Goal: Task Accomplishment & Management: Use online tool/utility

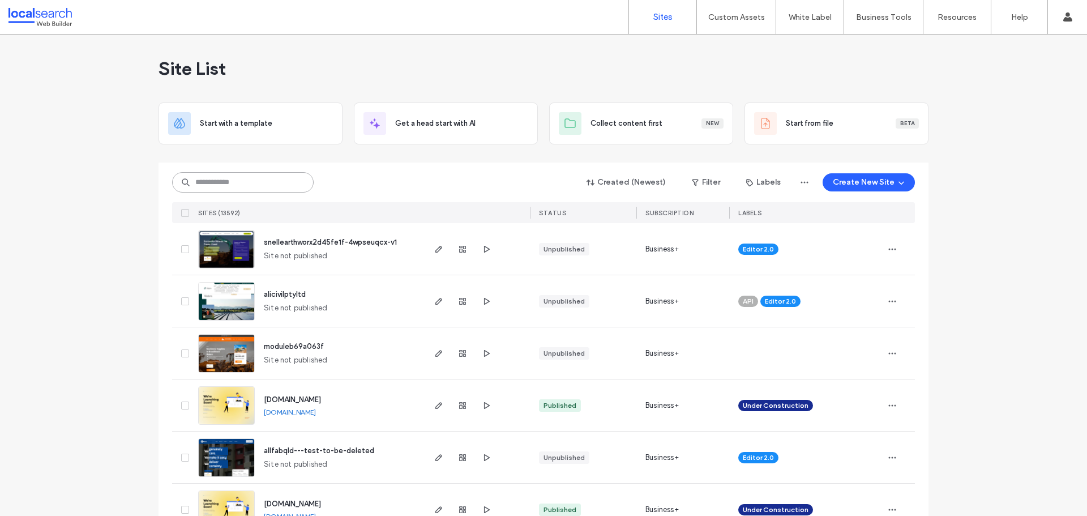
click at [227, 173] on input at bounding box center [243, 182] width 142 height 20
paste input "********"
type input "********"
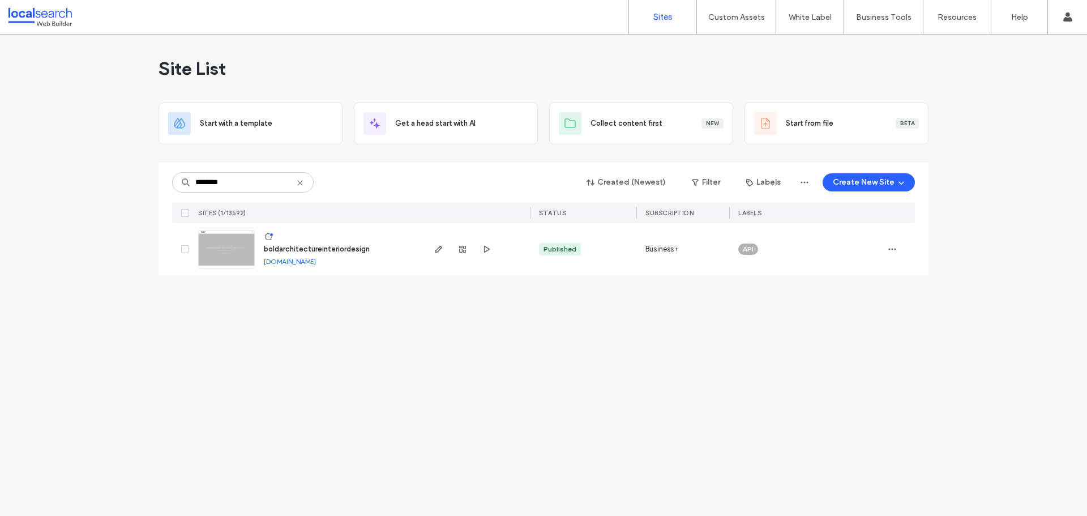
click at [227, 253] on img at bounding box center [227, 269] width 56 height 77
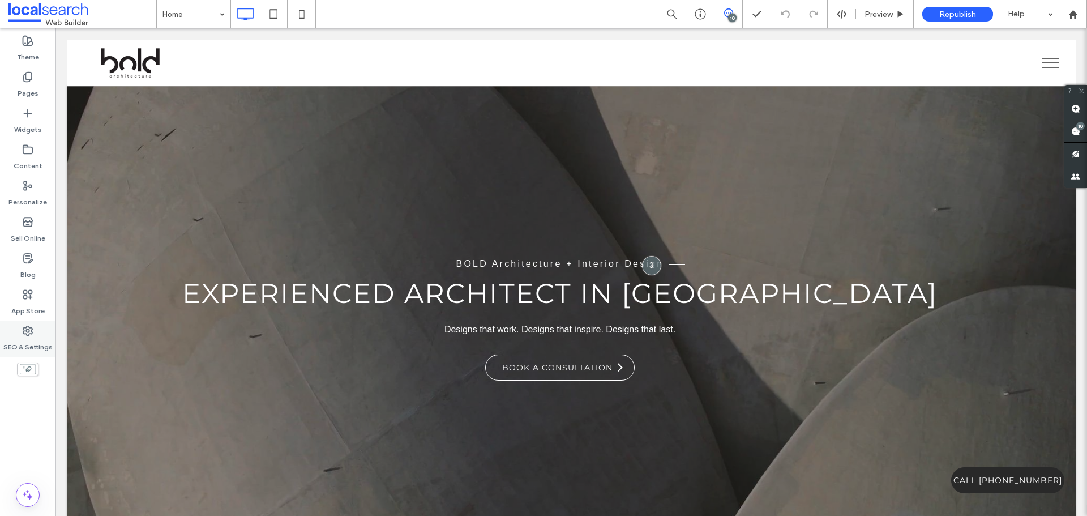
click at [27, 334] on icon at bounding box center [27, 330] width 11 height 11
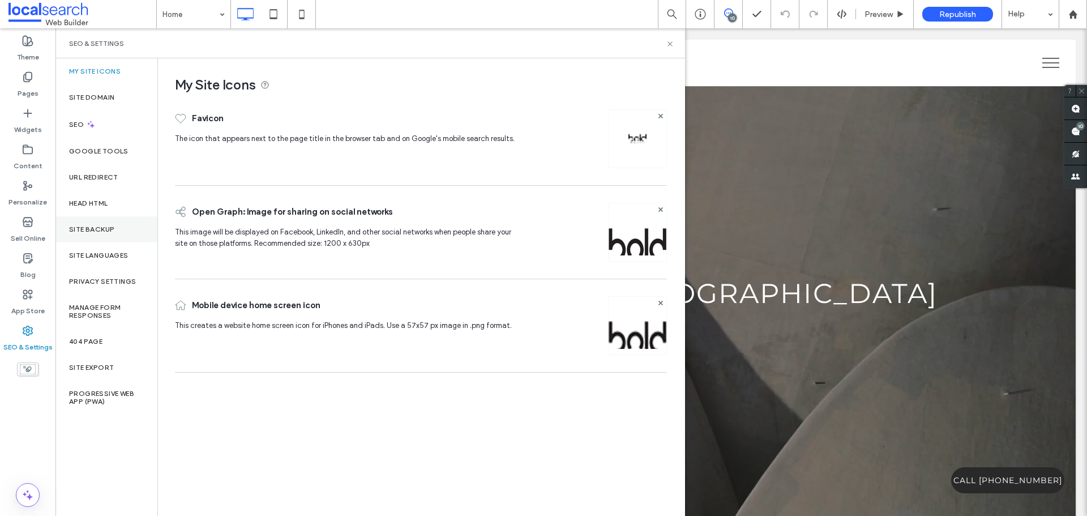
click at [91, 223] on div "Site Backup" at bounding box center [107, 229] width 102 height 26
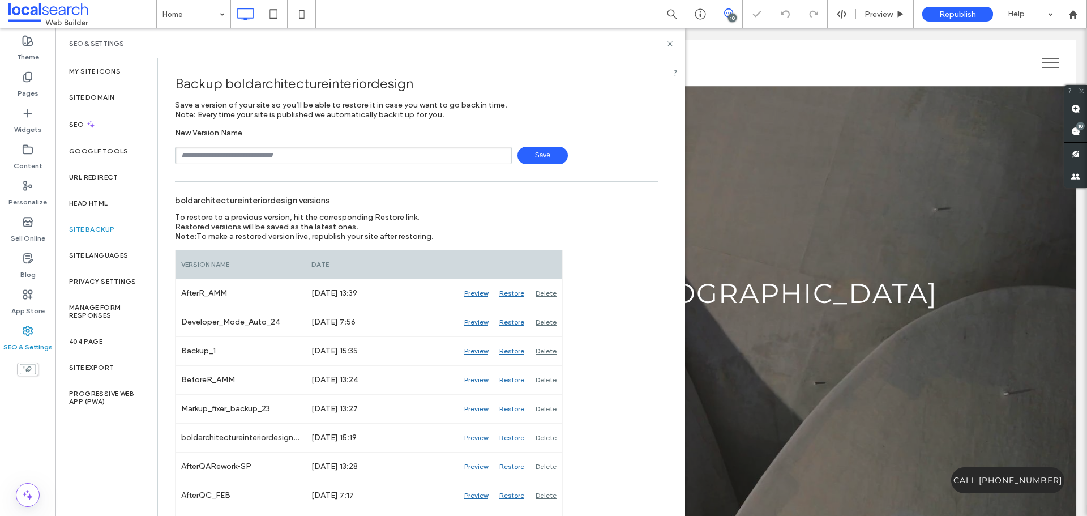
click at [214, 157] on input "text" at bounding box center [343, 156] width 337 height 18
type input "**********"
click at [523, 156] on span "Save" at bounding box center [543, 156] width 50 height 18
click at [670, 42] on icon at bounding box center [670, 44] width 8 height 8
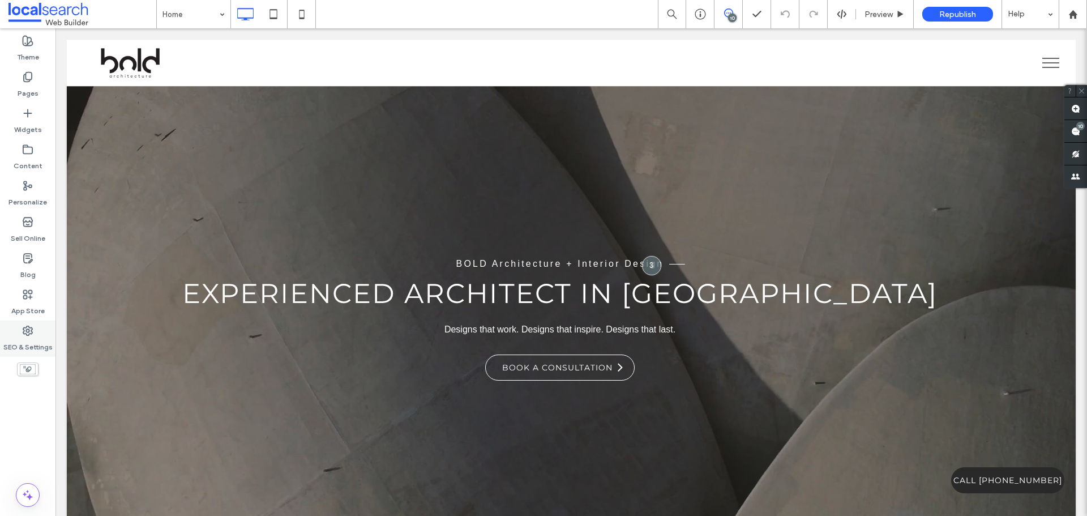
click at [37, 330] on div "SEO & Settings" at bounding box center [28, 339] width 56 height 36
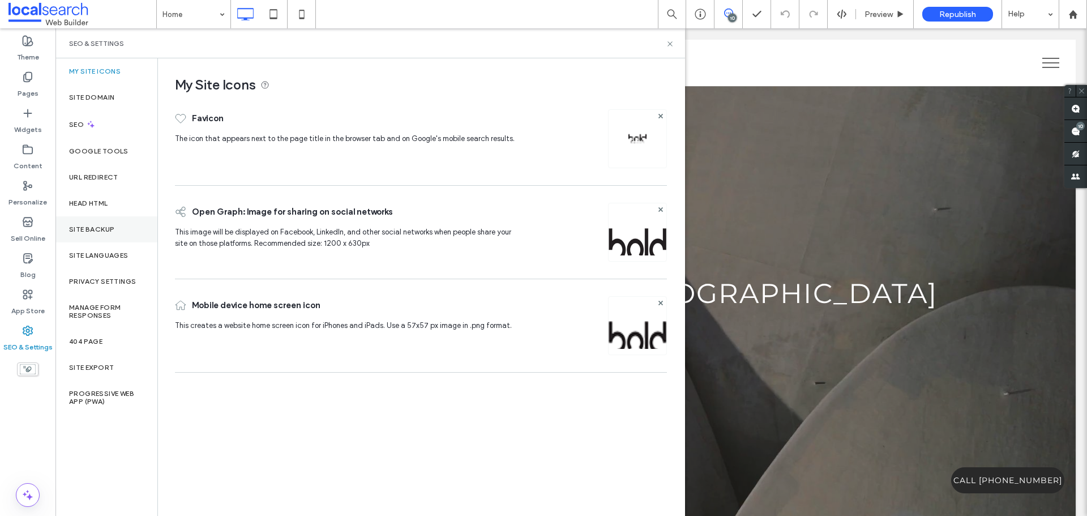
click at [94, 226] on label "Site Backup" at bounding box center [91, 229] width 45 height 8
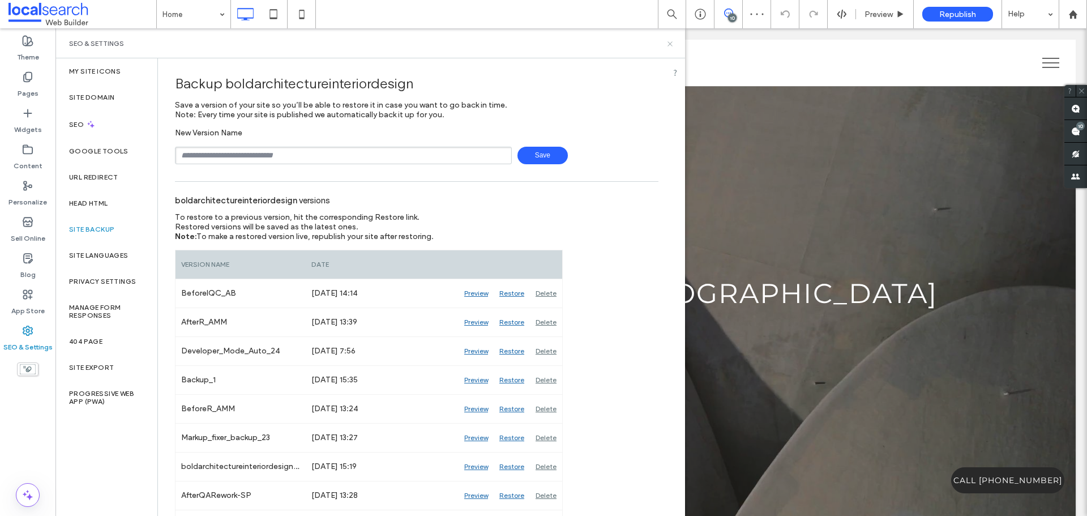
click at [671, 44] on icon at bounding box center [670, 44] width 8 height 8
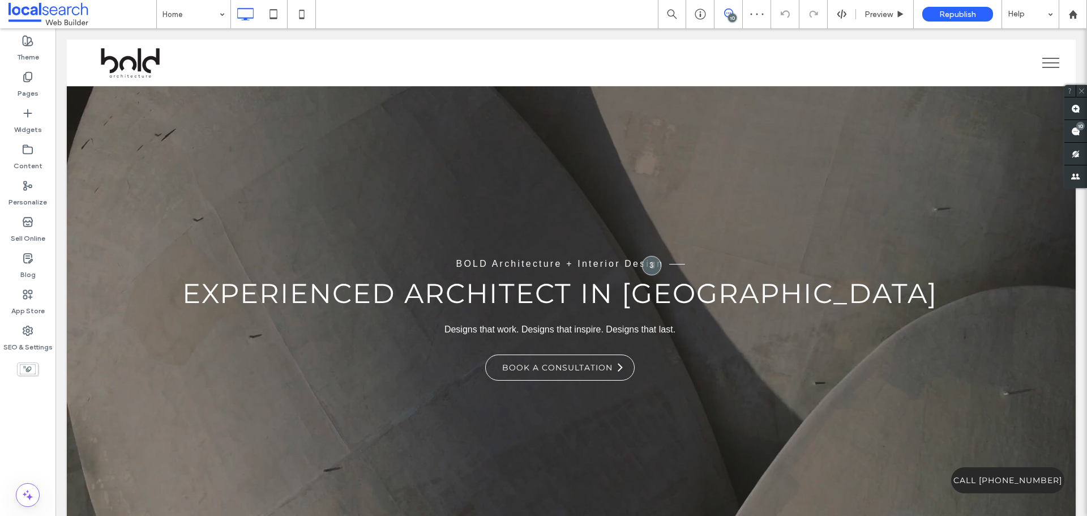
click at [731, 19] on div "10" at bounding box center [732, 18] width 8 height 8
click at [732, 18] on div "10" at bounding box center [732, 18] width 8 height 8
click at [725, 18] on div "10" at bounding box center [729, 13] width 28 height 11
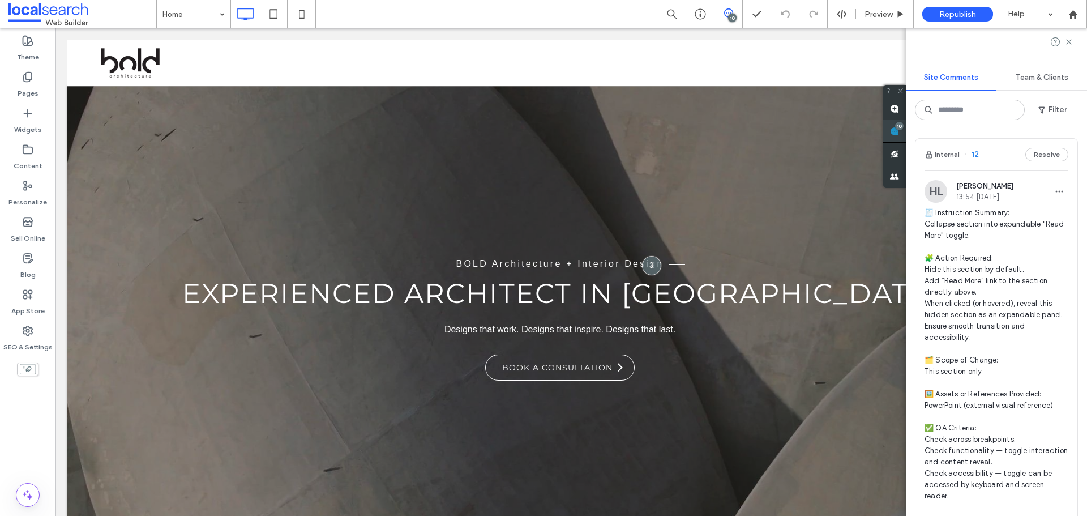
click at [906, 123] on div "10" at bounding box center [895, 131] width 23 height 23
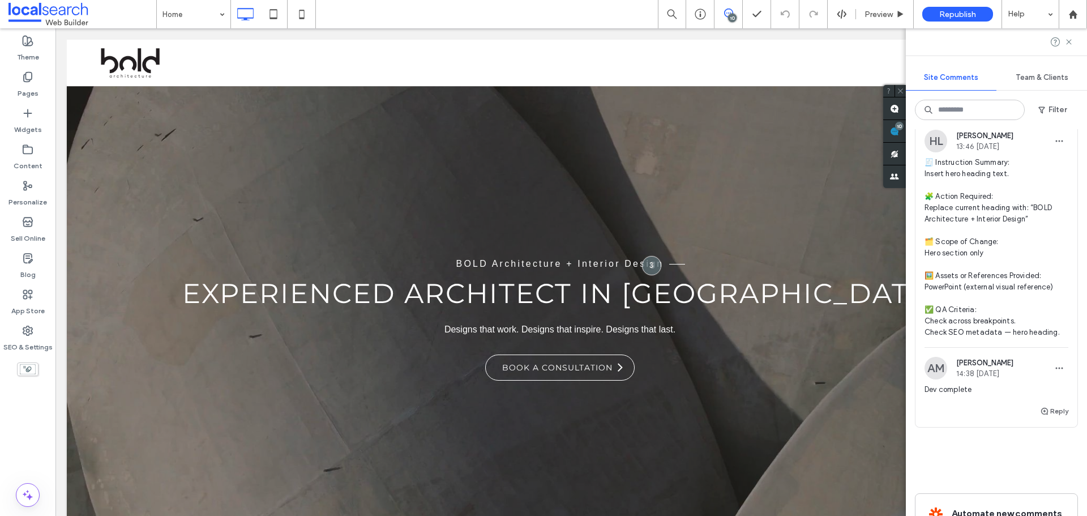
scroll to position [3942, 0]
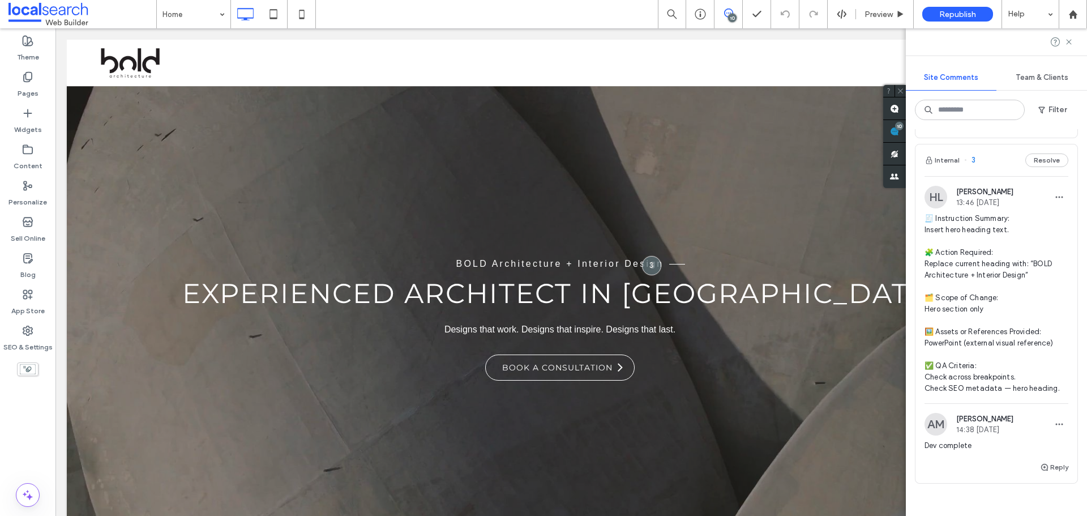
click at [982, 296] on span "🧾 Instruction Summary: Insert hero heading text. 🧩 Action Required: Replace cur…" at bounding box center [997, 303] width 144 height 181
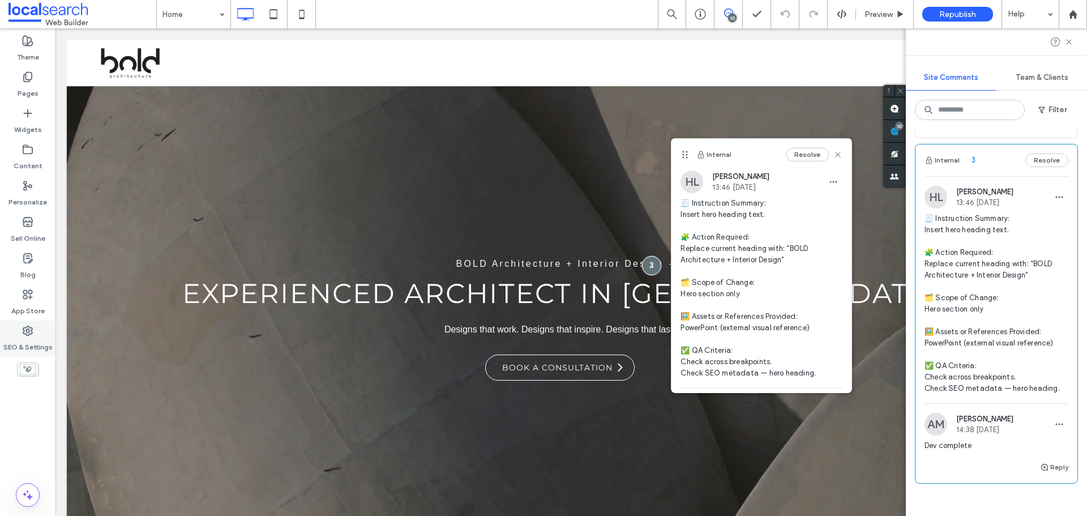
click at [12, 337] on label "SEO & Settings" at bounding box center [27, 344] width 49 height 16
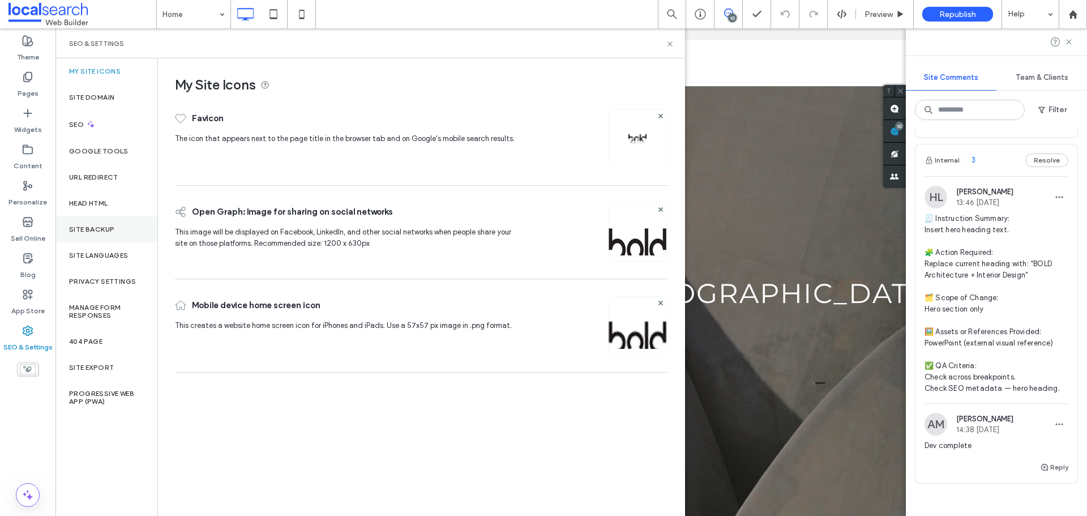
click at [102, 226] on label "Site Backup" at bounding box center [91, 229] width 45 height 8
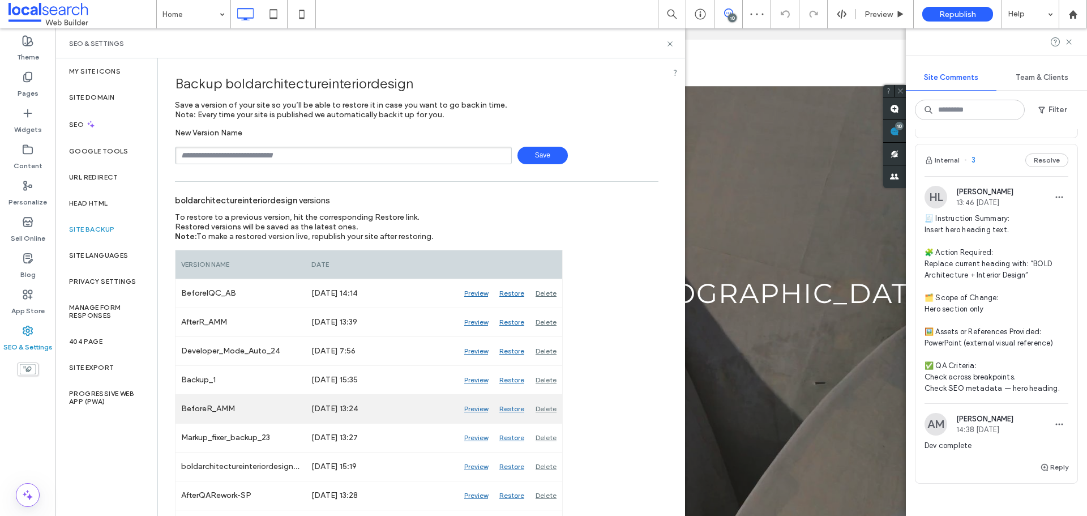
click at [471, 409] on div "Preview" at bounding box center [476, 409] width 35 height 28
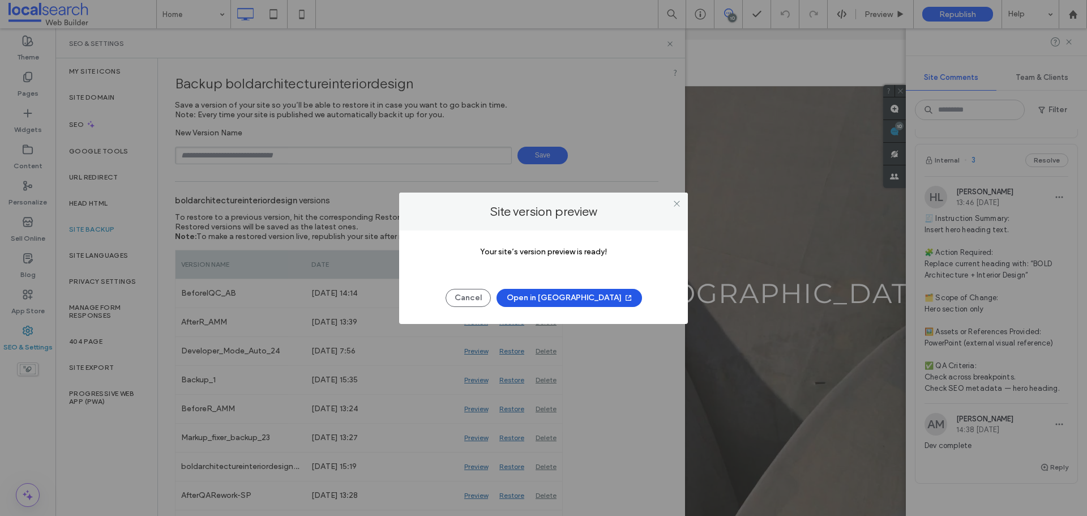
click at [558, 304] on button "Open in New Tab" at bounding box center [570, 298] width 146 height 18
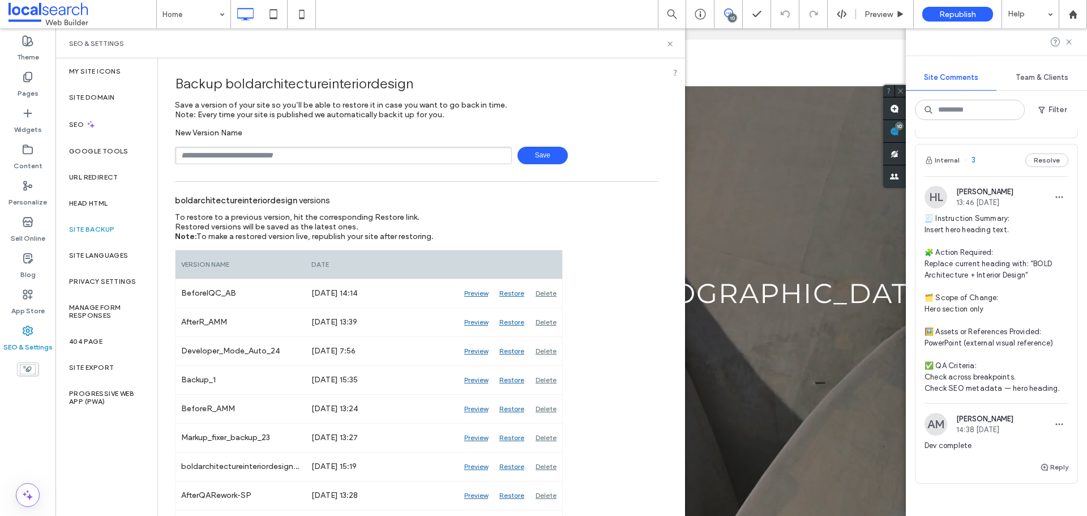
click at [665, 44] on div "SEO & Settings" at bounding box center [370, 43] width 603 height 9
click at [668, 44] on icon at bounding box center [670, 44] width 8 height 8
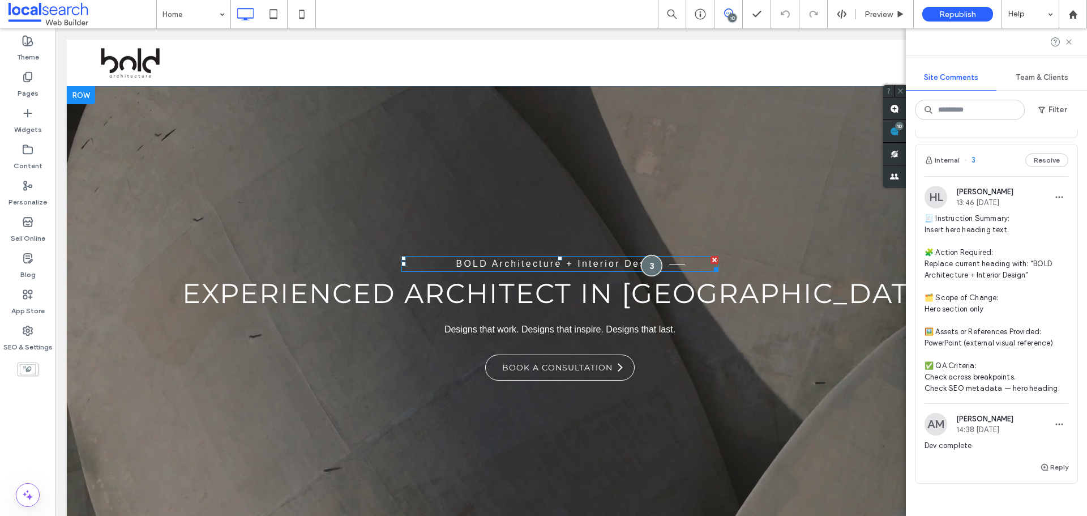
click at [645, 267] on div at bounding box center [651, 265] width 21 height 21
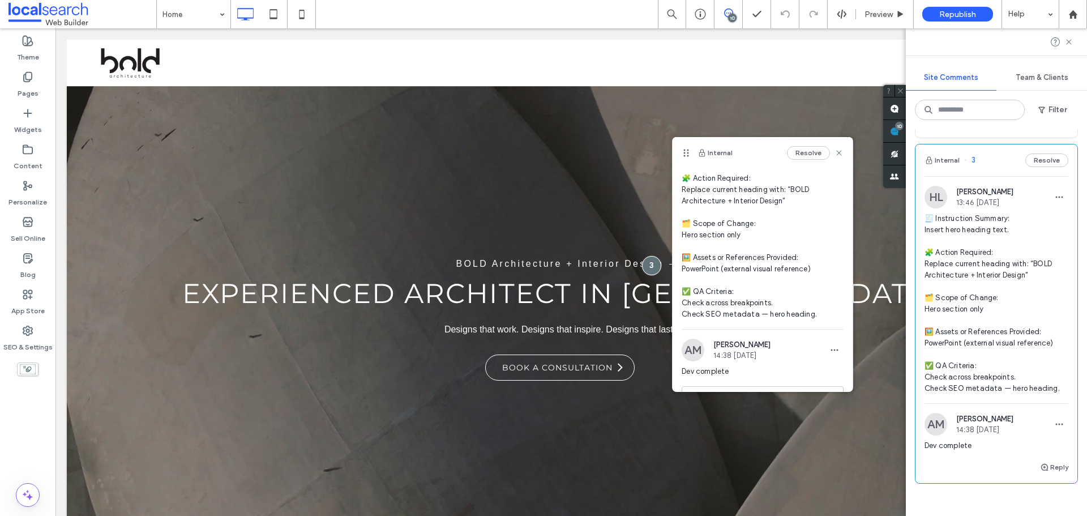
scroll to position [0, 0]
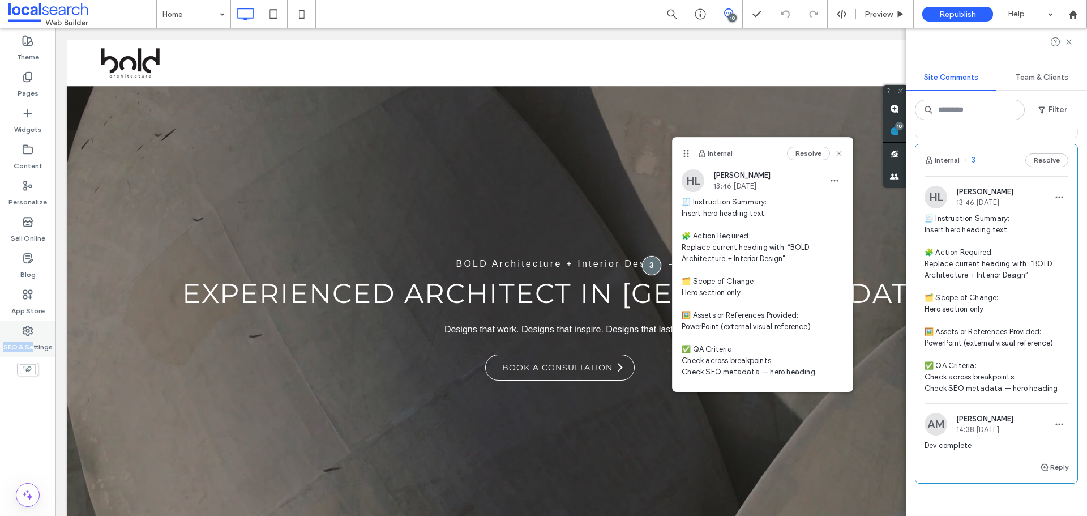
click at [35, 336] on div "SEO & Settings" at bounding box center [28, 339] width 56 height 36
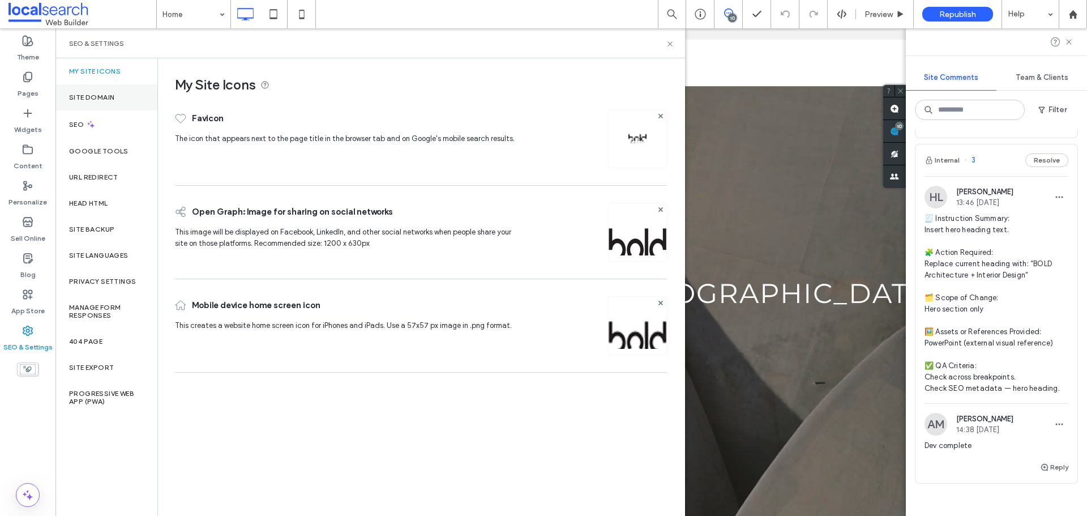
click at [101, 92] on div "Site Domain" at bounding box center [107, 97] width 102 height 26
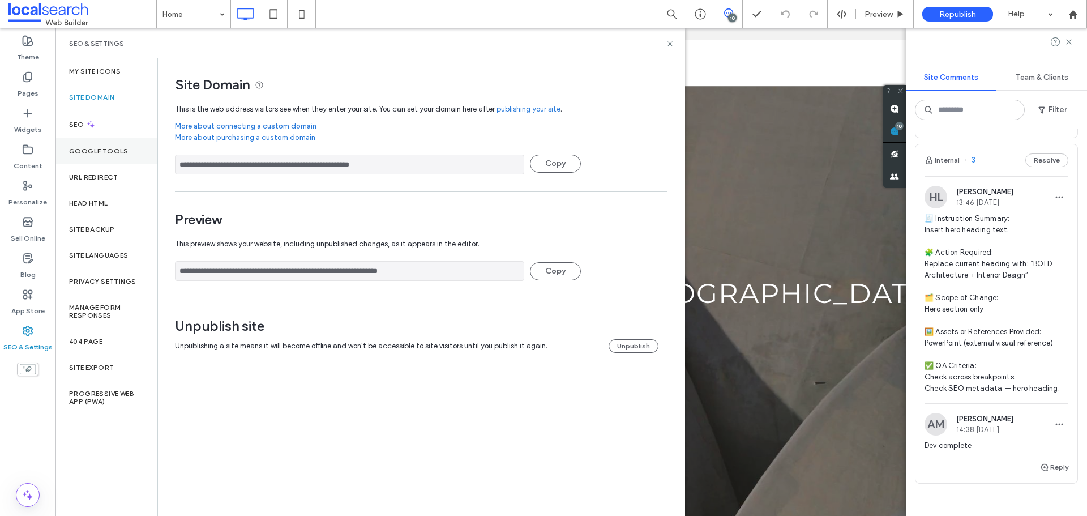
drag, startPoint x: 445, startPoint y: 167, endPoint x: 82, endPoint y: 159, distance: 362.6
click at [82, 159] on div "**********" at bounding box center [371, 287] width 630 height 458
drag, startPoint x: 671, startPoint y: 45, endPoint x: 612, endPoint y: 15, distance: 66.4
click at [671, 45] on use at bounding box center [670, 43] width 5 height 5
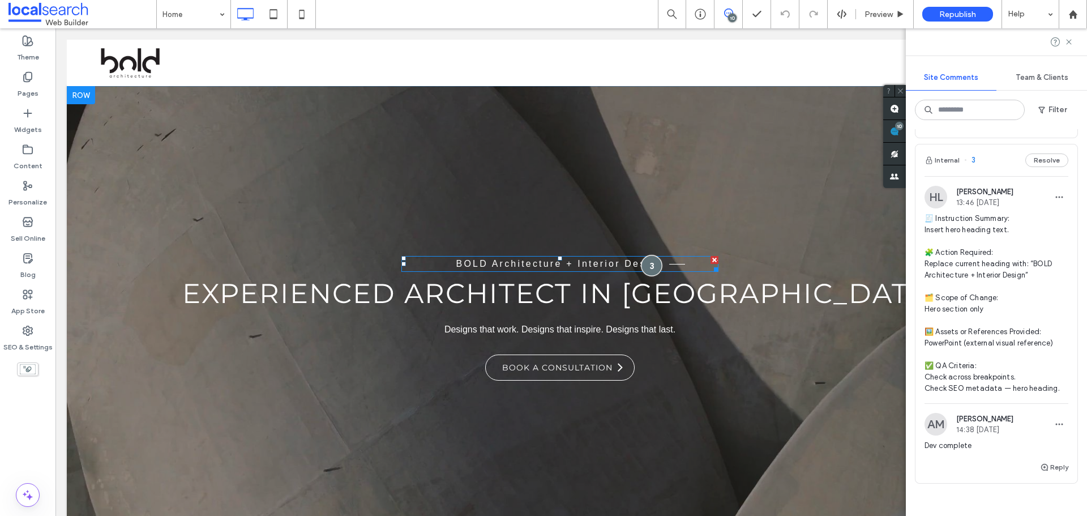
click at [650, 262] on div at bounding box center [651, 265] width 21 height 21
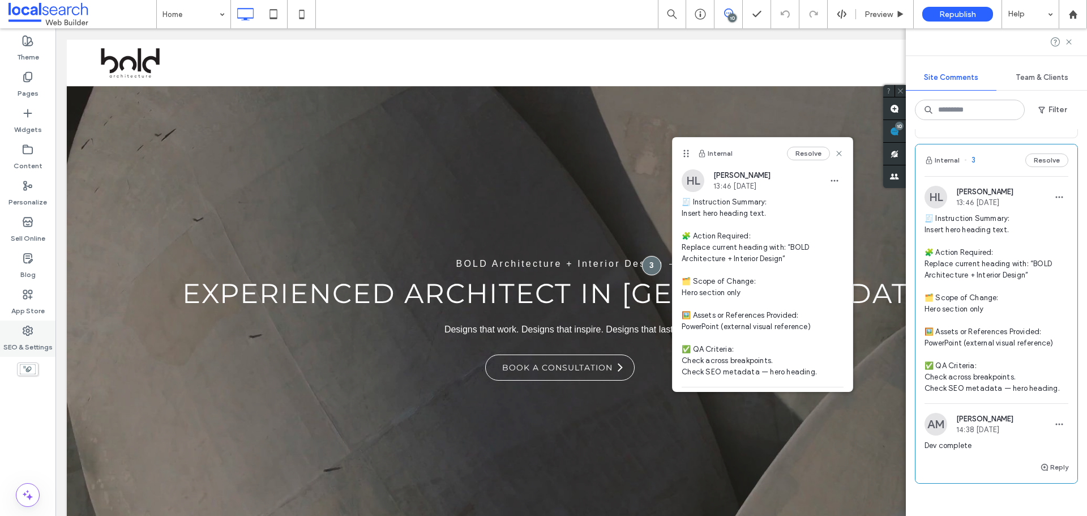
click at [31, 329] on icon at bounding box center [27, 330] width 11 height 11
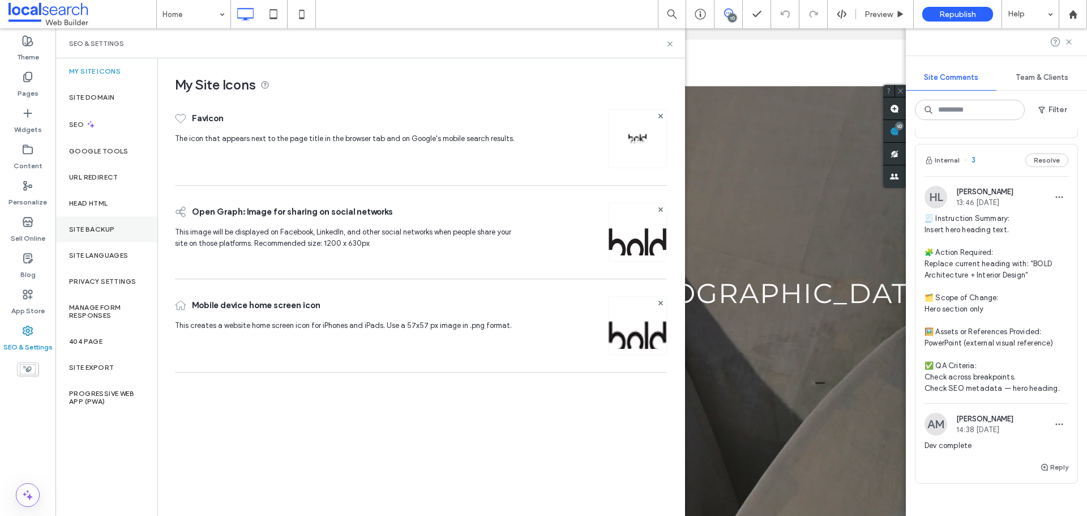
click at [103, 227] on label "Site Backup" at bounding box center [91, 229] width 45 height 8
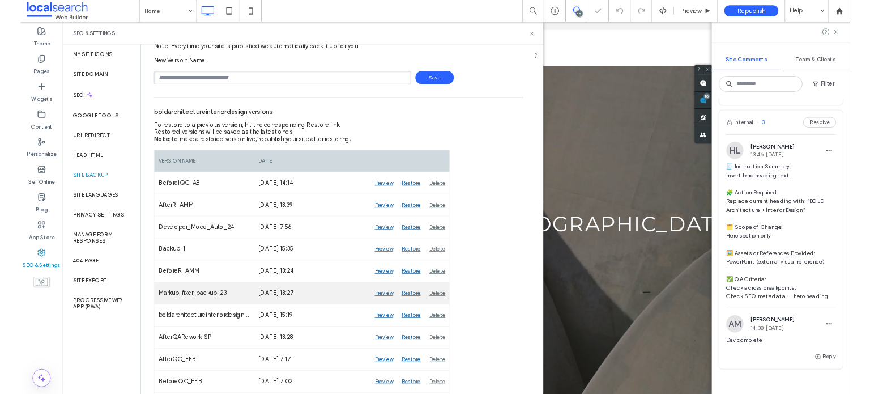
scroll to position [57, 0]
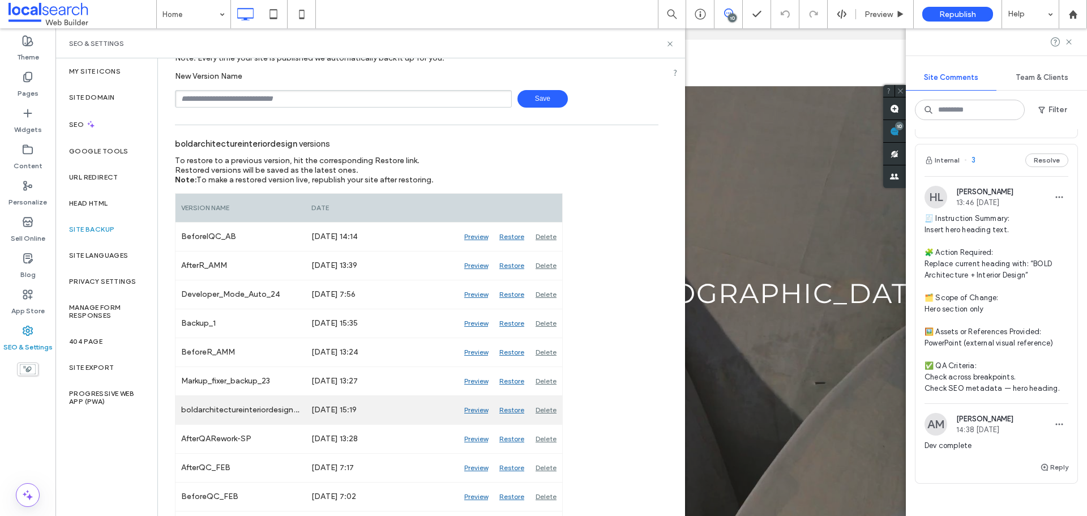
click at [470, 409] on div "Preview" at bounding box center [476, 410] width 35 height 28
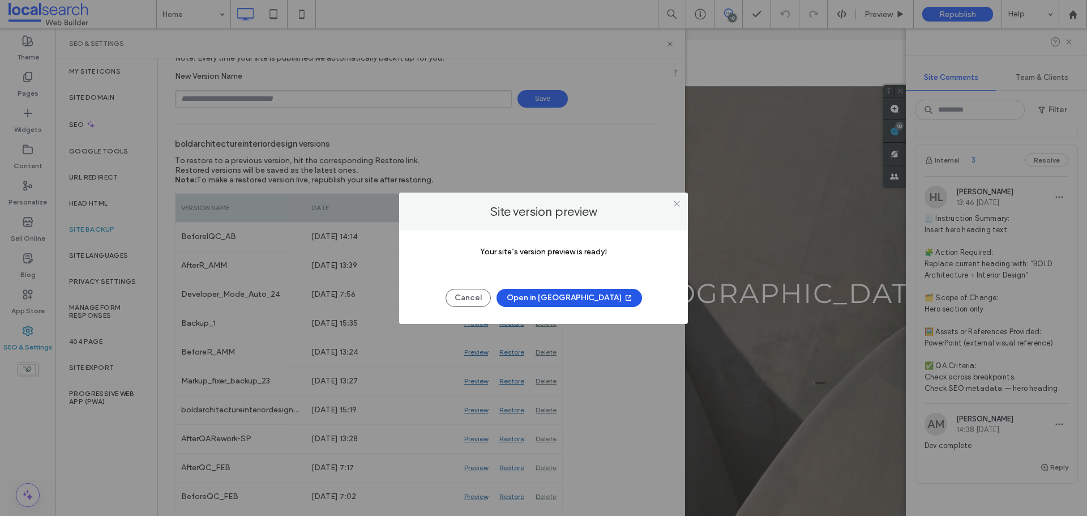
click at [552, 305] on button "Open in New Tab" at bounding box center [570, 298] width 146 height 18
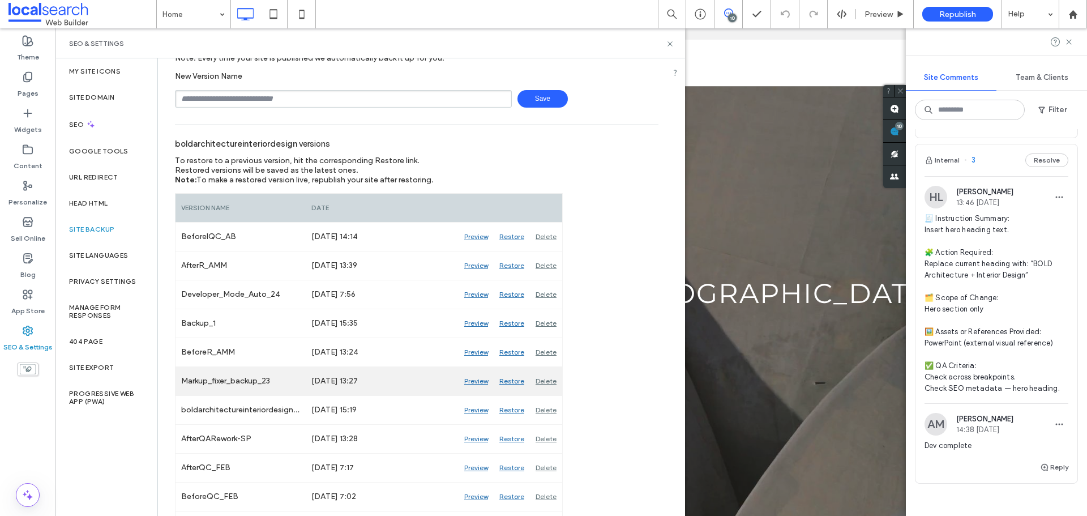
click at [482, 383] on div "Preview" at bounding box center [476, 381] width 35 height 28
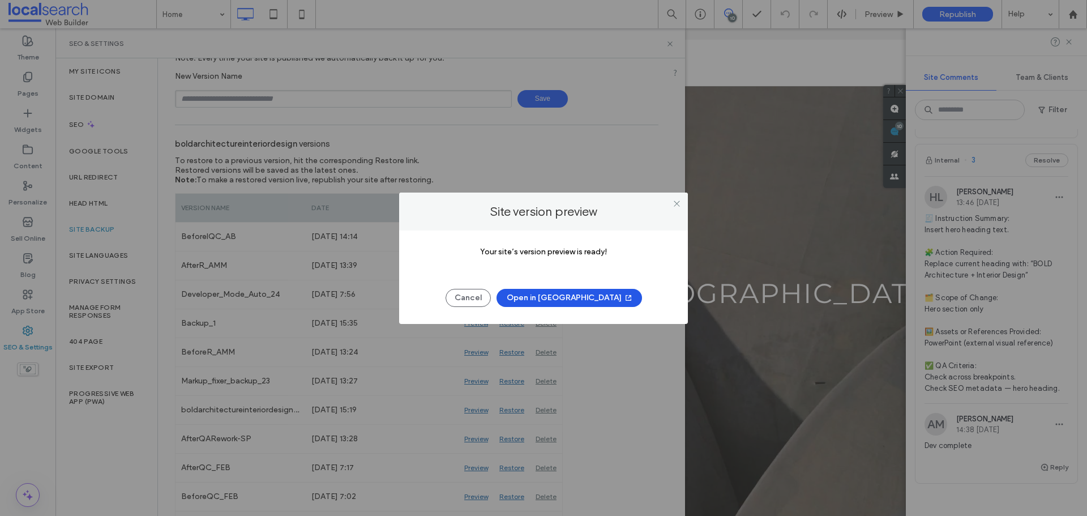
drag, startPoint x: 532, startPoint y: 299, endPoint x: 531, endPoint y: 293, distance: 5.8
click at [533, 299] on button "Open in New Tab" at bounding box center [570, 298] width 146 height 18
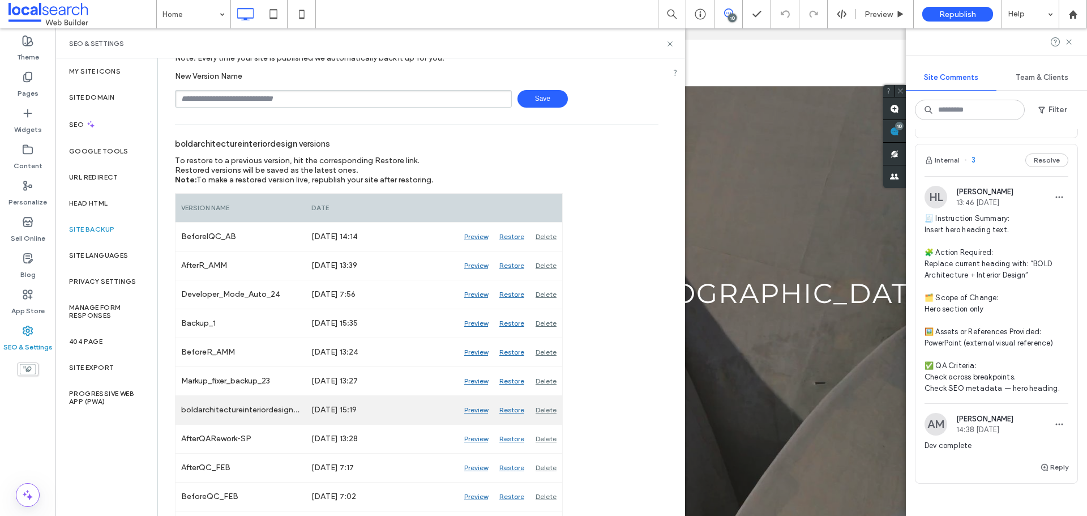
click at [478, 412] on div "Preview" at bounding box center [476, 410] width 35 height 28
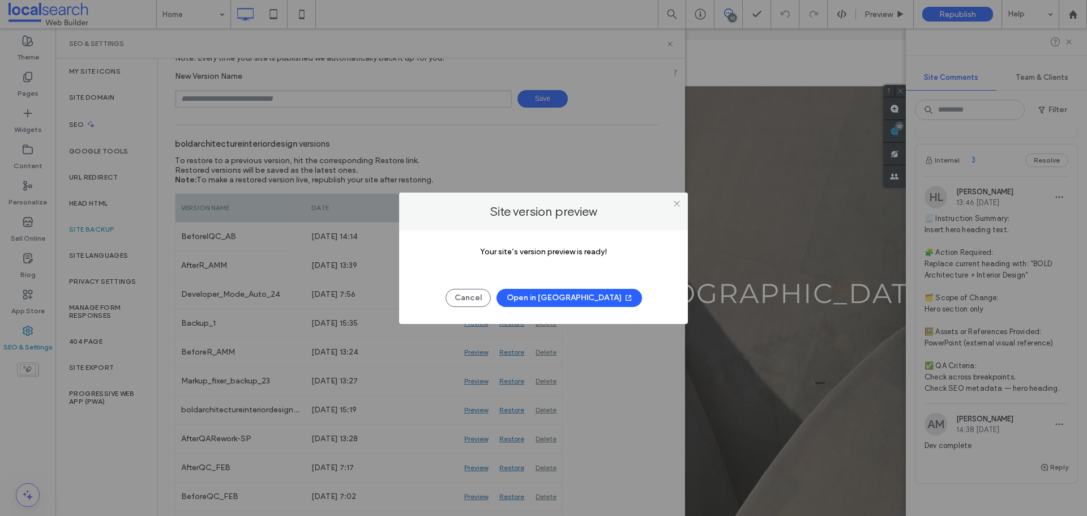
drag, startPoint x: 541, startPoint y: 294, endPoint x: 535, endPoint y: 286, distance: 9.7
click at [541, 294] on button "Open in New Tab" at bounding box center [570, 298] width 146 height 18
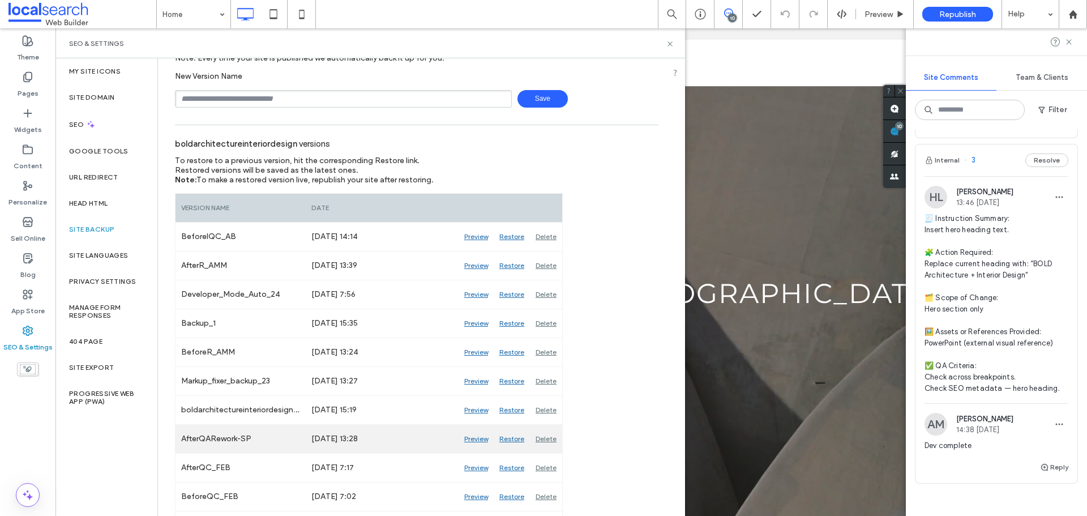
click at [476, 441] on div "Preview" at bounding box center [476, 439] width 35 height 28
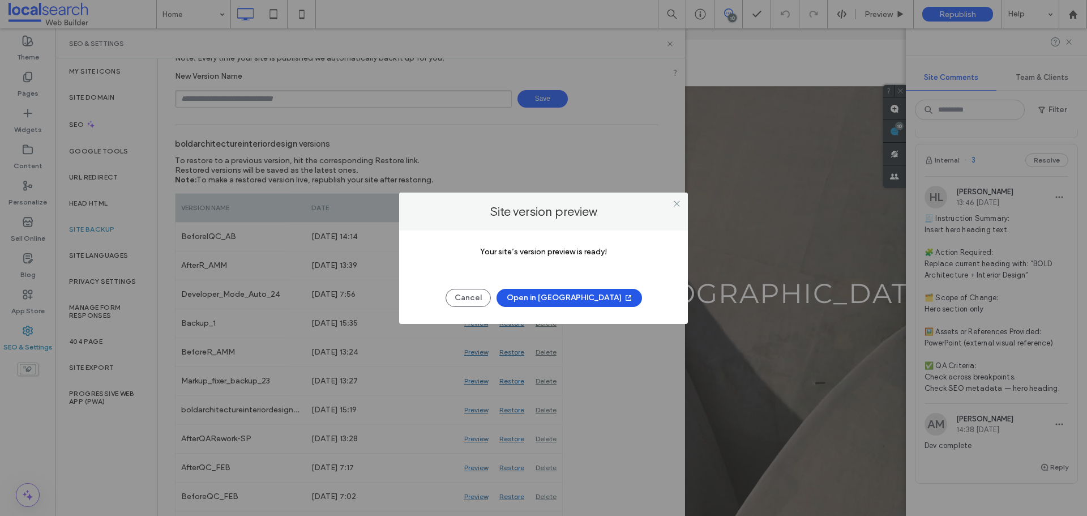
click at [540, 302] on button "Open in New Tab" at bounding box center [570, 298] width 146 height 18
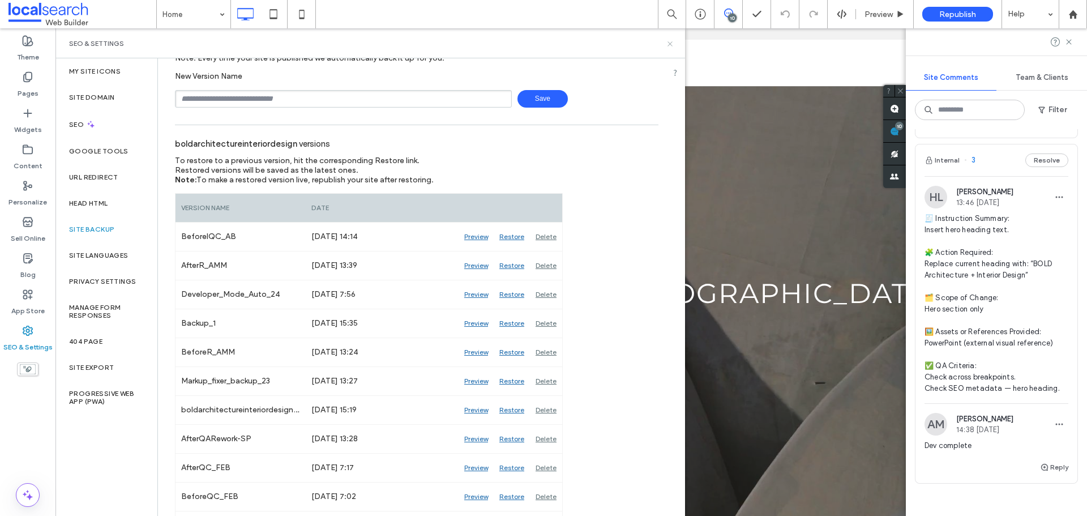
drag, startPoint x: 669, startPoint y: 40, endPoint x: 614, endPoint y: 12, distance: 61.8
click at [669, 40] on icon at bounding box center [670, 44] width 8 height 8
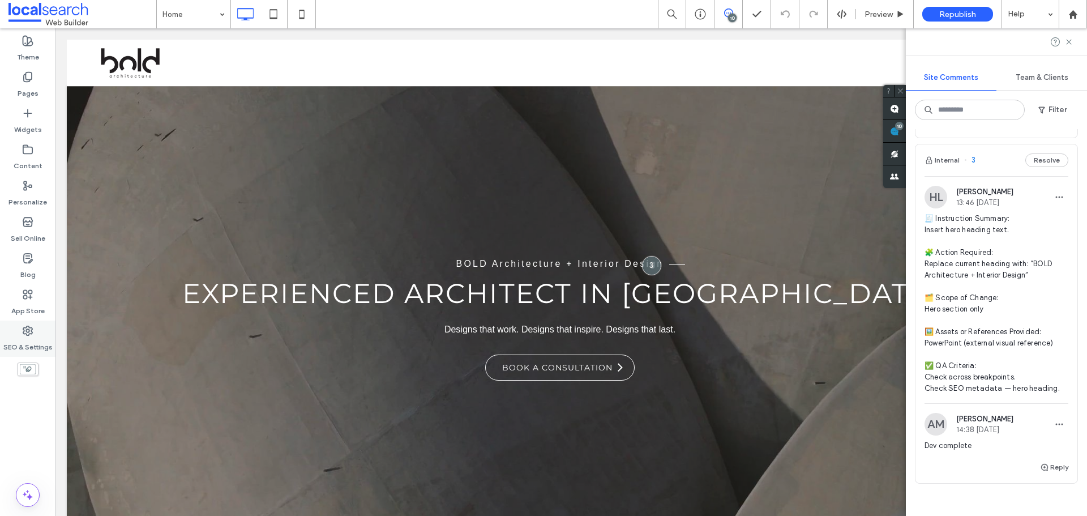
click at [9, 329] on div "SEO & Settings" at bounding box center [28, 339] width 56 height 36
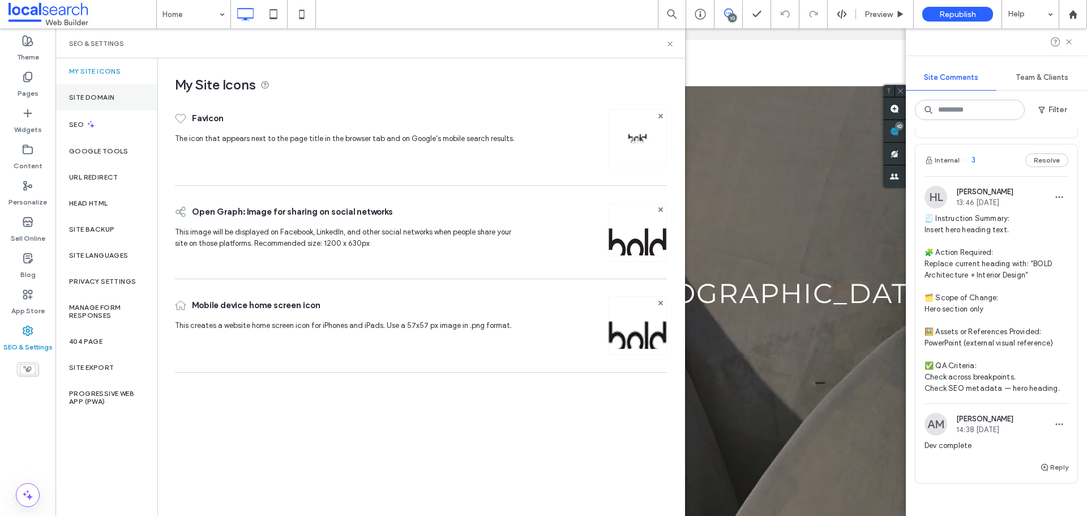
click at [93, 91] on div "Site Domain" at bounding box center [107, 97] width 102 height 26
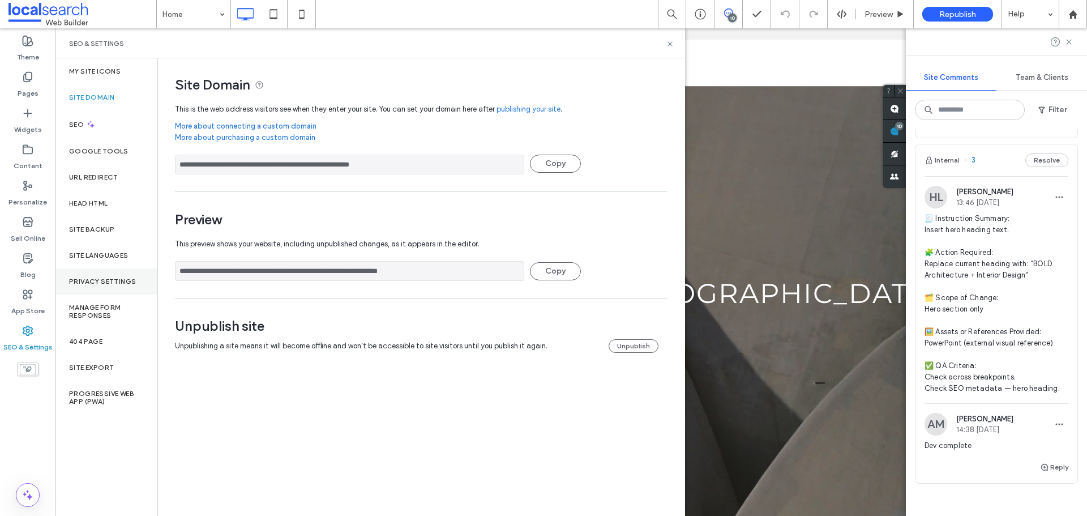
drag, startPoint x: 381, startPoint y: 270, endPoint x: 95, endPoint y: 291, distance: 286.2
click at [95, 291] on div "**********" at bounding box center [371, 287] width 630 height 458
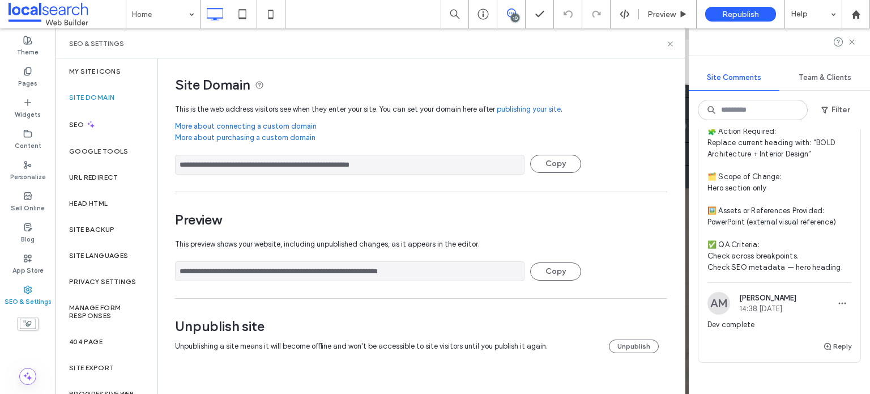
scroll to position [4044, 0]
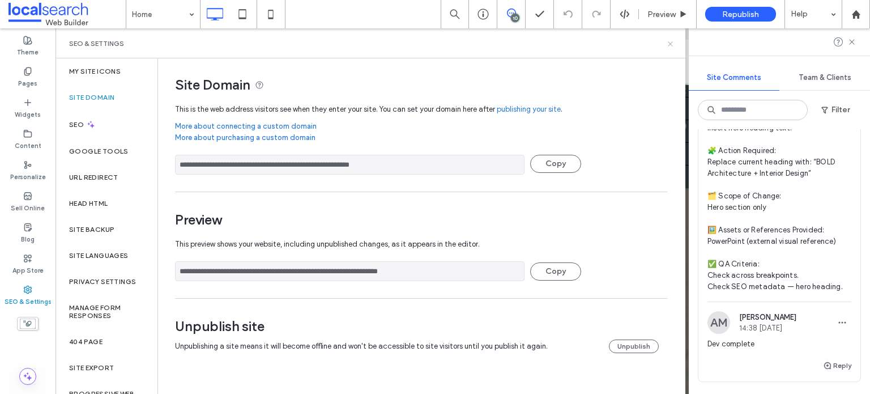
click at [668, 44] on icon at bounding box center [670, 44] width 8 height 8
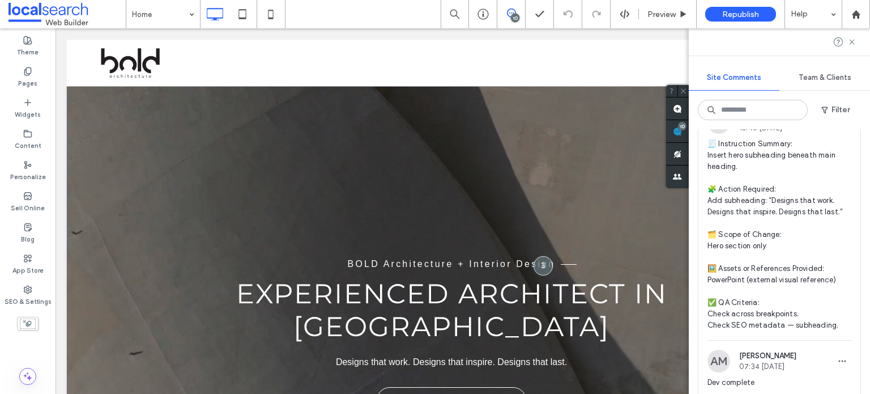
scroll to position [3591, 0]
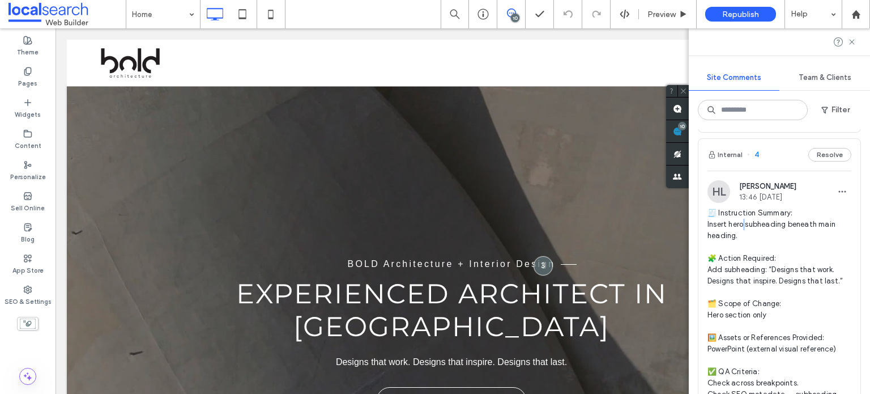
click at [744, 292] on span "🧾 Instruction Summary: Insert hero subheading beneath main heading. 🧩 Action Re…" at bounding box center [779, 303] width 144 height 193
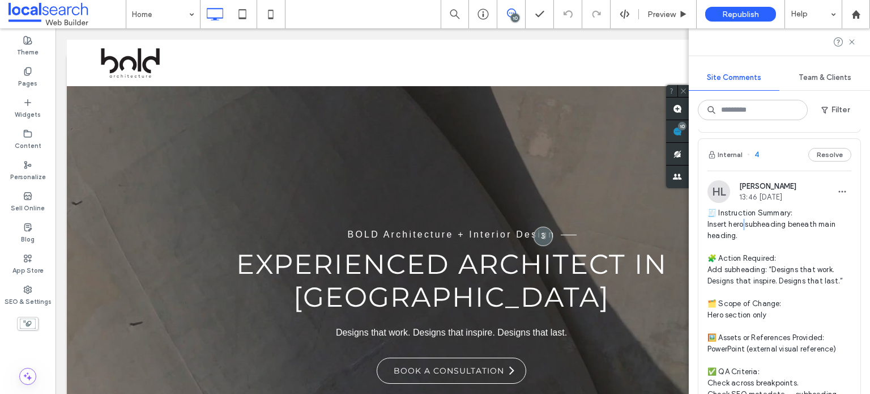
scroll to position [0, 0]
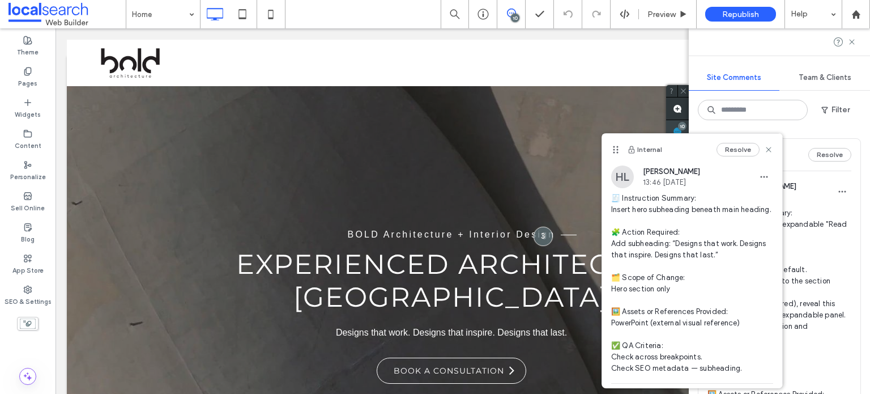
click at [689, 133] on span at bounding box center [677, 131] width 23 height 22
click at [766, 150] on use at bounding box center [768, 149] width 5 height 5
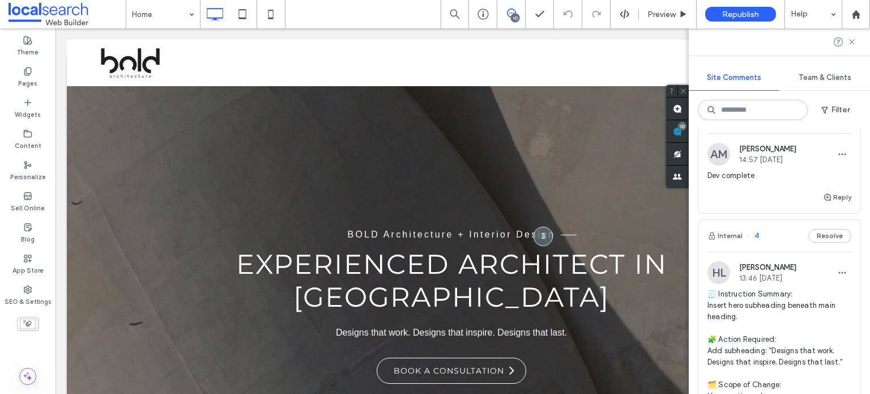
scroll to position [3625, 0]
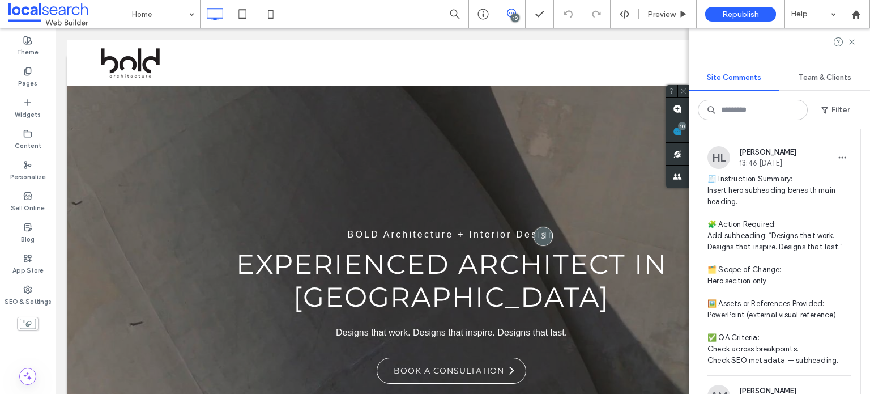
click at [737, 259] on span "🧾 Instruction Summary: Insert hero subheading beneath main heading. 🧩 Action Re…" at bounding box center [779, 269] width 144 height 193
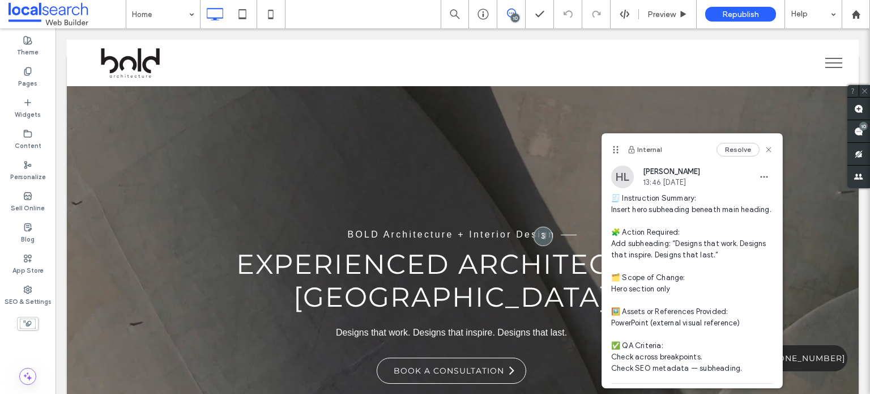
scroll to position [0, 0]
click at [764, 147] on icon at bounding box center [768, 149] width 9 height 9
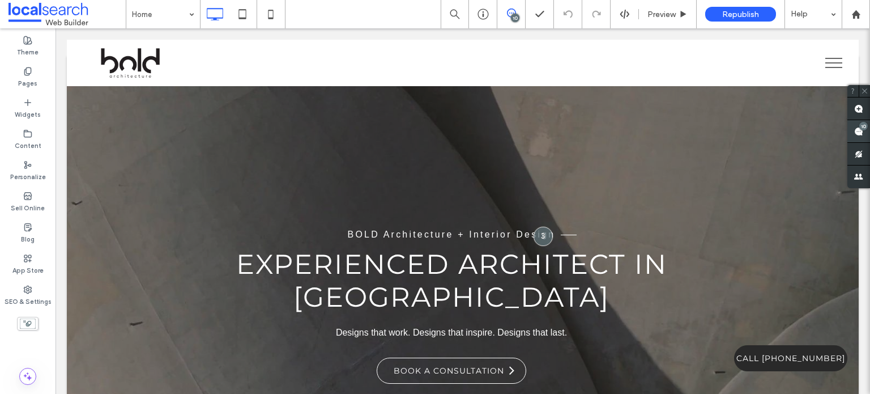
click at [851, 133] on span at bounding box center [858, 131] width 23 height 22
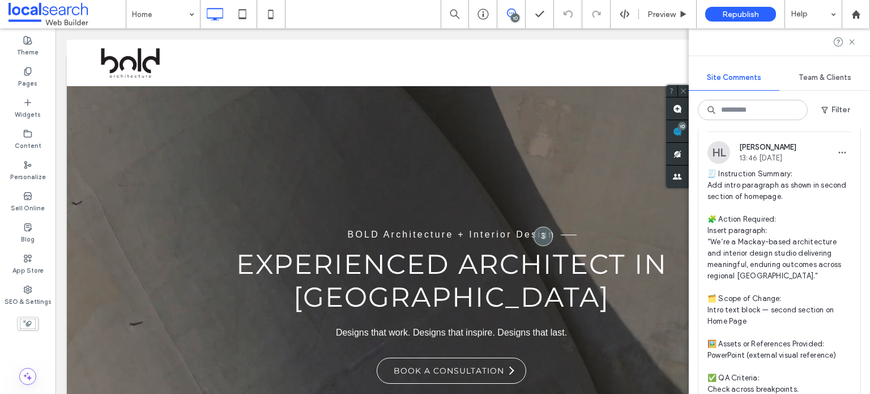
scroll to position [3172, 0]
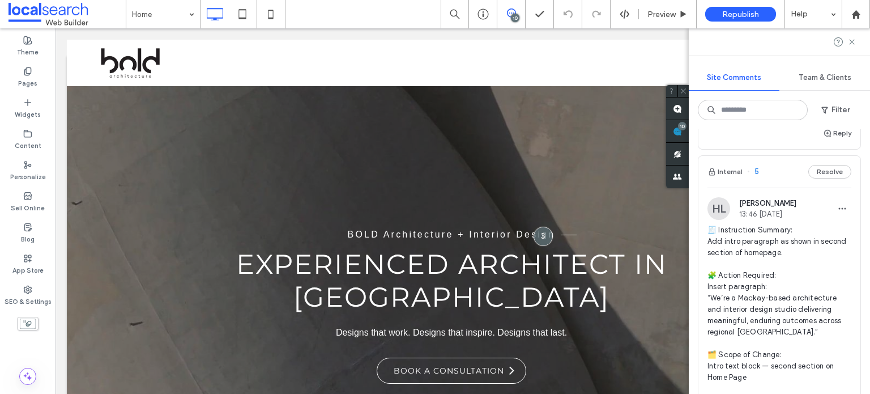
click at [784, 289] on span "🧾 Instruction Summary: Add intro paragraph as shown in second section of homepa…" at bounding box center [779, 343] width 144 height 238
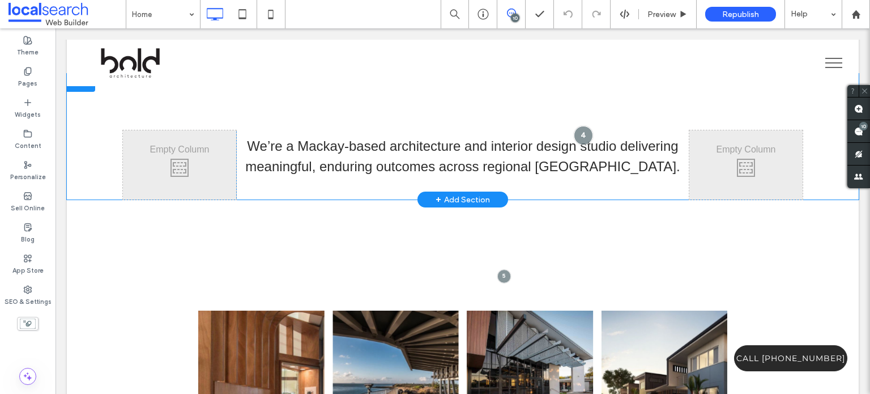
scroll to position [445, 0]
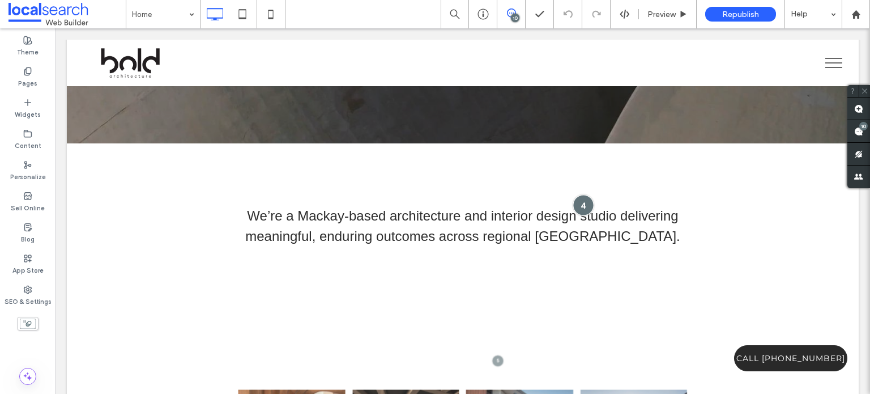
click at [582, 195] on div at bounding box center [583, 204] width 21 height 21
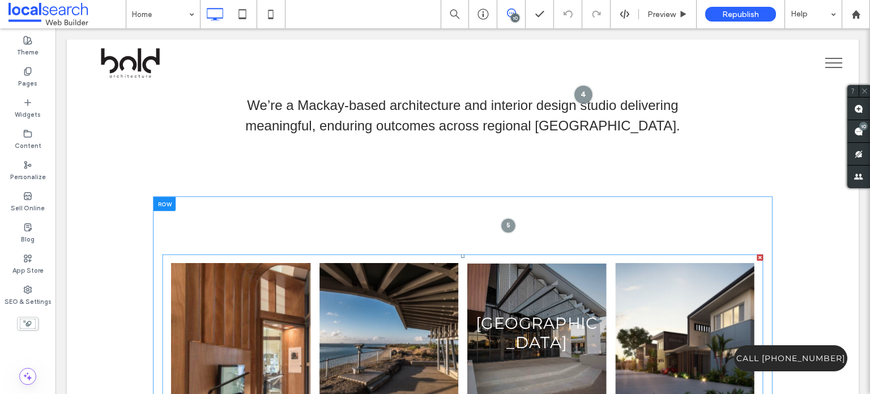
scroll to position [558, 0]
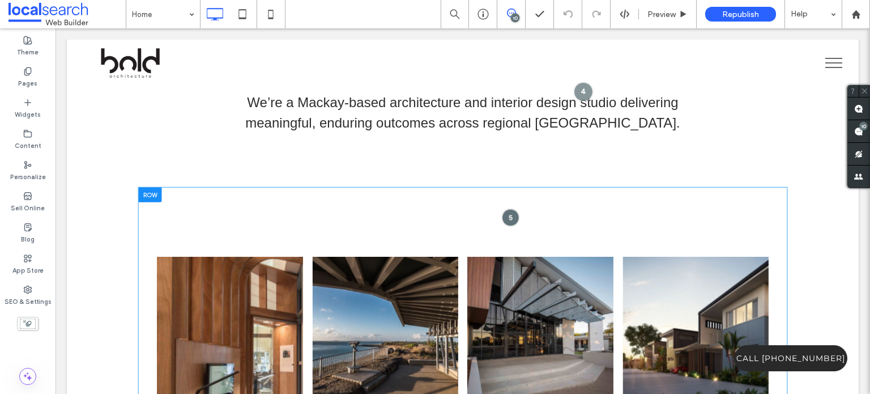
click at [503, 209] on div at bounding box center [511, 218] width 18 height 18
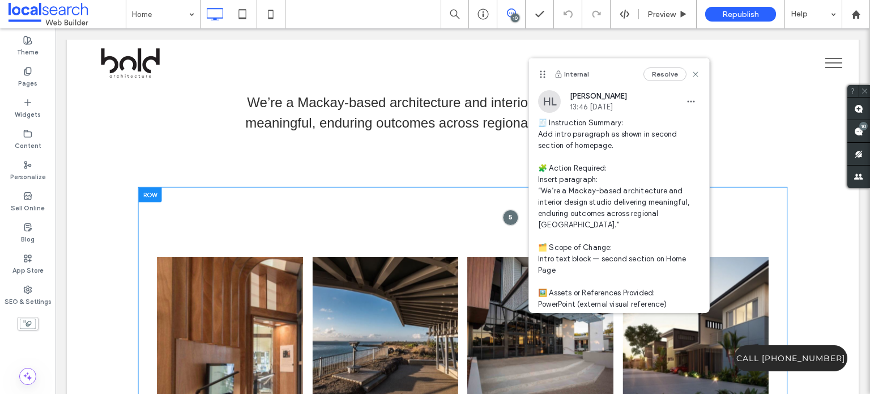
click at [356, 190] on div "Artspace Gift Shop & Tate Adams Reading Pod Lamberts Lookout Mercy College Libr…" at bounding box center [463, 329] width 648 height 285
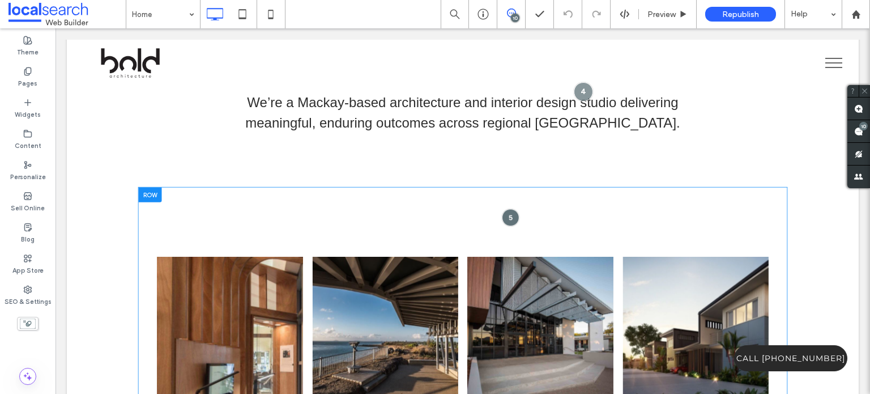
click at [505, 209] on div at bounding box center [511, 218] width 18 height 18
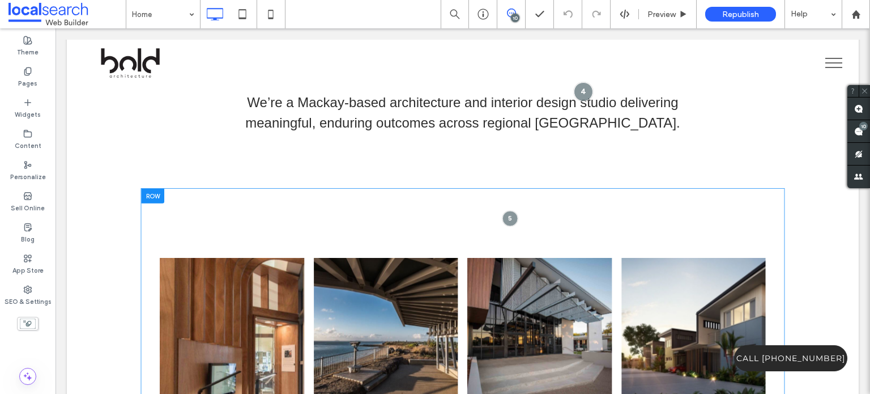
scroll to position [502, 0]
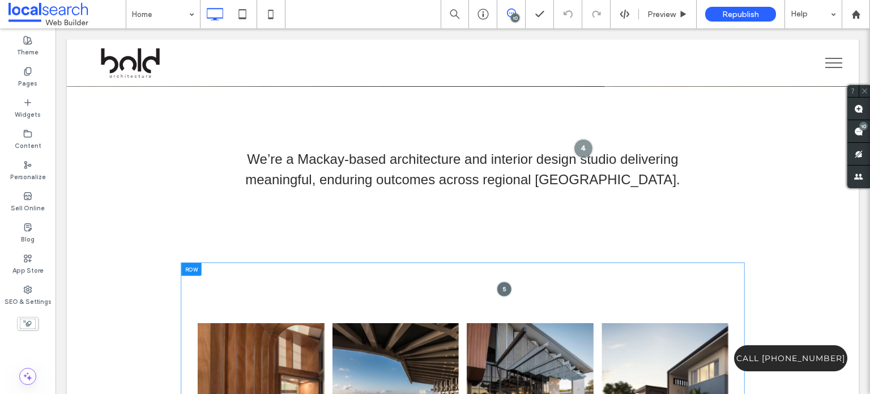
click at [498, 281] on div at bounding box center [504, 288] width 15 height 15
click at [497, 281] on div at bounding box center [504, 288] width 15 height 15
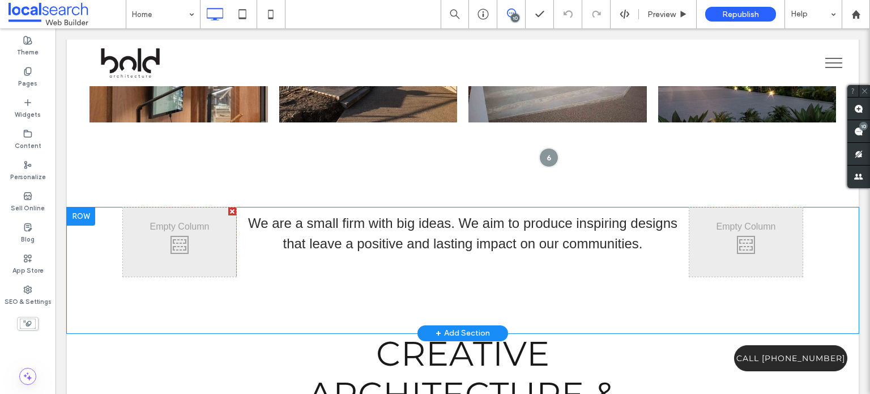
scroll to position [842, 0]
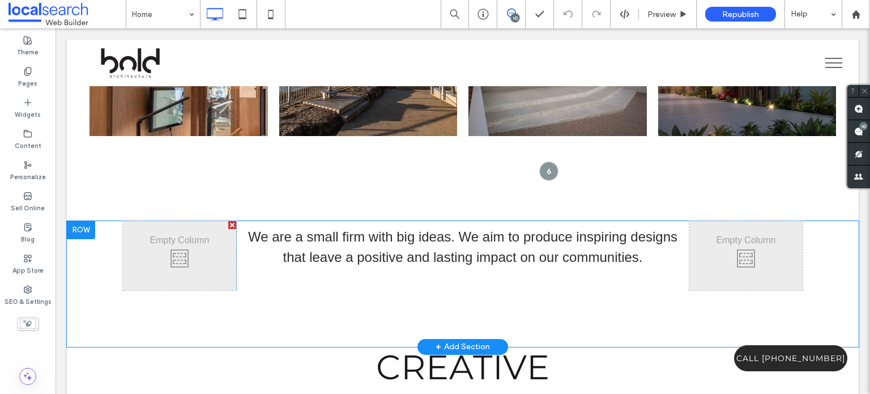
click at [258, 283] on div "Click To Paste We are a small firm with big ideas. We aim to produce inspiring …" at bounding box center [463, 284] width 792 height 126
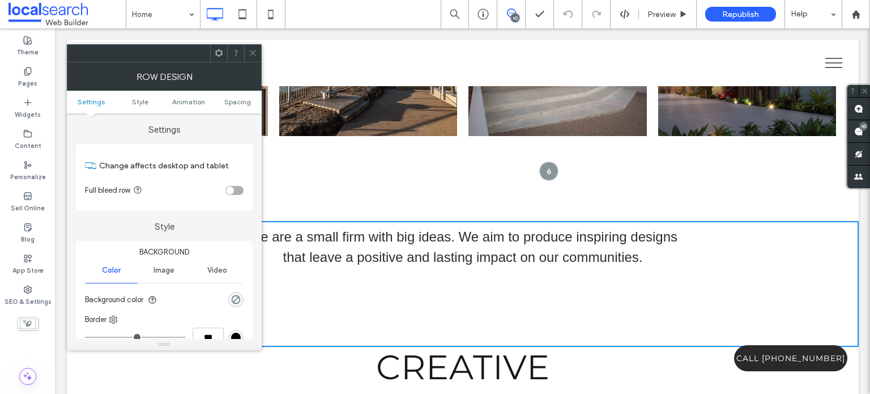
click at [242, 108] on ul "Settings Style Animation Spacing" at bounding box center [164, 102] width 195 height 23
click at [242, 99] on span "Spacing" at bounding box center [237, 101] width 27 height 8
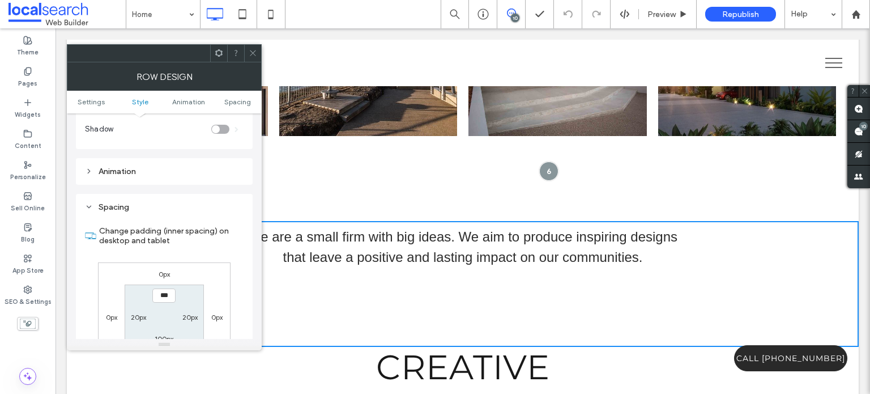
scroll to position [319, 0]
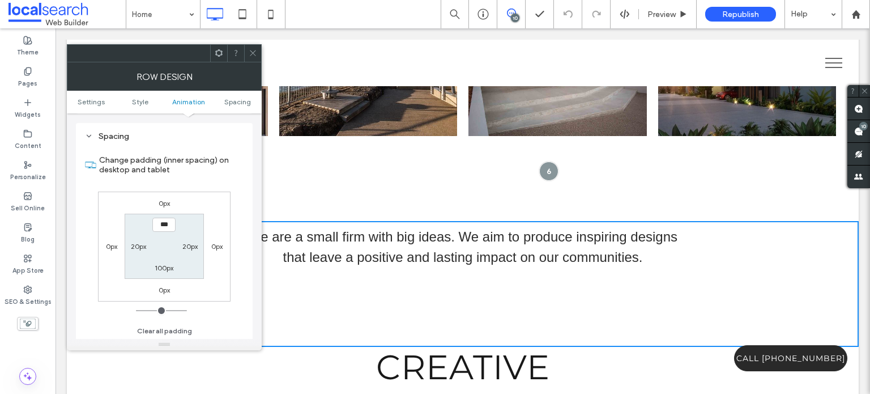
click at [251, 53] on icon at bounding box center [253, 53] width 8 height 8
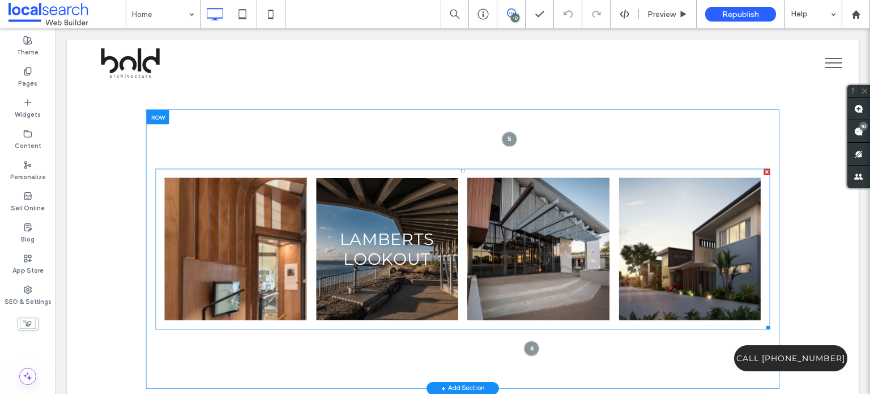
scroll to position [502, 0]
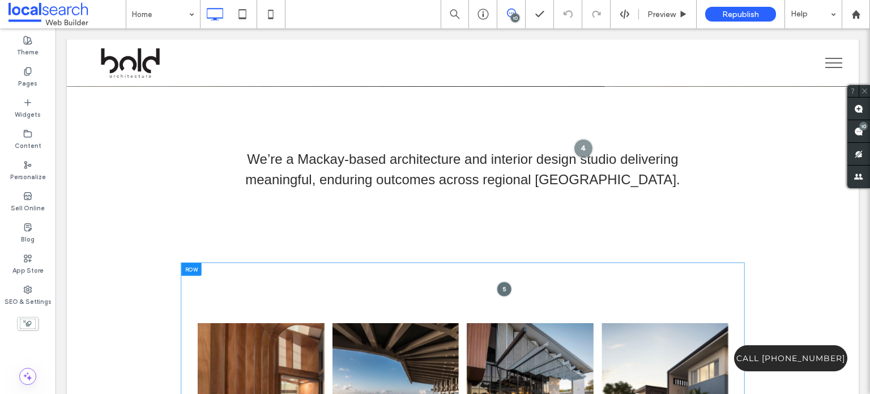
click at [503, 281] on div at bounding box center [504, 288] width 15 height 15
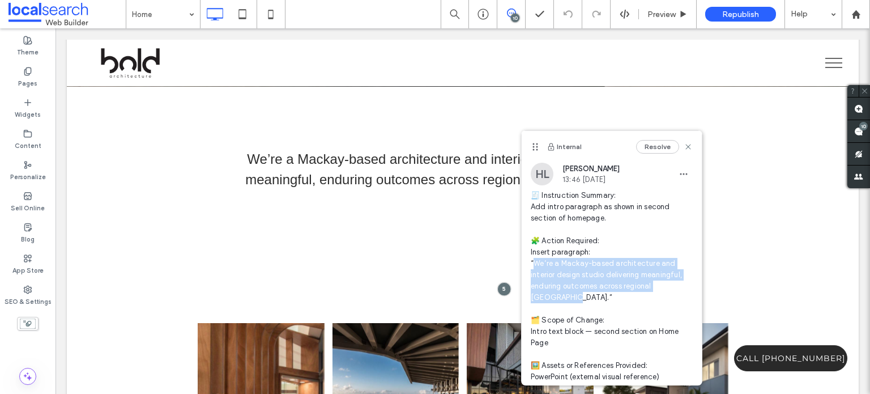
drag, startPoint x: 535, startPoint y: 264, endPoint x: 576, endPoint y: 300, distance: 53.8
click at [576, 300] on span "🧾 Instruction Summary: Add intro paragraph as shown in second section of homepa…" at bounding box center [612, 309] width 162 height 238
copy span "’re a Mackay-based architecture and interior design studio delivering meaningfu…"
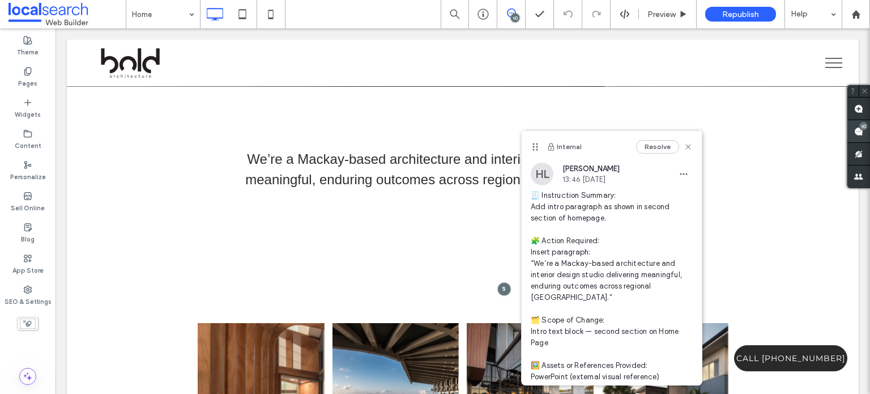
click at [859, 133] on use at bounding box center [858, 131] width 9 height 9
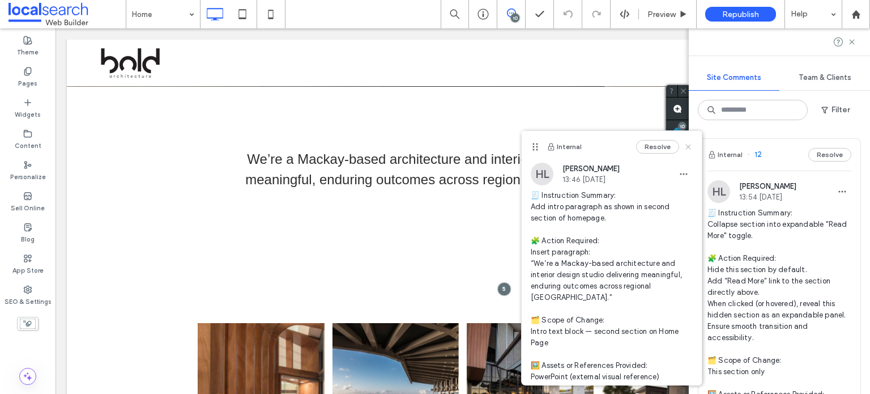
click at [684, 147] on icon at bounding box center [688, 146] width 9 height 9
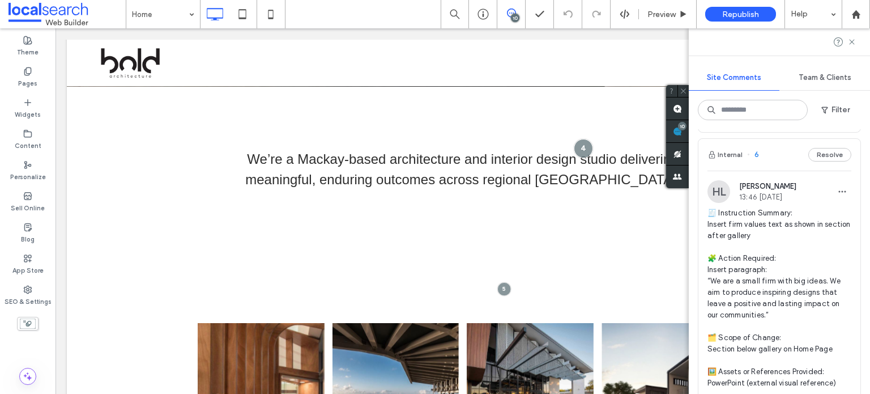
scroll to position [2832, 0]
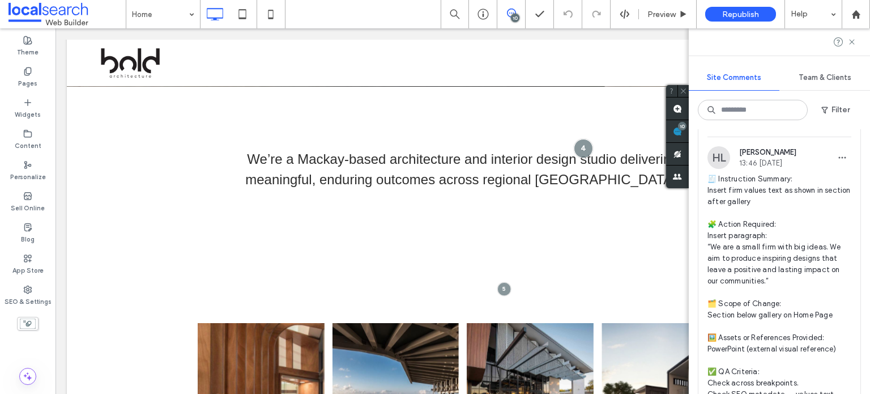
click at [788, 245] on span "🧾 Instruction Summary: Insert firm values text as shown in section after galler…" at bounding box center [779, 286] width 144 height 227
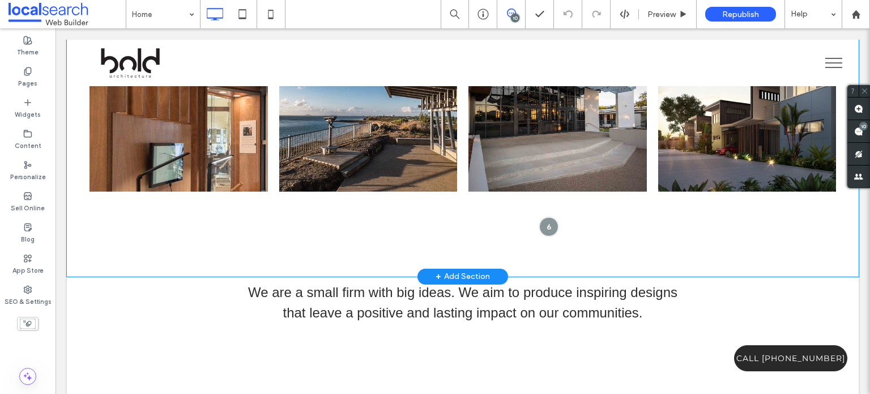
scroll to position [785, 0]
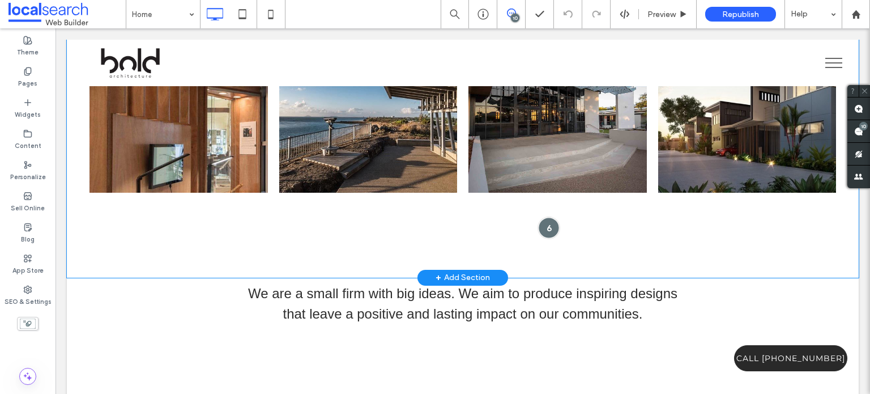
click at [545, 217] on div at bounding box center [549, 227] width 21 height 21
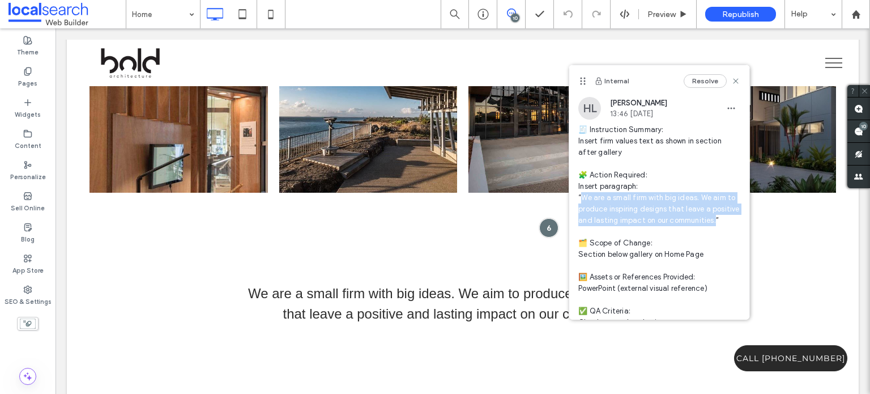
drag, startPoint x: 582, startPoint y: 197, endPoint x: 626, endPoint y: 231, distance: 55.3
click at [626, 231] on span "🧾 Instruction Summary: Insert firm values text as shown in section after galler…" at bounding box center [659, 231] width 162 height 215
copy span "are a small firm with big ideas. We aim to produce inspiring designs that leave…"
click at [629, 199] on span "🧾 Instruction Summary: Insert firm values text as shown in section after galler…" at bounding box center [659, 231] width 162 height 215
drag, startPoint x: 581, startPoint y: 198, endPoint x: 743, endPoint y: 231, distance: 165.9
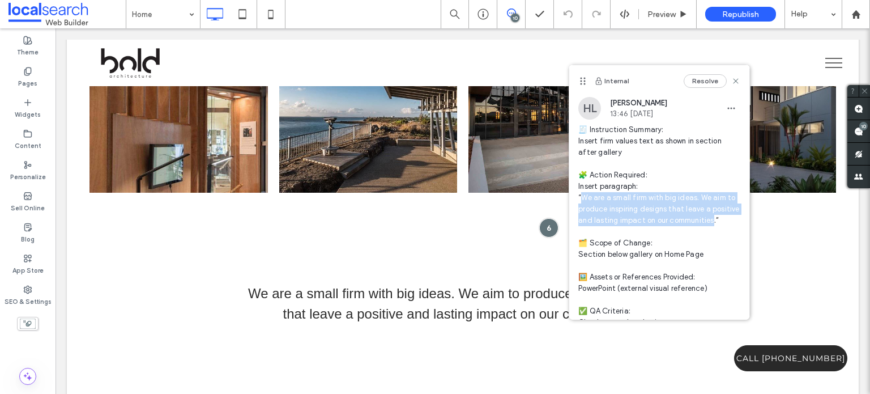
click at [624, 230] on span "🧾 Instruction Summary: Insert firm values text as shown in section after galler…" at bounding box center [659, 231] width 162 height 215
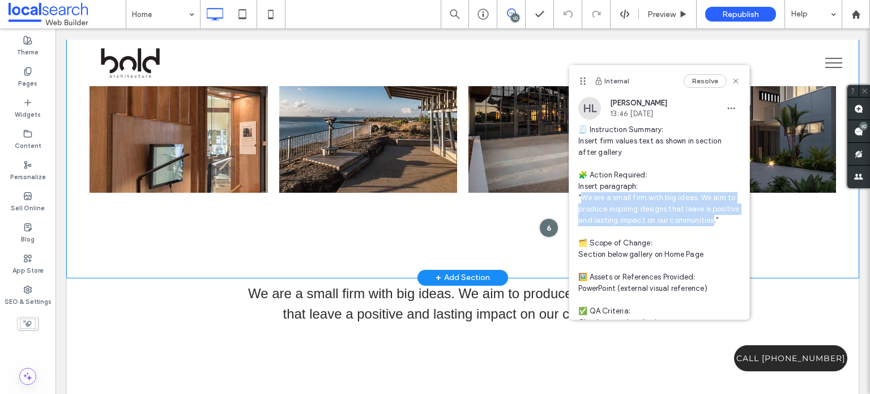
copy span "are a small firm with big ideas. We aim to produce inspiring designs that leave…"
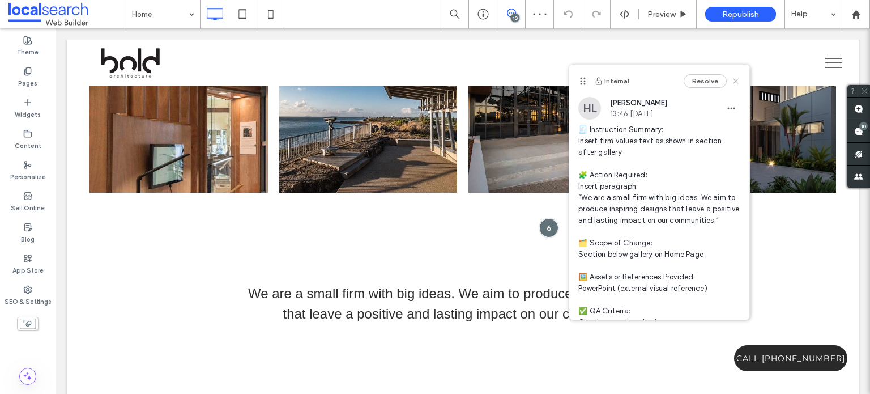
click at [731, 86] on icon at bounding box center [735, 80] width 9 height 9
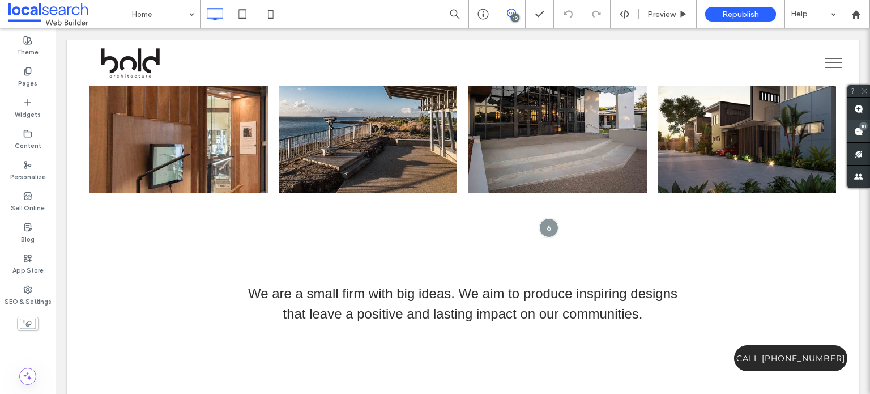
click at [867, 135] on span at bounding box center [858, 131] width 23 height 22
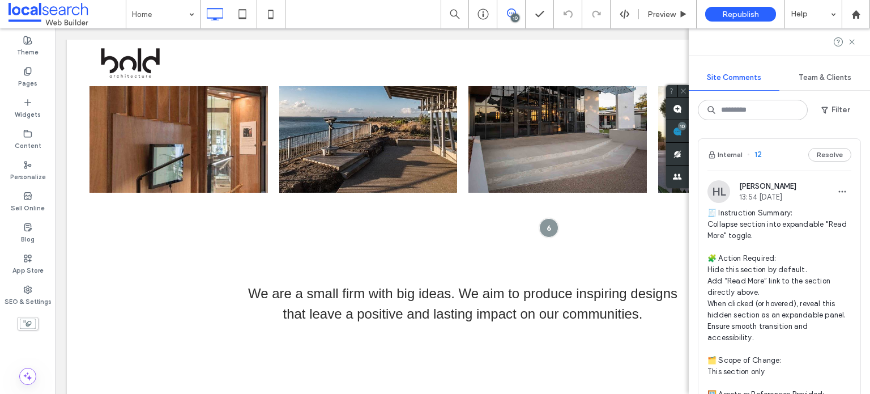
click at [744, 221] on span "🧾 Instruction Summary: Collapse section into expandable "Read More" toggle. 🧩 A…" at bounding box center [779, 354] width 144 height 295
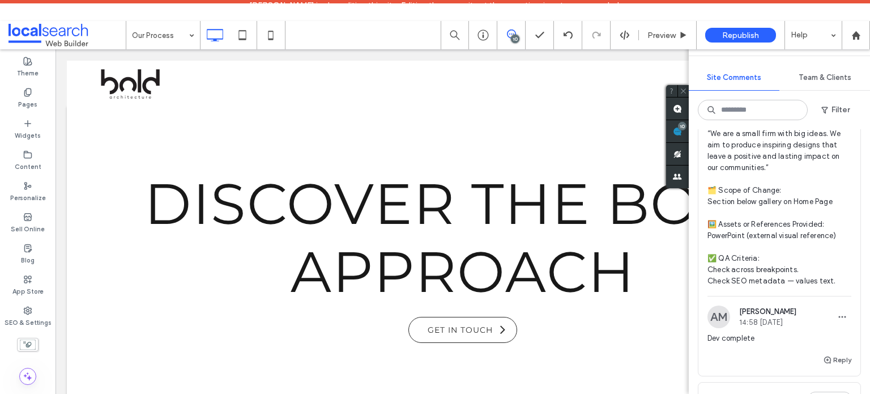
scroll to position [2888, 0]
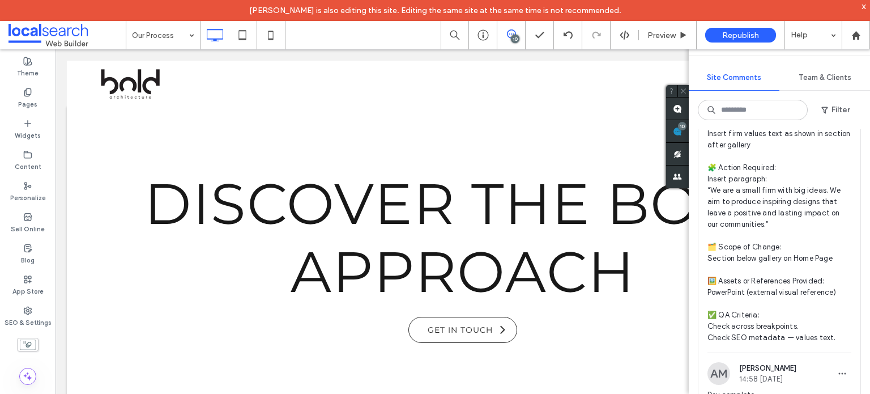
click at [753, 260] on span "🧾 Instruction Summary: Insert firm values text as shown in section after galler…" at bounding box center [779, 230] width 144 height 227
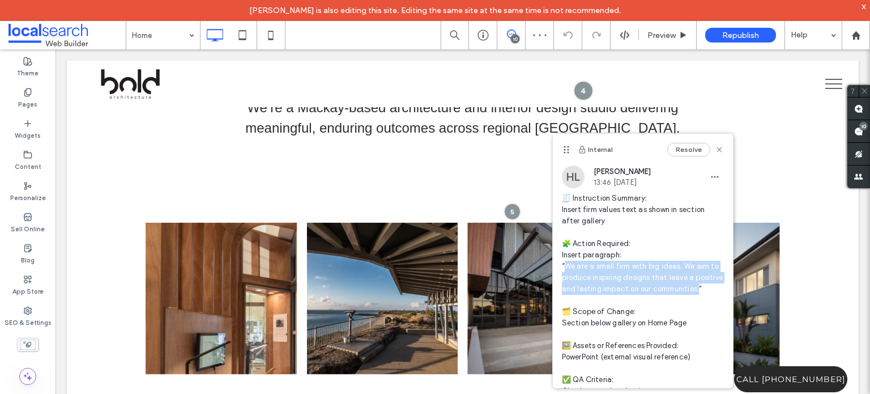
drag, startPoint x: 566, startPoint y: 263, endPoint x: 608, endPoint y: 301, distance: 56.1
click at [608, 301] on span "🧾 Instruction Summary: Insert firm values text as shown in section after galler…" at bounding box center [643, 300] width 162 height 215
copy span "are a small firm with big ideas. We aim to produce inspiring designs that leave…"
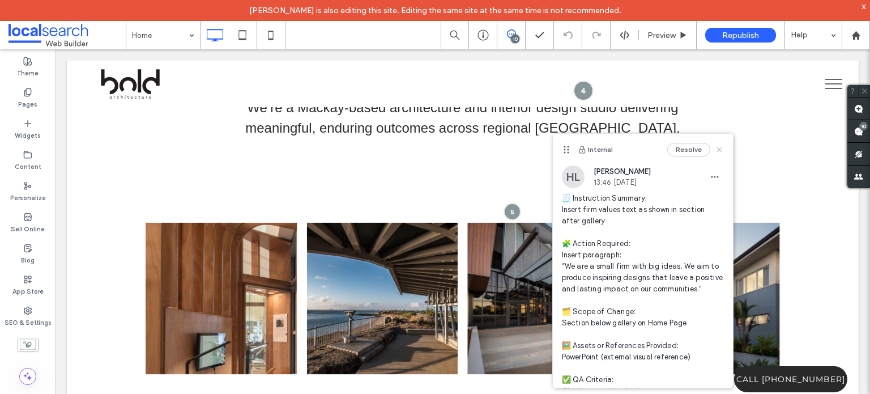
click at [715, 149] on icon at bounding box center [719, 149] width 9 height 9
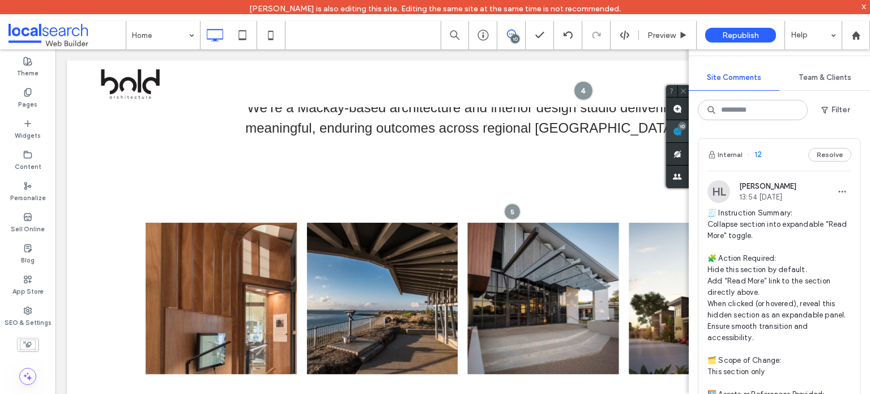
click at [865, 131] on div "Site Comments Team & Clients Filter Internal 12 Resolve HL Hollie Lowry 13:54 S…" at bounding box center [779, 210] width 181 height 365
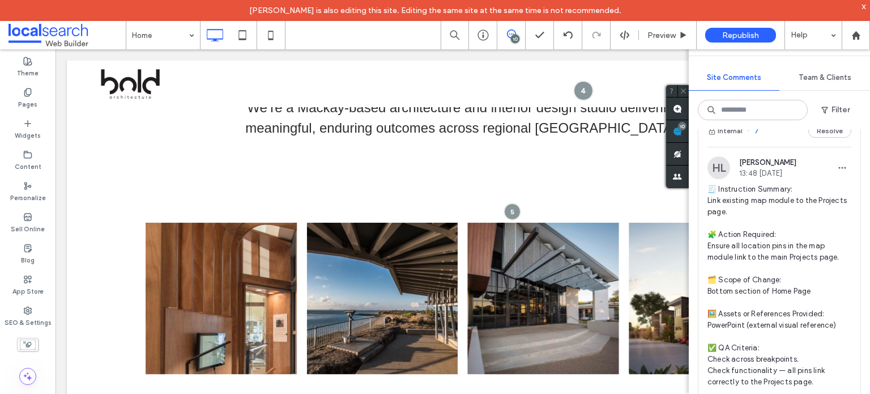
scroll to position [2435, 0]
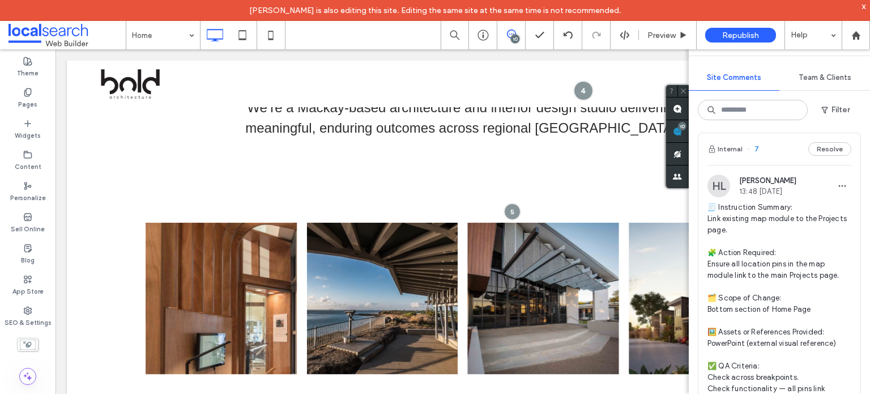
click at [745, 276] on span "🧾 Instruction Summary: Link existing map module to the Projects page. 🧩 Action …" at bounding box center [779, 304] width 144 height 204
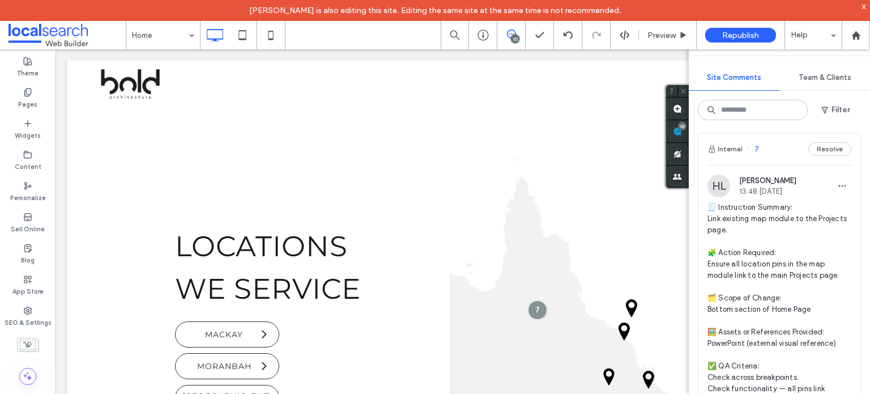
scroll to position [2837, 0]
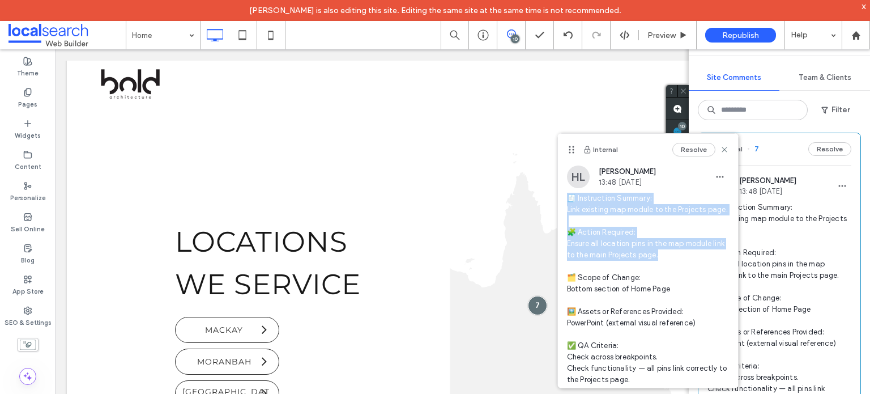
drag, startPoint x: 568, startPoint y: 196, endPoint x: 707, endPoint y: 271, distance: 157.6
click at [707, 271] on span "🧾 Instruction Summary: Link existing map module to the Projects page. 🧩 Action …" at bounding box center [648, 289] width 162 height 193
copy span "🧾 Instruction Summary: Link existing map module to the Projects page. 🧩 Action …"
click at [623, 262] on span "🧾 Instruction Summary: Link existing map module to the Projects page. 🧩 Action …" at bounding box center [648, 289] width 162 height 193
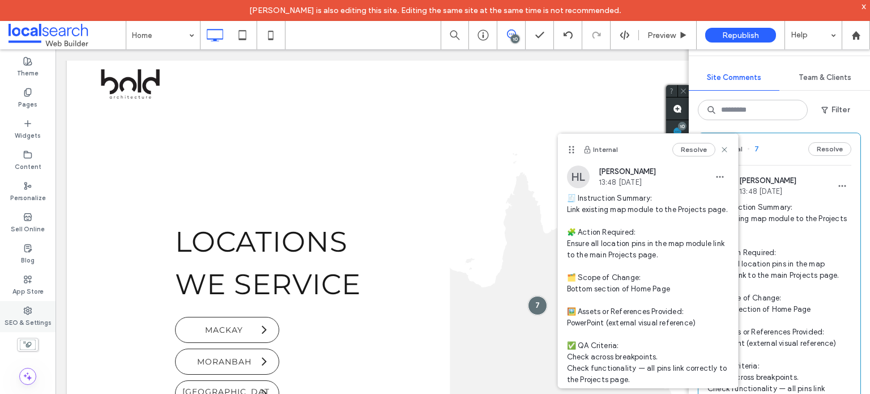
click at [38, 314] on div "SEO & Settings" at bounding box center [28, 316] width 56 height 31
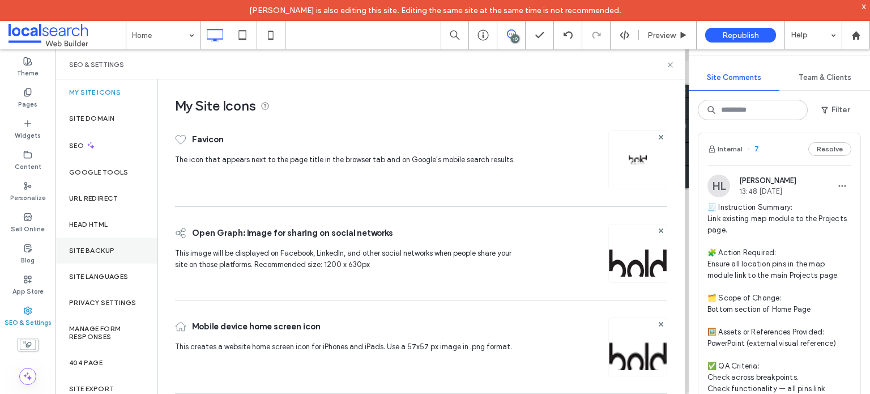
click at [88, 249] on label "Site Backup" at bounding box center [91, 250] width 45 height 8
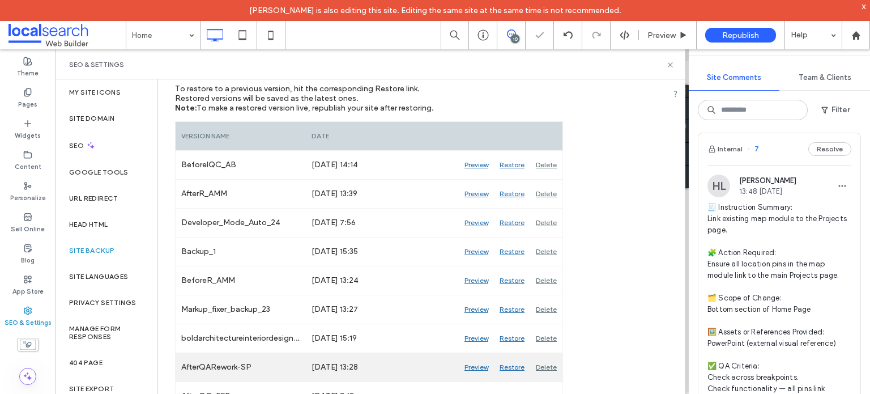
scroll to position [227, 0]
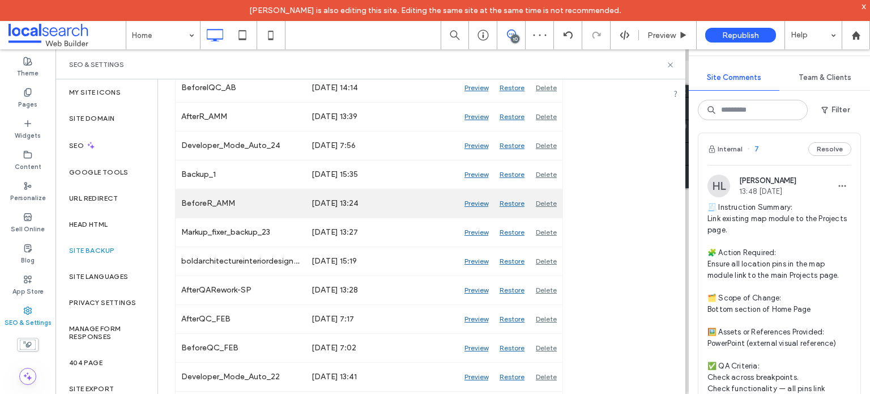
click at [471, 204] on div "Preview" at bounding box center [476, 203] width 35 height 28
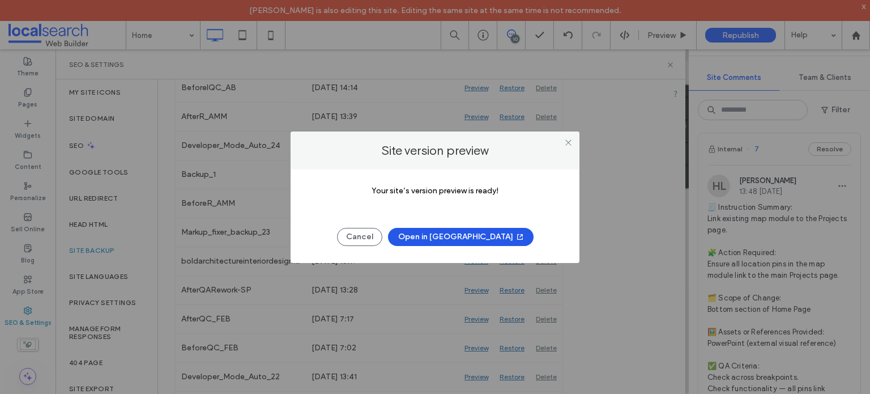
click at [475, 240] on button "Open in New Tab" at bounding box center [461, 237] width 146 height 18
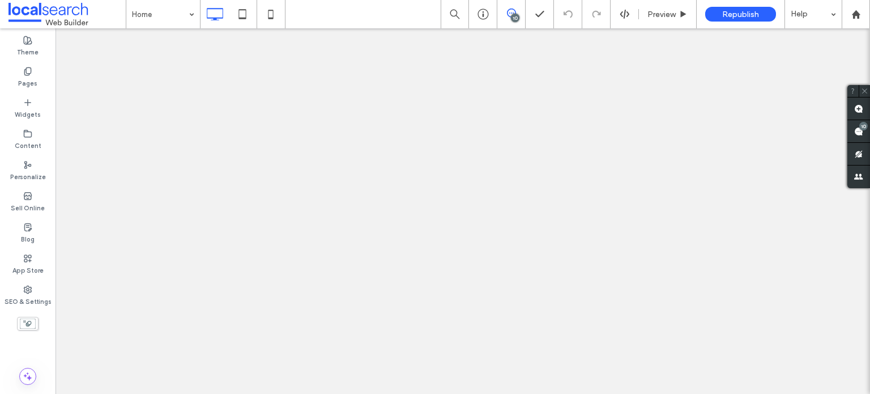
click at [513, 14] on div "10" at bounding box center [515, 18] width 8 height 8
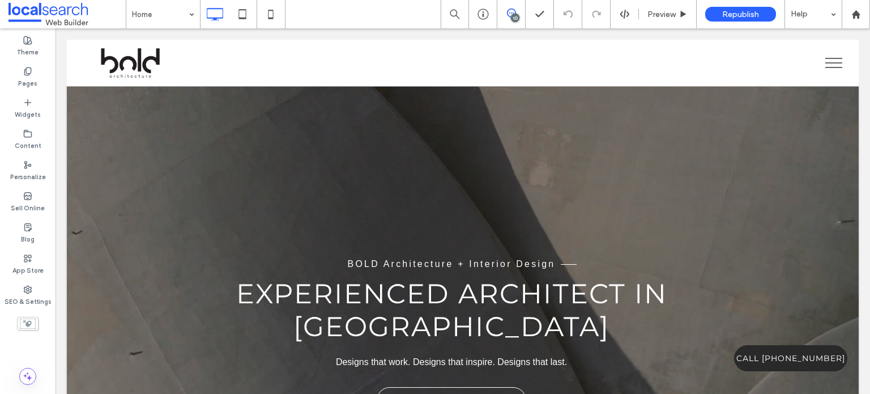
click at [513, 12] on icon at bounding box center [511, 12] width 9 height 9
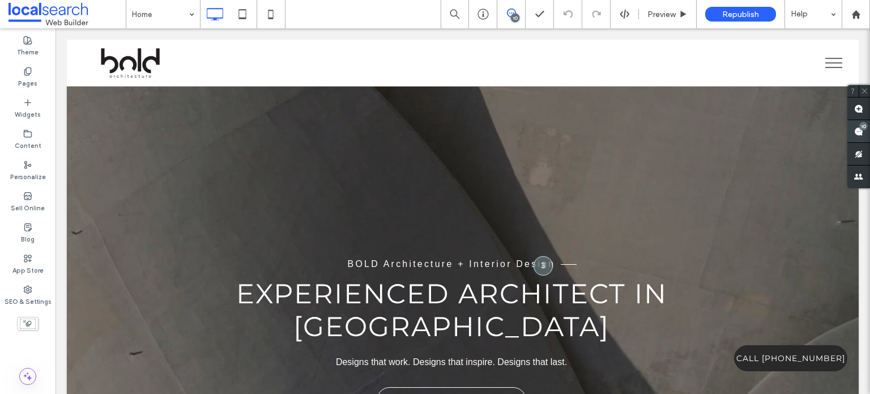
click at [860, 129] on div "10" at bounding box center [863, 126] width 8 height 8
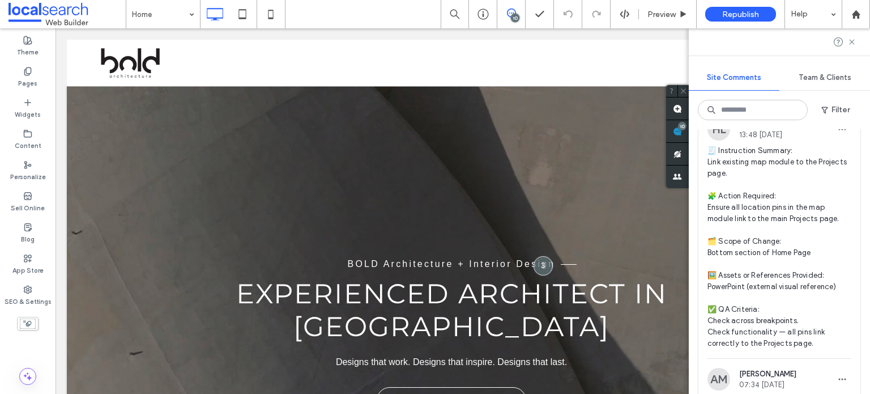
scroll to position [2549, 0]
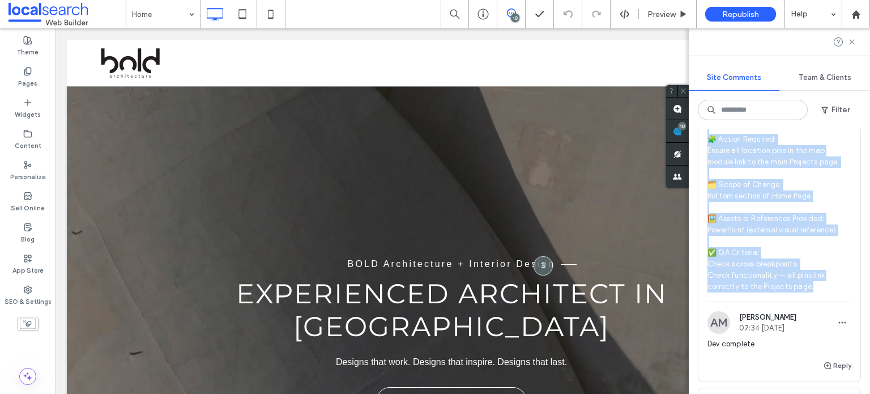
drag, startPoint x: 702, startPoint y: 144, endPoint x: 821, endPoint y: 336, distance: 225.6
click at [821, 301] on div "HL Hollie Lowry 13:48 Sep 11 2025 🧾 Instruction Summary: Link existing map modu…" at bounding box center [779, 181] width 162 height 240
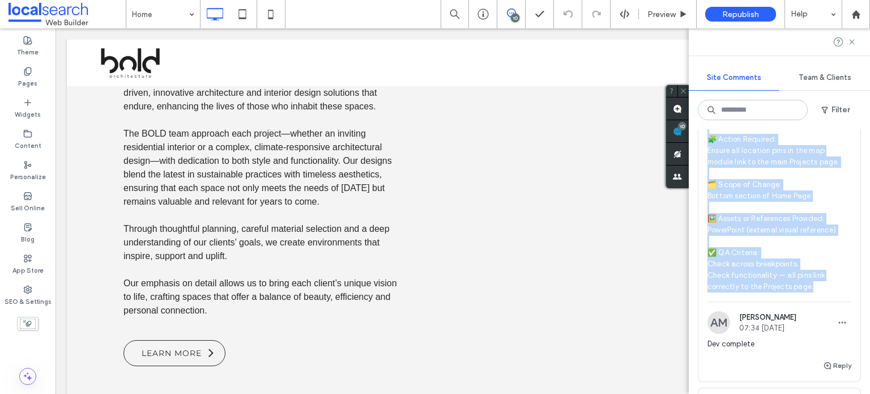
copy span "🧾 Instruction Summary: Link existing map module to the Projects page. 🧩 Action …"
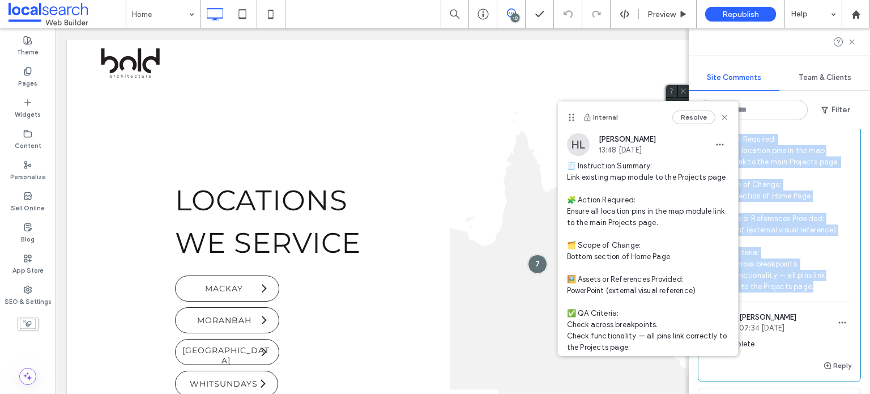
click at [817, 168] on span "🧾 Instruction Summary: Link existing map module to the Projects page. 🧩 Action …" at bounding box center [779, 190] width 144 height 204
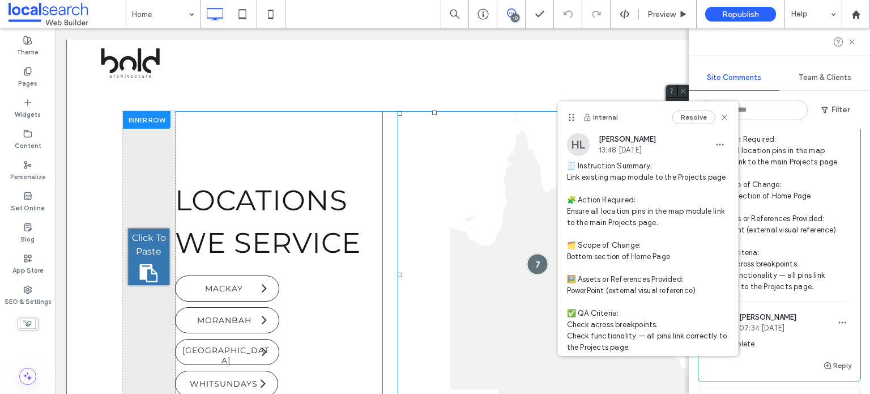
click at [534, 253] on div at bounding box center [537, 263] width 21 height 21
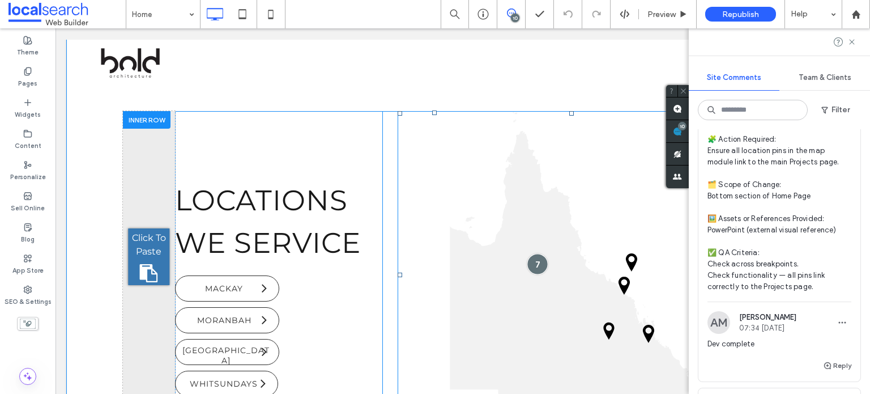
click at [534, 253] on div at bounding box center [537, 263] width 21 height 21
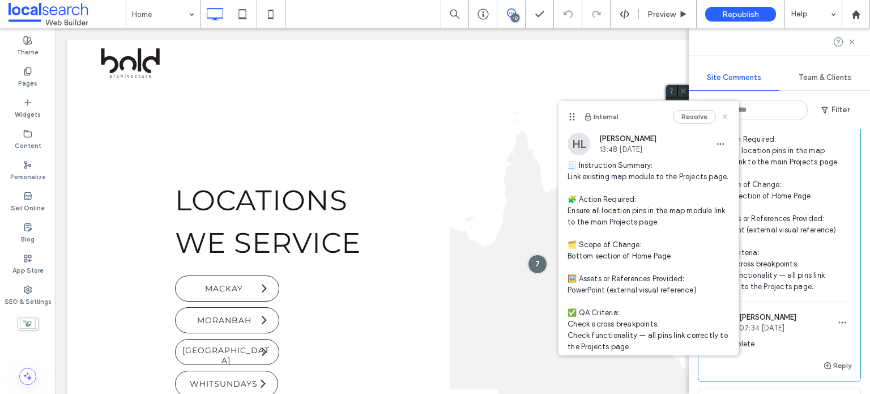
click at [720, 113] on icon at bounding box center [724, 116] width 9 height 9
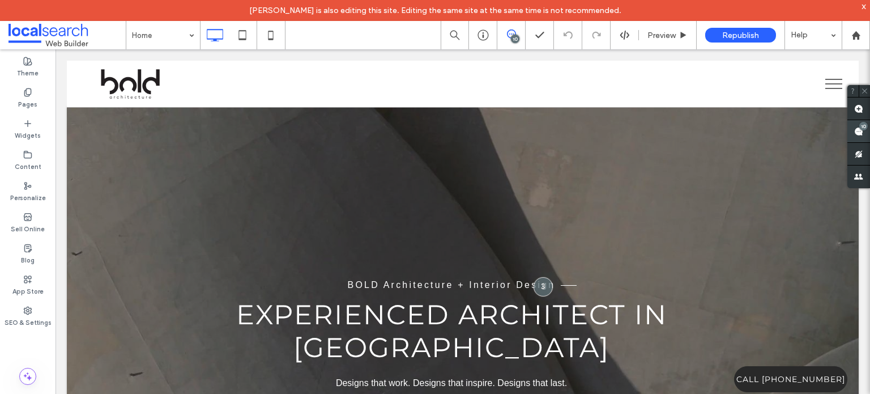
click at [859, 127] on use at bounding box center [858, 131] width 9 height 9
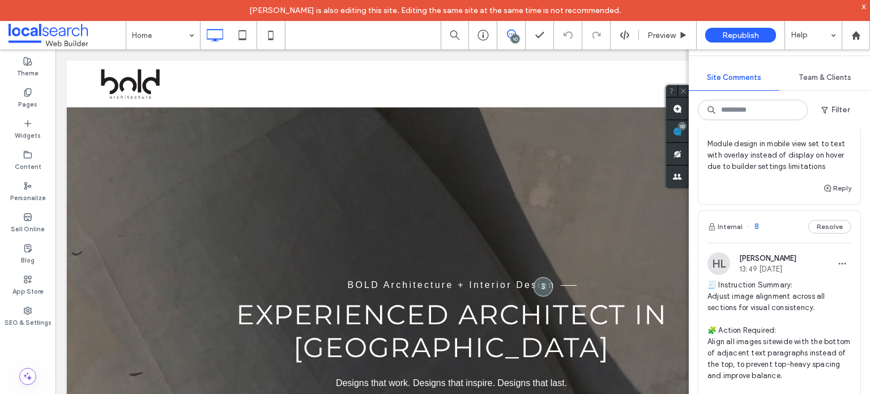
scroll to position [2039, 0]
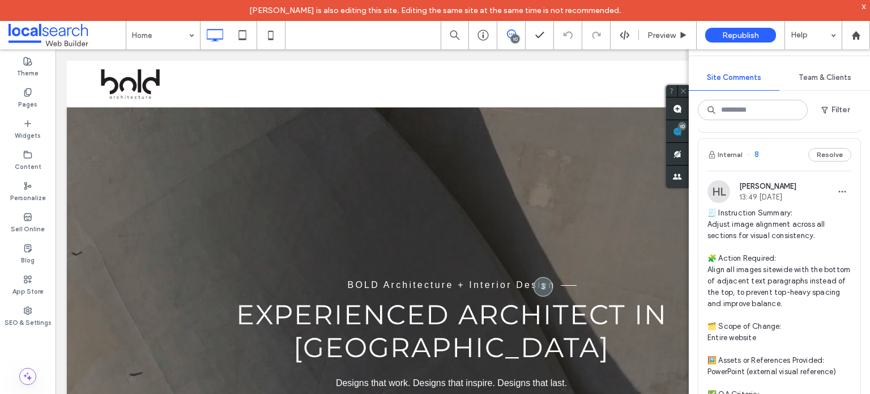
click at [761, 287] on span "🧾 Instruction Summary: Adjust image alignment across all sections for visual co…" at bounding box center [779, 320] width 144 height 227
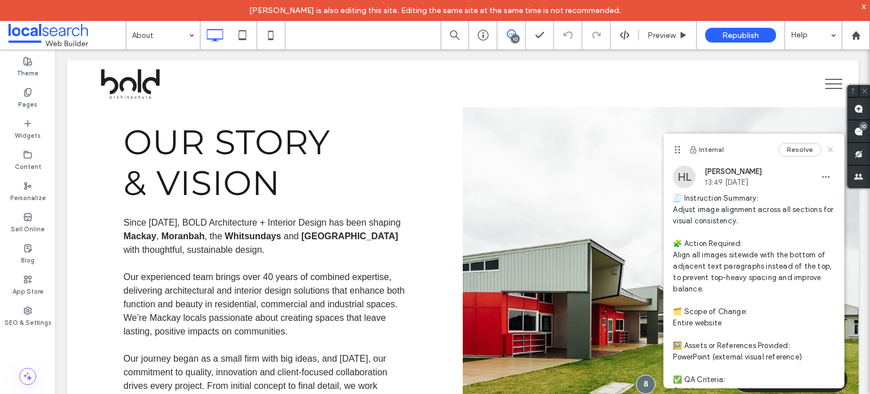
click at [826, 152] on icon at bounding box center [830, 149] width 9 height 9
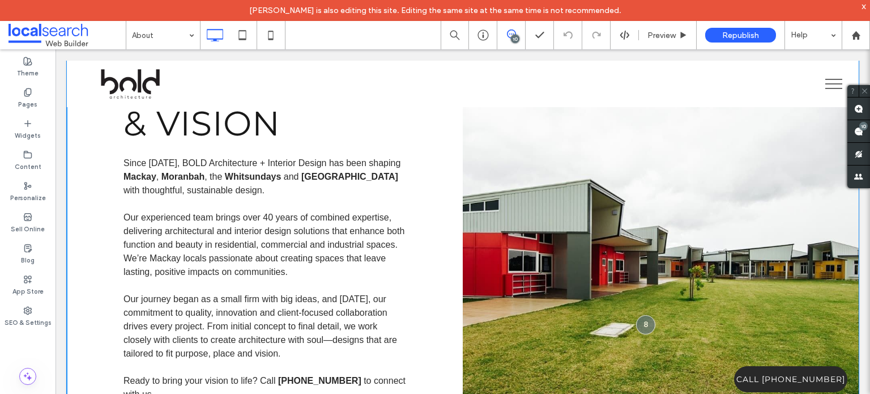
scroll to position [646, 0]
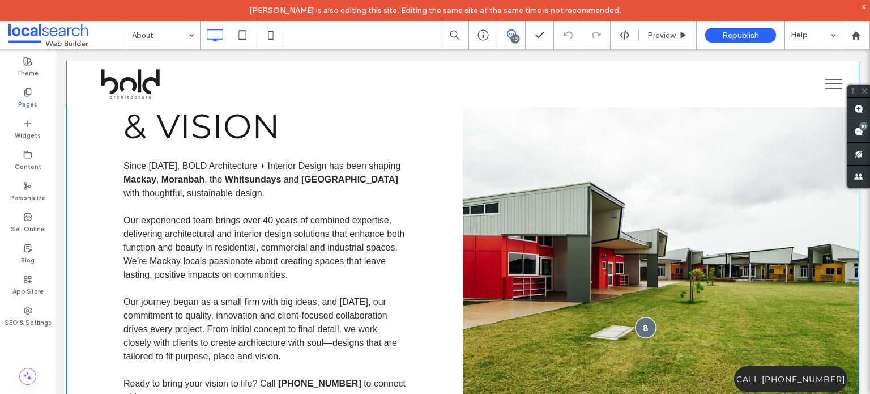
click at [640, 335] on div at bounding box center [645, 327] width 21 height 21
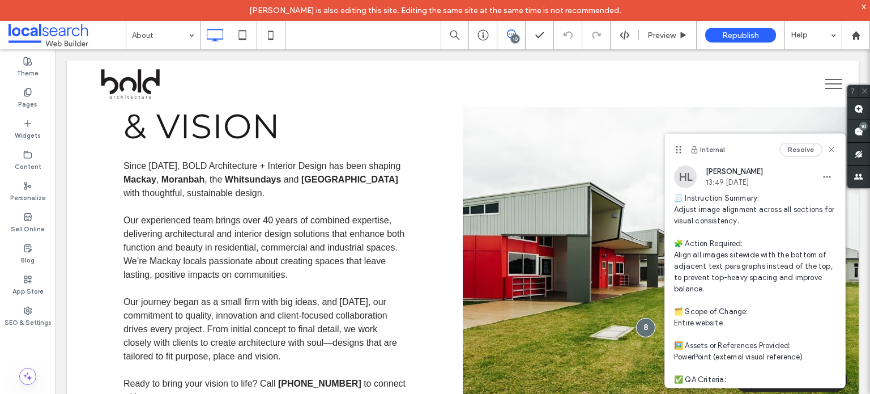
click at [689, 267] on span "🧾 Instruction Summary: Adjust image alignment across all sections for visual co…" at bounding box center [755, 306] width 162 height 227
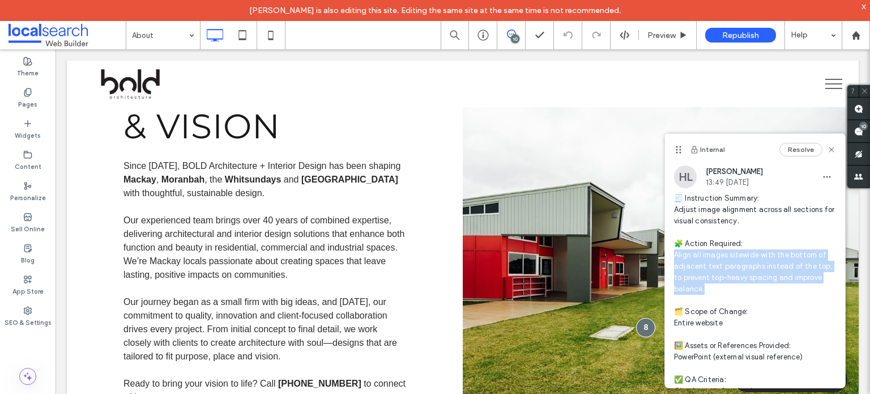
drag, startPoint x: 675, startPoint y: 255, endPoint x: 714, endPoint y: 294, distance: 54.9
click at [714, 294] on span "🧾 Instruction Summary: Adjust image alignment across all sections for visual co…" at bounding box center [755, 306] width 162 height 227
click at [704, 292] on span "🧾 Instruction Summary: Adjust image alignment across all sections for visual co…" at bounding box center [755, 306] width 162 height 227
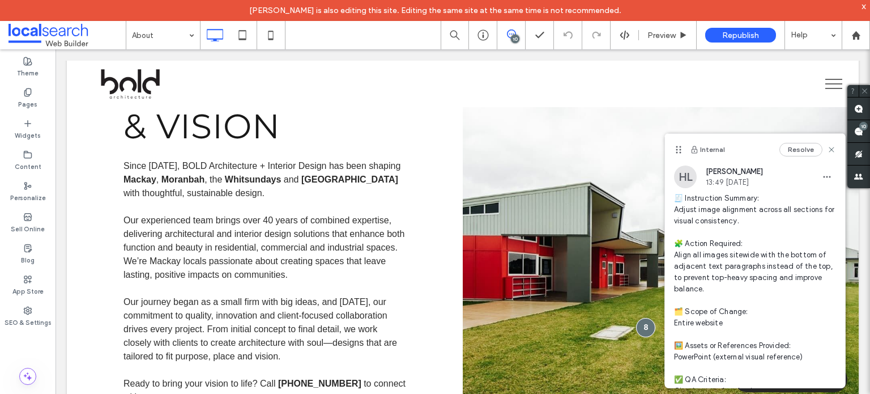
click at [688, 278] on span "🧾 Instruction Summary: Adjust image alignment across all sections for visual co…" at bounding box center [755, 306] width 162 height 227
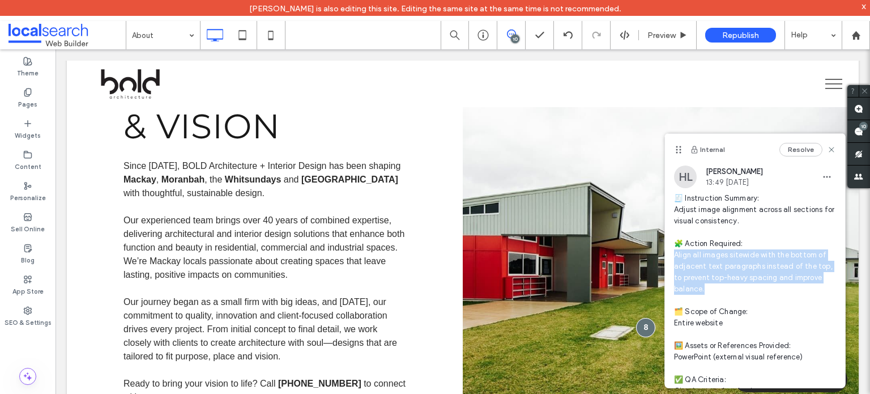
drag, startPoint x: 675, startPoint y: 254, endPoint x: 705, endPoint y: 285, distance: 43.3
click at [705, 285] on span "🧾 Instruction Summary: Adjust image alignment across all sections for visual co…" at bounding box center [755, 306] width 162 height 227
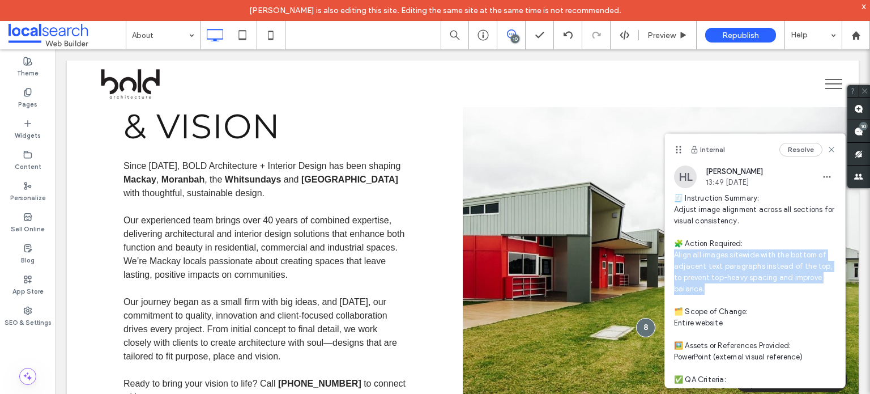
click at [714, 291] on span "🧾 Instruction Summary: Adjust image alignment across all sections for visual co…" at bounding box center [755, 306] width 162 height 227
click at [712, 274] on span "🧾 Instruction Summary: Adjust image alignment across all sections for visual co…" at bounding box center [755, 306] width 162 height 227
drag, startPoint x: 675, startPoint y: 256, endPoint x: 722, endPoint y: 275, distance: 50.8
click at [722, 275] on span "🧾 Instruction Summary: Adjust image alignment across all sections for visual co…" at bounding box center [755, 306] width 162 height 227
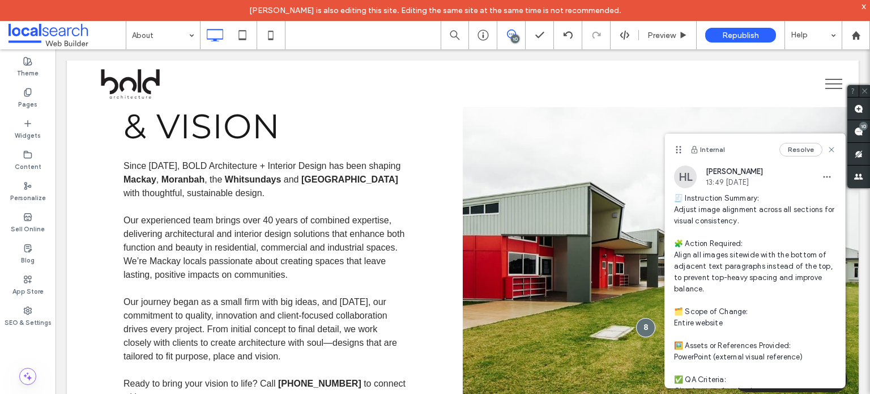
click at [726, 289] on span "🧾 Instruction Summary: Adjust image alignment across all sections for visual co…" at bounding box center [755, 306] width 162 height 227
click at [713, 267] on span "🧾 Instruction Summary: Adjust image alignment across all sections for visual co…" at bounding box center [755, 306] width 162 height 227
click at [693, 268] on span "🧾 Instruction Summary: Adjust image alignment across all sections for visual co…" at bounding box center [755, 306] width 162 height 227
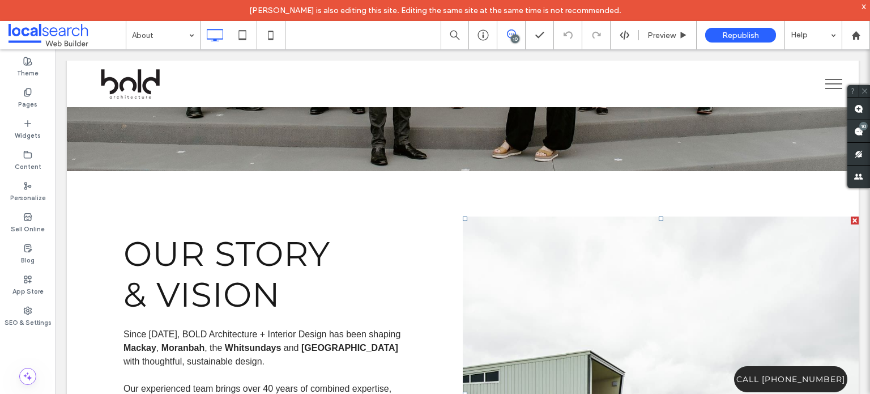
scroll to position [476, 0]
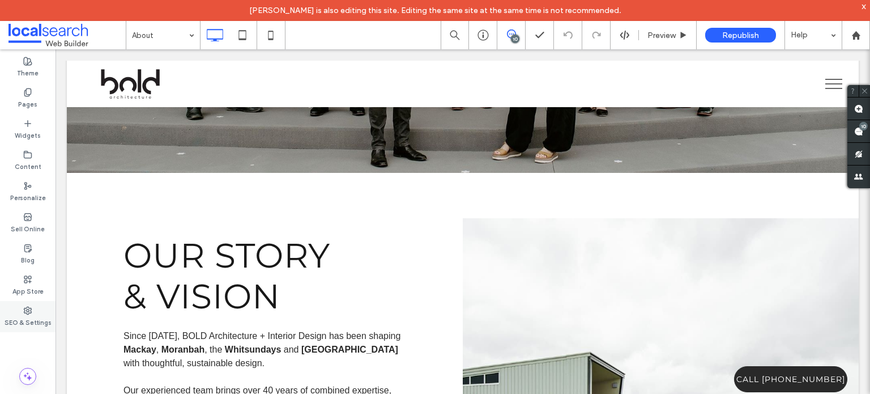
click at [15, 312] on div "SEO & Settings" at bounding box center [28, 316] width 56 height 31
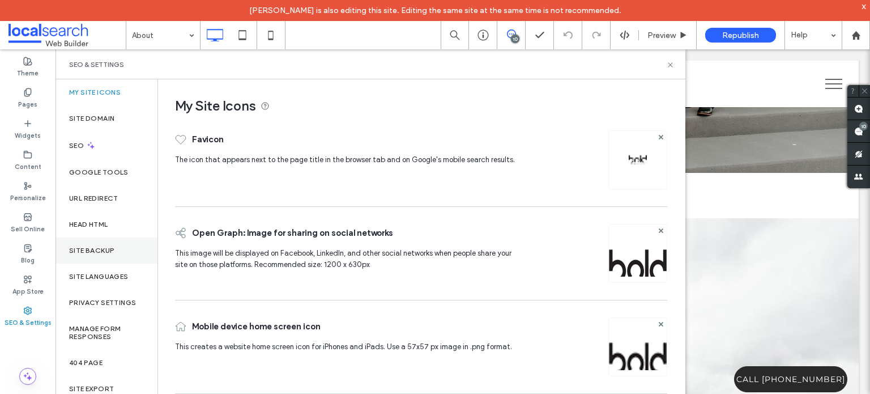
click at [91, 249] on label "Site Backup" at bounding box center [91, 250] width 45 height 8
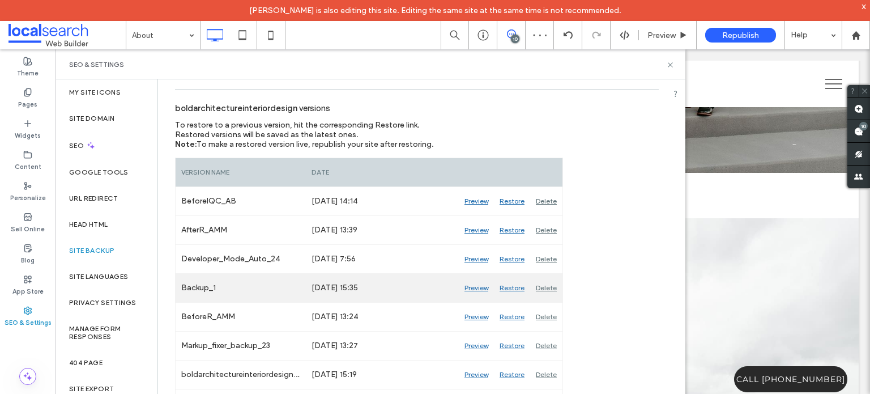
scroll to position [170, 0]
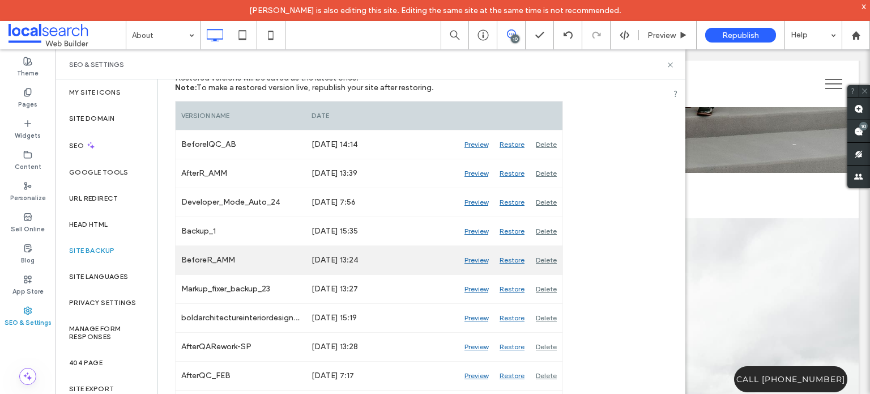
click at [483, 261] on div "Preview" at bounding box center [476, 260] width 35 height 28
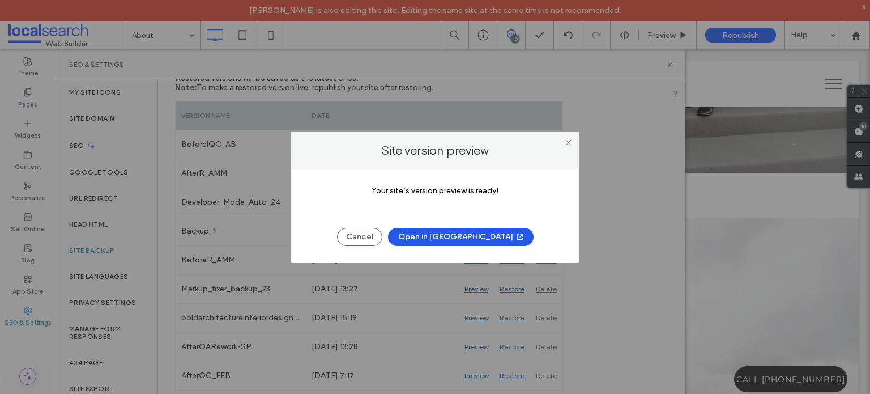
click at [475, 238] on button "Open in New Tab" at bounding box center [461, 237] width 146 height 18
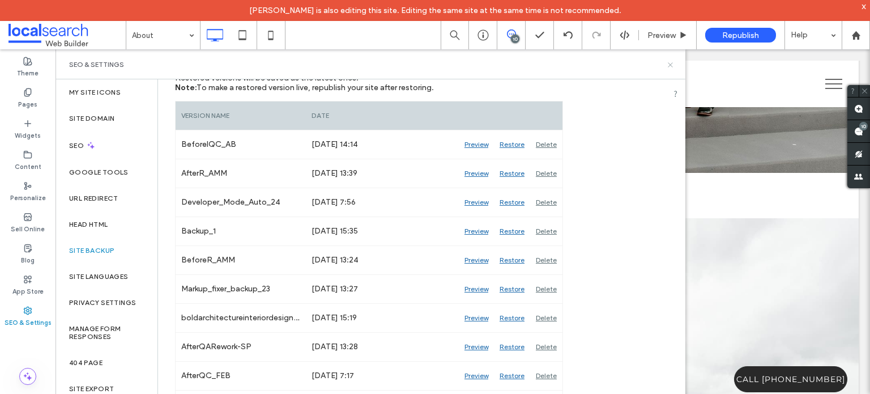
click at [672, 63] on icon at bounding box center [670, 65] width 8 height 8
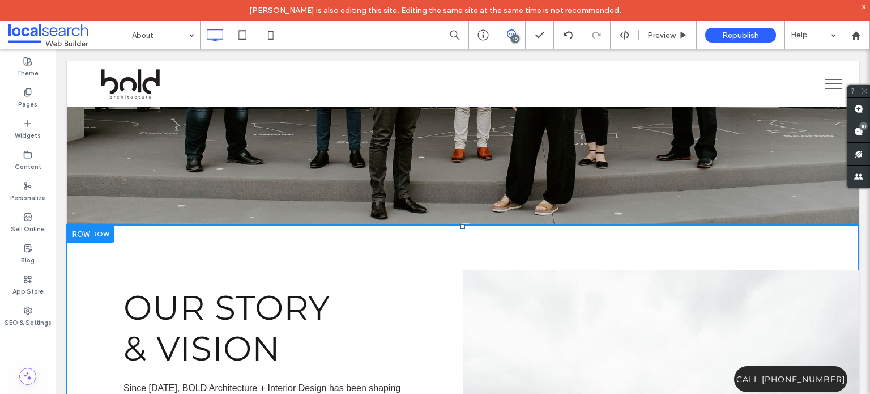
scroll to position [419, 0]
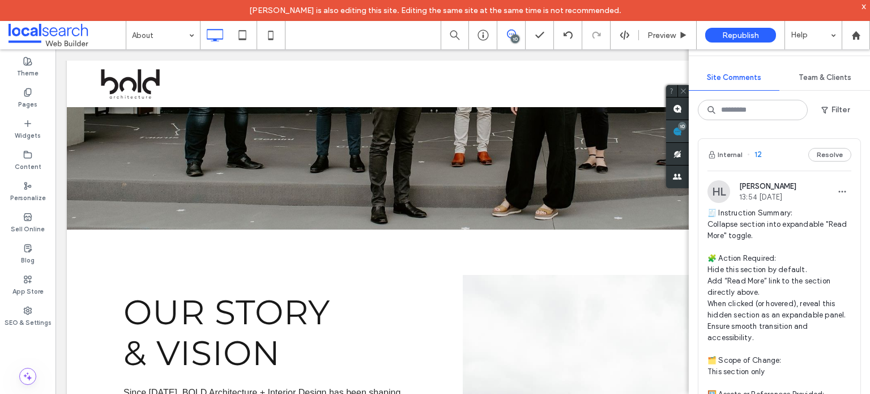
click at [689, 131] on span at bounding box center [677, 131] width 23 height 22
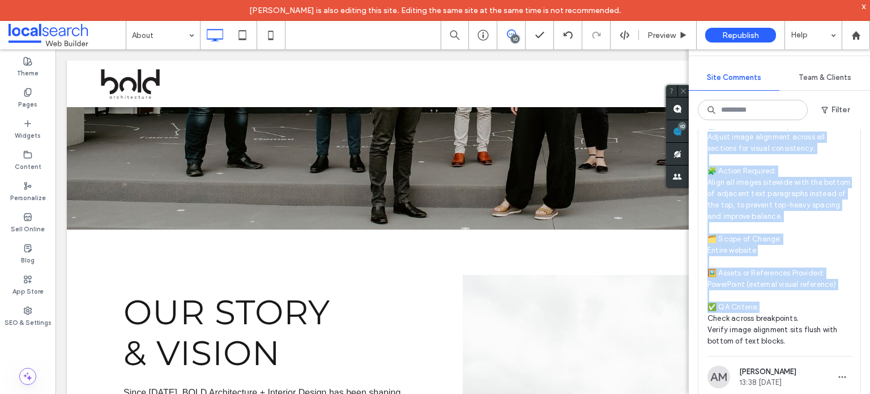
scroll to position [2209, 0]
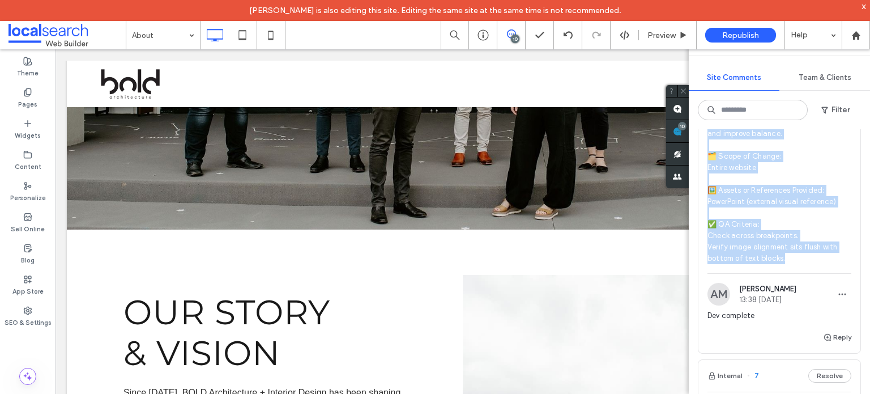
drag, startPoint x: 708, startPoint y: 223, endPoint x: 805, endPoint y: 308, distance: 129.6
click at [805, 264] on span "🧾 Instruction Summary: Adjust image alignment across all sections for visual co…" at bounding box center [779, 150] width 144 height 227
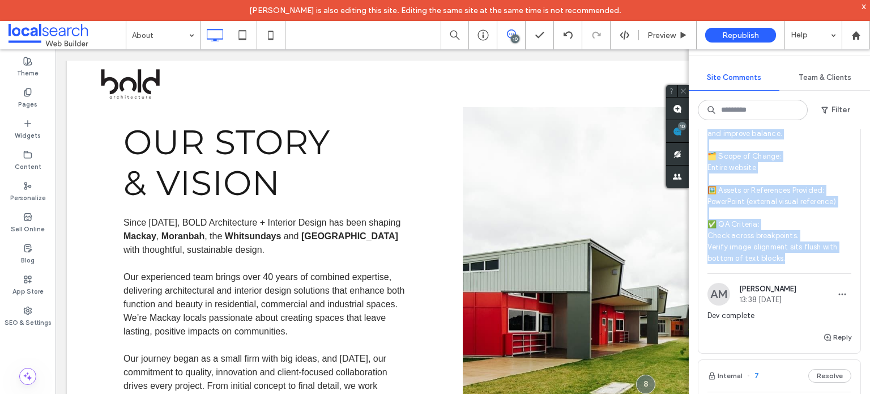
scroll to position [0, 0]
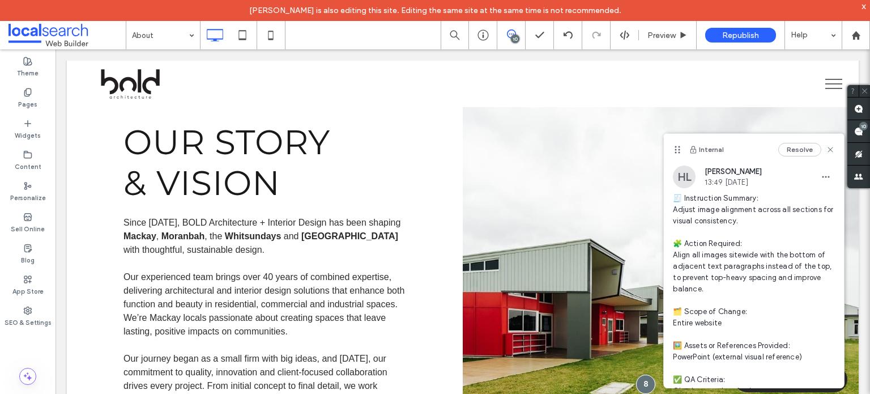
copy span "djust image alignment across all sections for visual consistency. 🧩 Action Requ…"
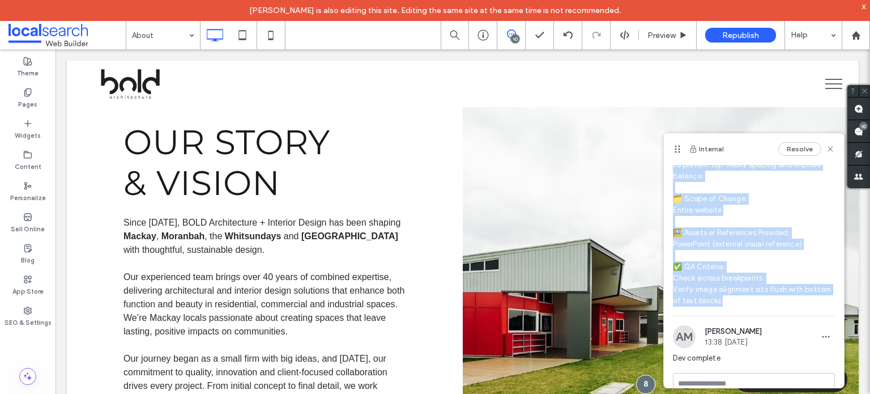
scroll to position [113, 0]
drag, startPoint x: 671, startPoint y: 194, endPoint x: 767, endPoint y: 312, distance: 151.8
click at [767, 312] on div "HL Hollie Lowry 13:49 Sep 11 2025 🧾 Instruction Summary: Adjust image alignment…" at bounding box center [754, 183] width 180 height 263
copy span "🧾 Instruction Summary: Adjust image alignment across all sections for visual co…"
click at [707, 229] on span "🧾 Instruction Summary: Adjust image alignment across all sections for visual co…" at bounding box center [754, 192] width 162 height 227
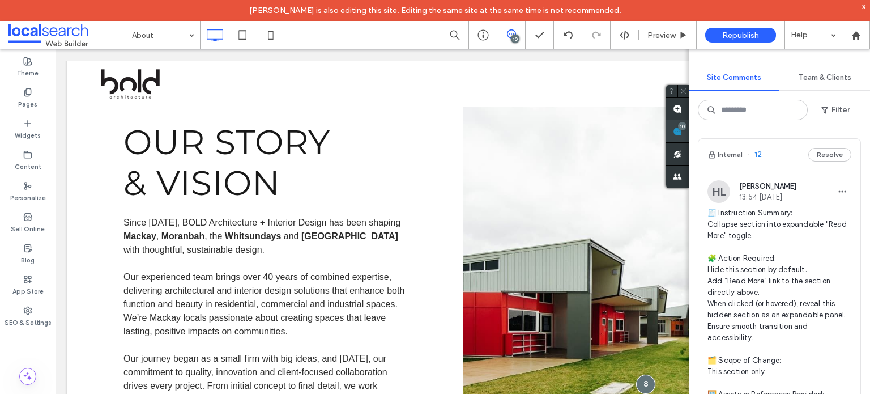
click at [686, 127] on div "10" at bounding box center [682, 126] width 8 height 8
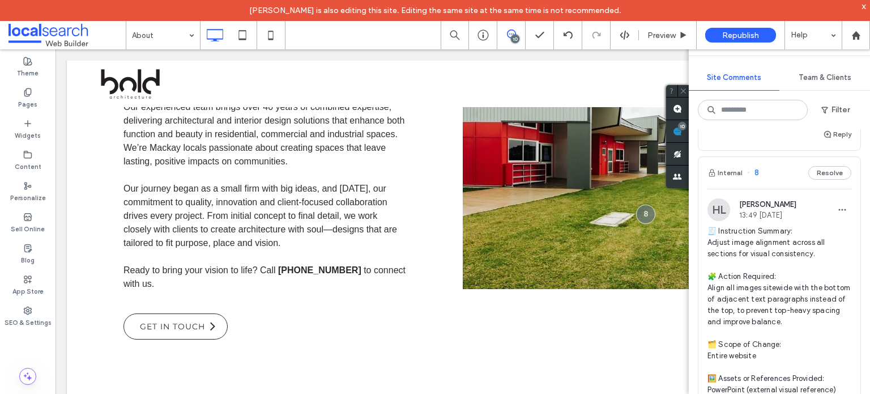
scroll to position [2039, 0]
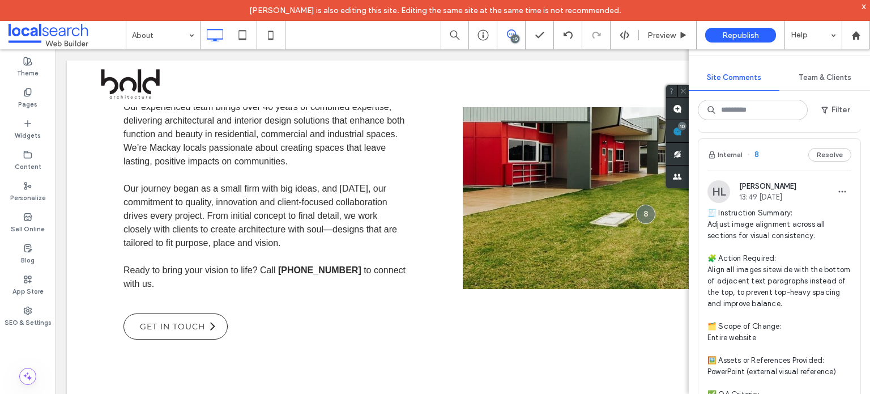
click at [750, 286] on span "🧾 Instruction Summary: Adjust image alignment across all sections for visual co…" at bounding box center [779, 320] width 144 height 227
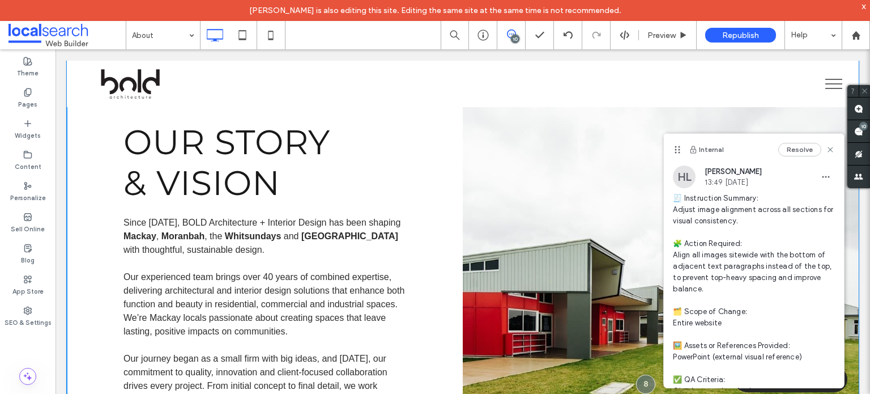
scroll to position [0, 0]
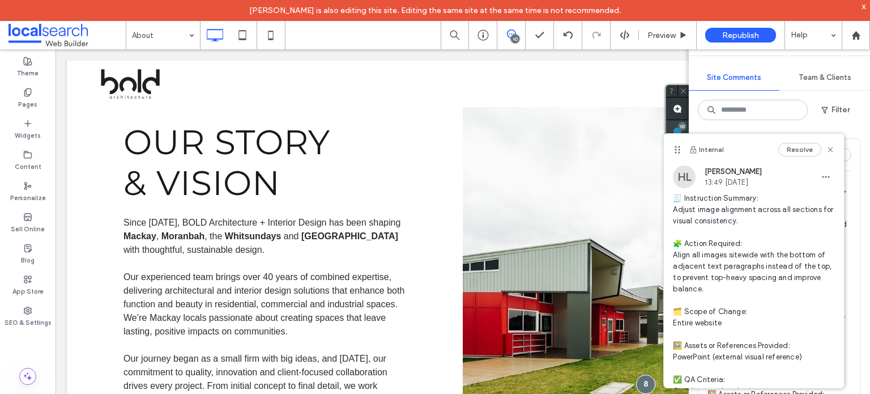
click at [861, 130] on div "Site Comments Team & Clients Filter Internal 12 Resolve HL Hollie Lowry 13:54 S…" at bounding box center [779, 210] width 181 height 365
click at [826, 147] on icon at bounding box center [830, 149] width 9 height 9
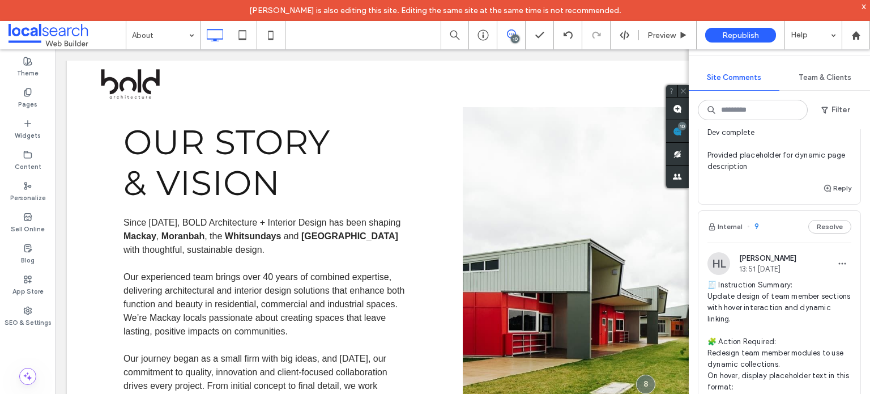
scroll to position [1529, 0]
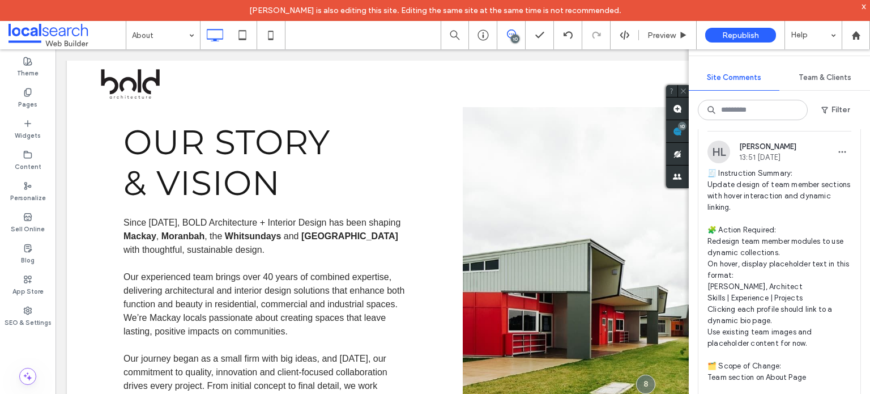
click at [752, 240] on span "🧾 Instruction Summary: Update design of team member sections with hover interac…" at bounding box center [779, 321] width 144 height 306
click at [752, 235] on span "🧾 Instruction Summary: Update design of team member sections with hover interac…" at bounding box center [779, 321] width 144 height 306
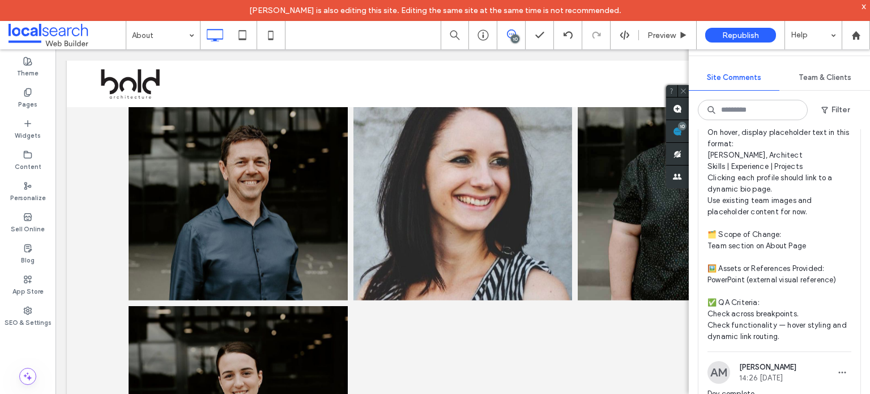
scroll to position [1642, 0]
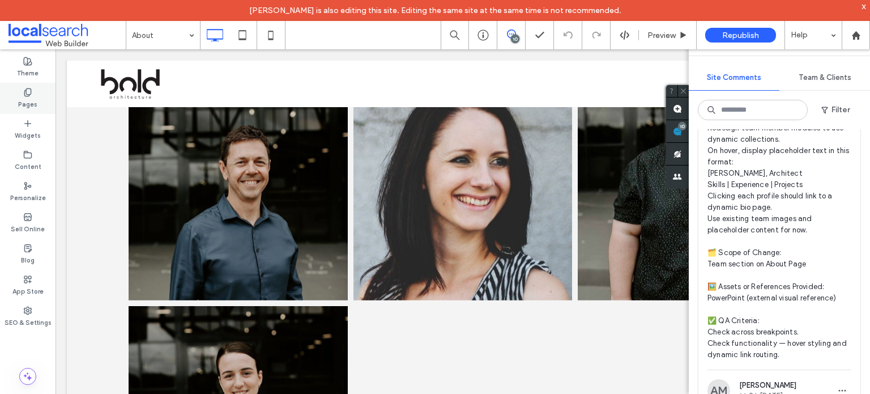
click at [22, 99] on label "Pages" at bounding box center [27, 103] width 19 height 12
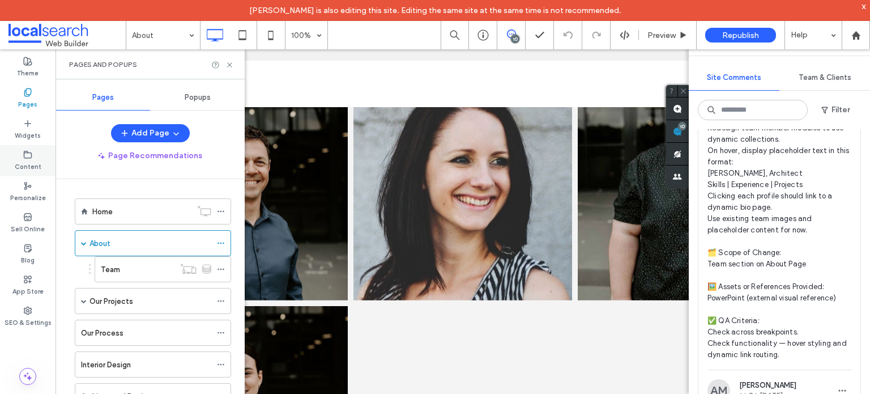
click at [25, 149] on div "Content" at bounding box center [28, 160] width 56 height 31
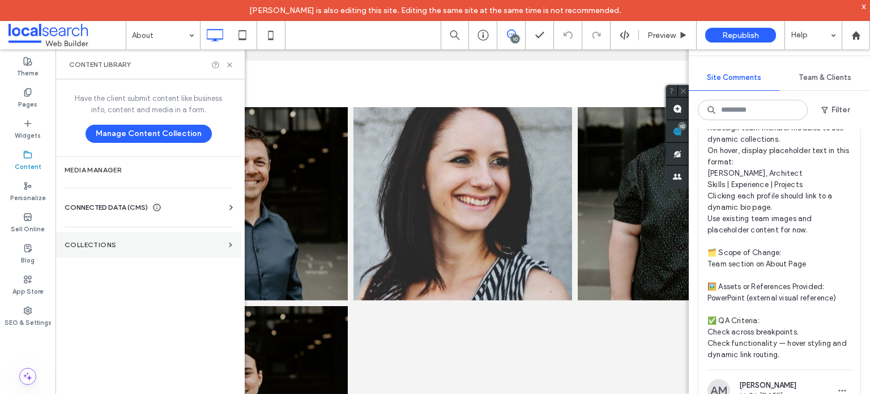
click at [114, 241] on label "Collections" at bounding box center [145, 245] width 160 height 8
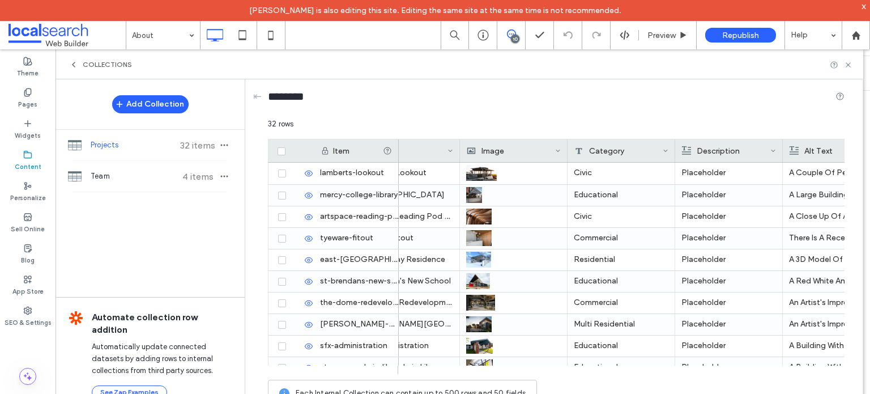
scroll to position [0, 43]
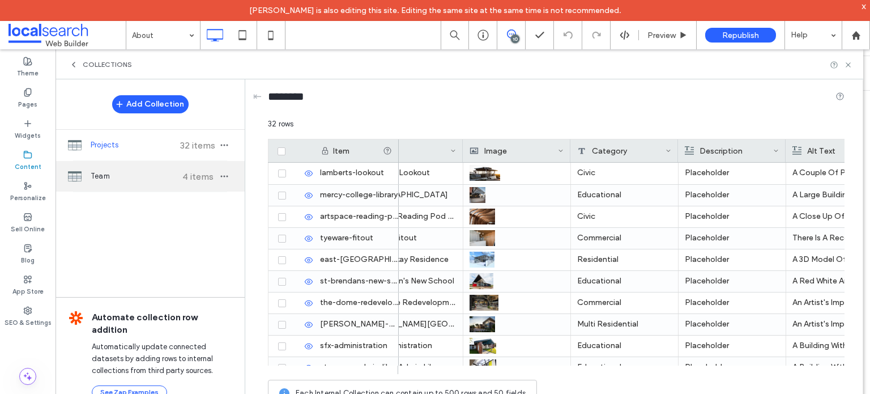
click at [122, 168] on div "Team 4 items" at bounding box center [150, 176] width 189 height 31
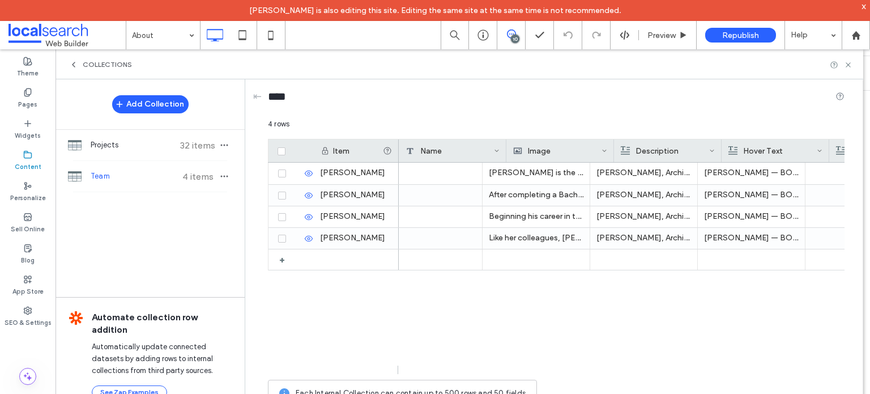
scroll to position [0, 0]
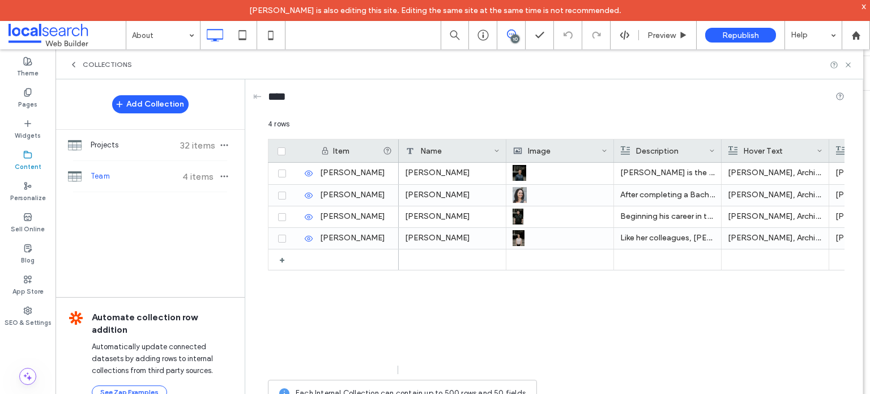
click at [845, 66] on icon at bounding box center [848, 65] width 8 height 8
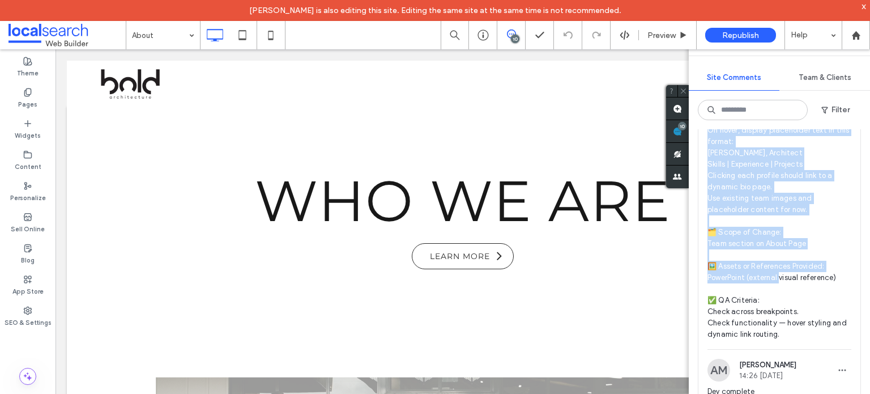
scroll to position [1699, 0]
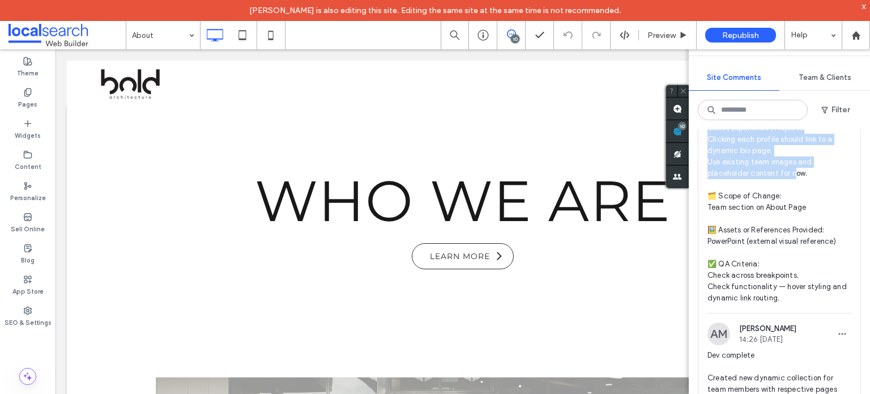
drag, startPoint x: 705, startPoint y: 215, endPoint x: 811, endPoint y: 220, distance: 106.0
click at [811, 220] on div "HL Hollie Lowry 13:51 Sep 11 2025 🧾 Instruction Summary: Update design of team …" at bounding box center [779, 142] width 162 height 342
copy span "🧾 Instruction Summary: Update design of team member sections with hover interac…"
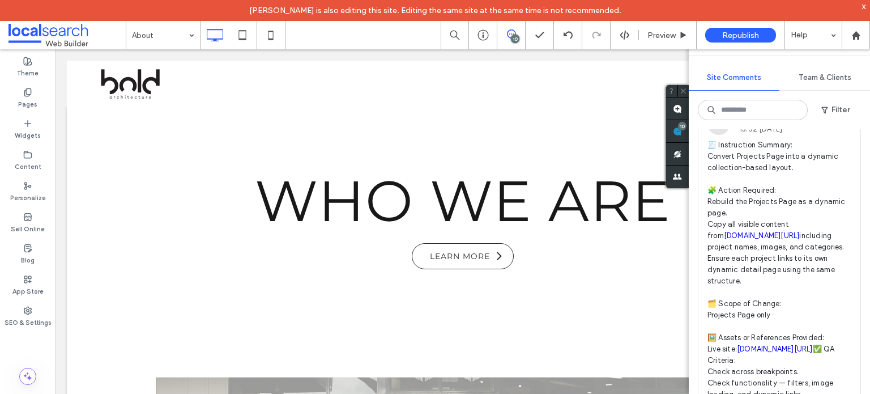
scroll to position [1019, 0]
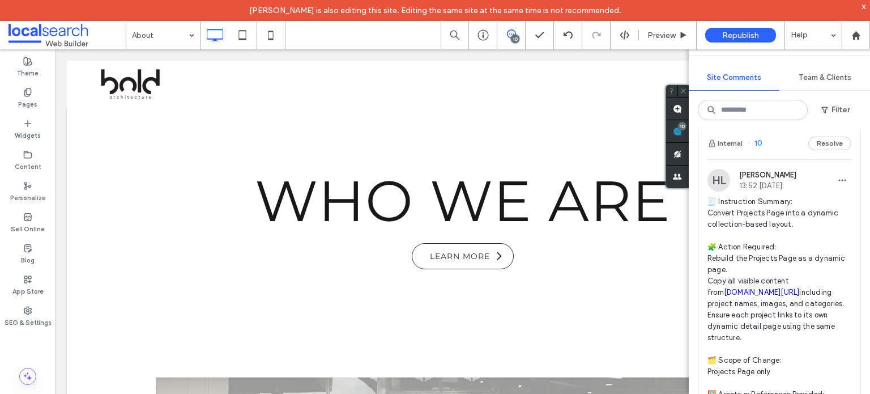
click at [753, 258] on span "🧾 Instruction Summary: Convert Projects Page into a dynamic collection-based la…" at bounding box center [779, 337] width 144 height 283
click at [745, 237] on div at bounding box center [435, 197] width 870 height 394
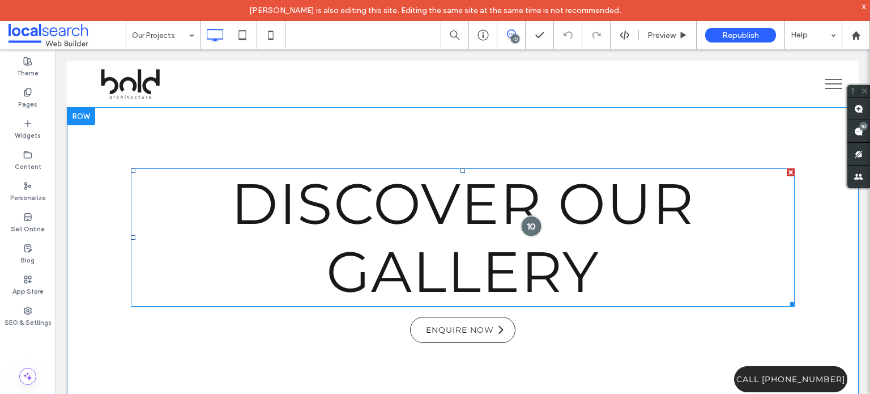
click at [526, 224] on div at bounding box center [531, 225] width 21 height 21
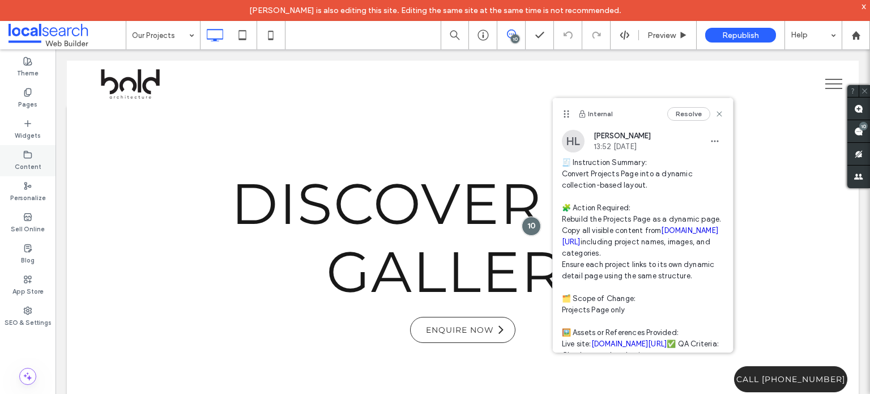
click at [25, 160] on label "Content" at bounding box center [28, 165] width 27 height 12
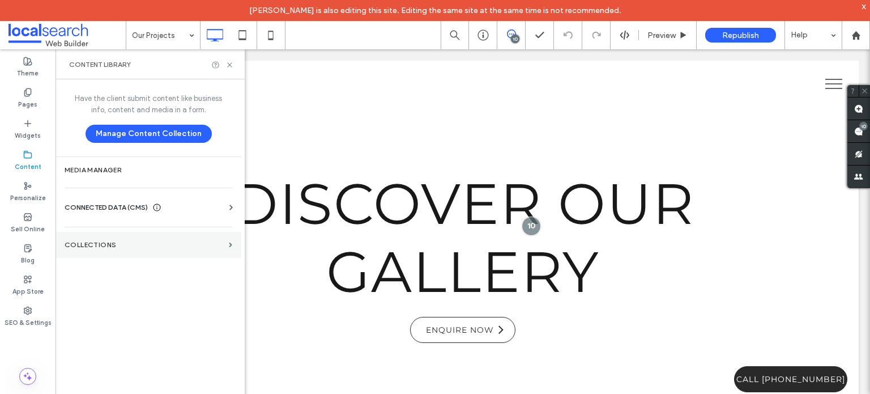
click at [75, 242] on label "Collections" at bounding box center [145, 245] width 160 height 8
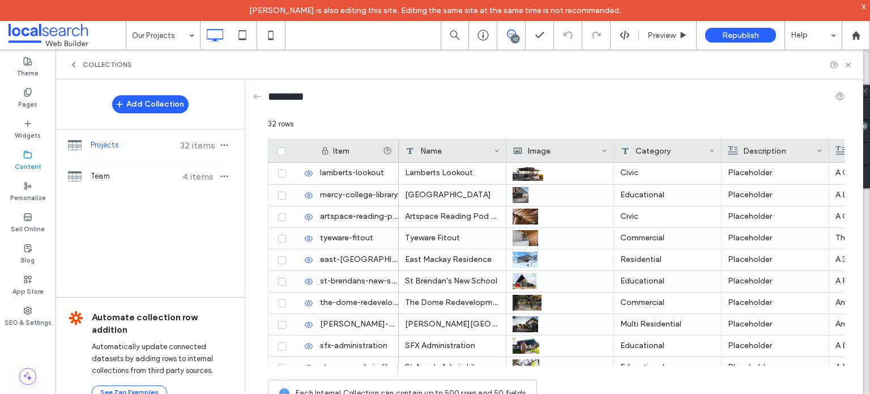
click at [95, 145] on span "Projects" at bounding box center [133, 144] width 84 height 11
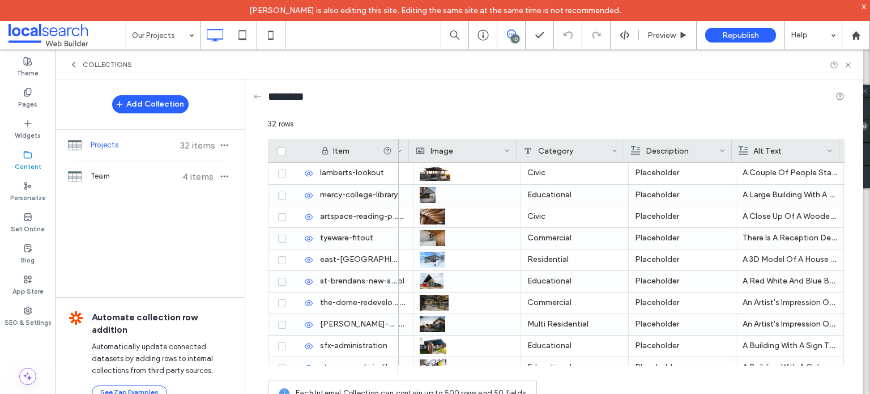
scroll to position [0, 97]
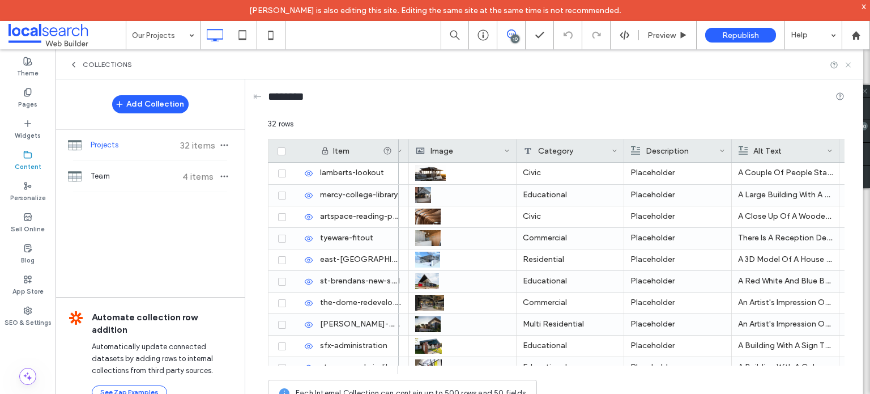
click at [852, 65] on div "Collections" at bounding box center [460, 64] width 808 height 30
drag, startPoint x: 847, startPoint y: 65, endPoint x: 787, endPoint y: 23, distance: 73.7
click at [847, 65] on use at bounding box center [848, 64] width 5 height 5
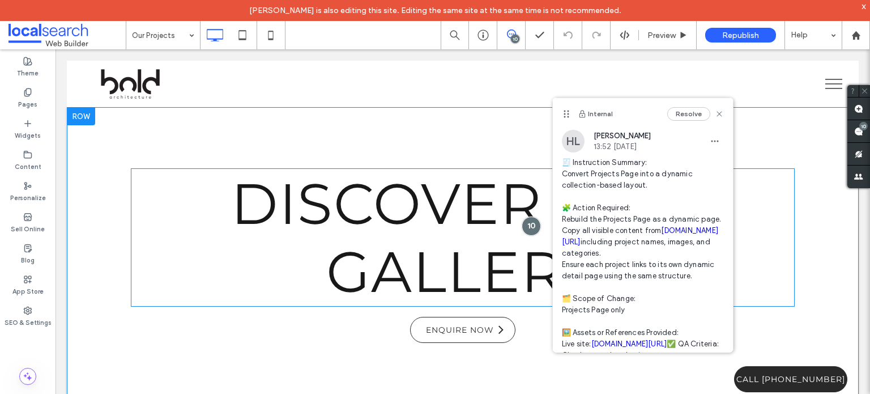
scroll to position [0, 0]
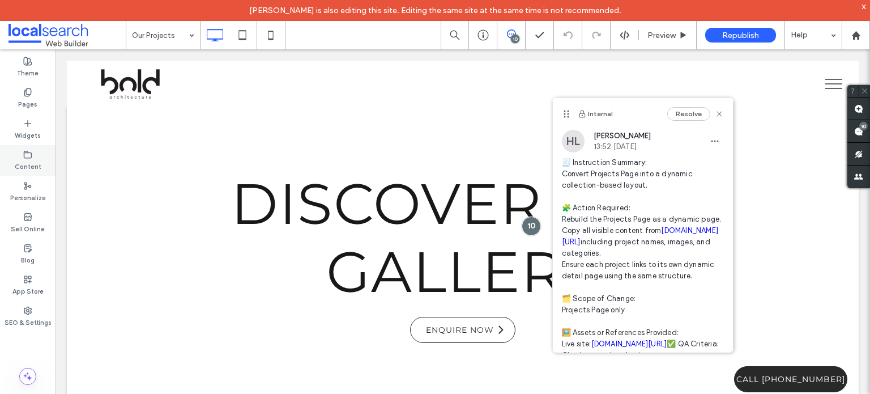
click at [19, 153] on div "Content" at bounding box center [28, 160] width 56 height 31
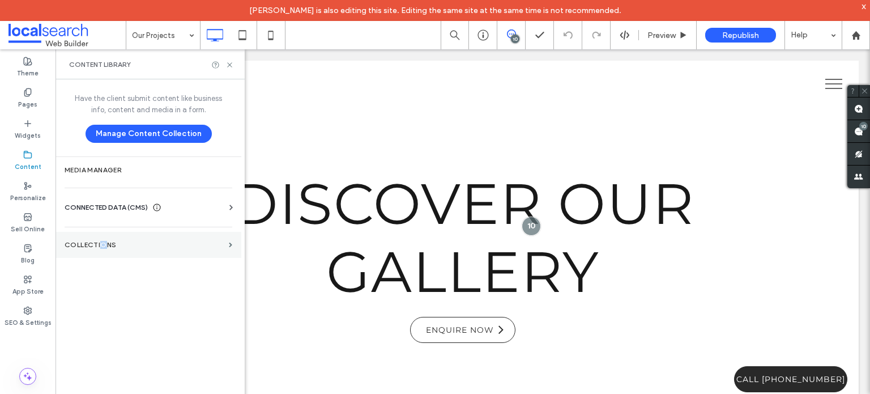
click at [103, 246] on label "Collections" at bounding box center [145, 245] width 160 height 8
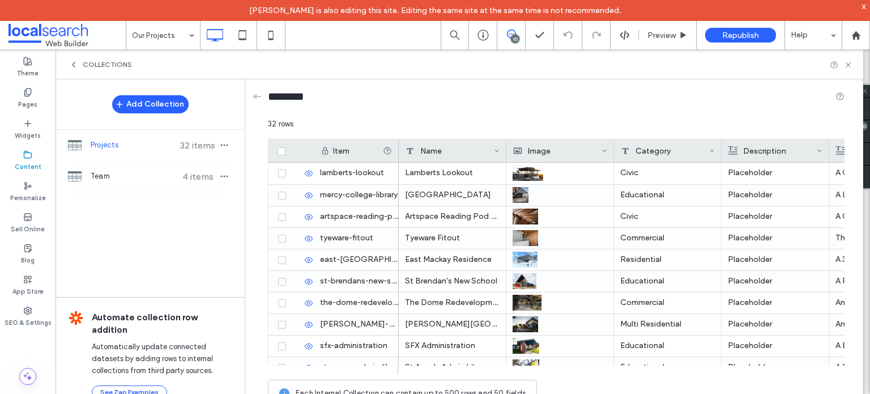
click at [151, 143] on span "Projects" at bounding box center [133, 144] width 84 height 11
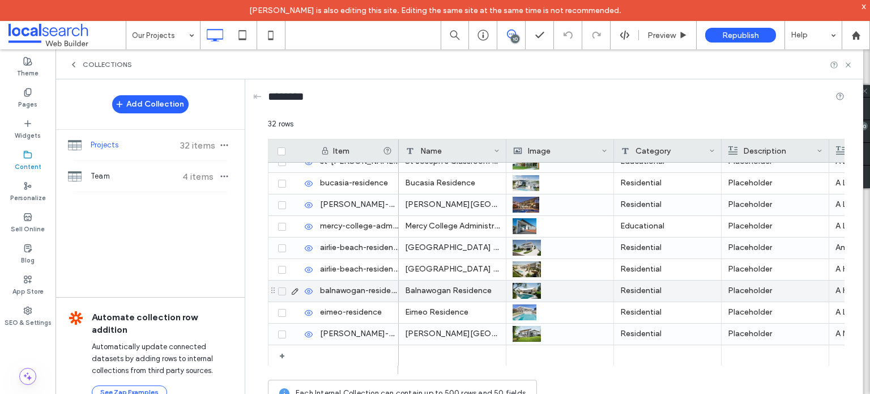
scroll to position [337, 0]
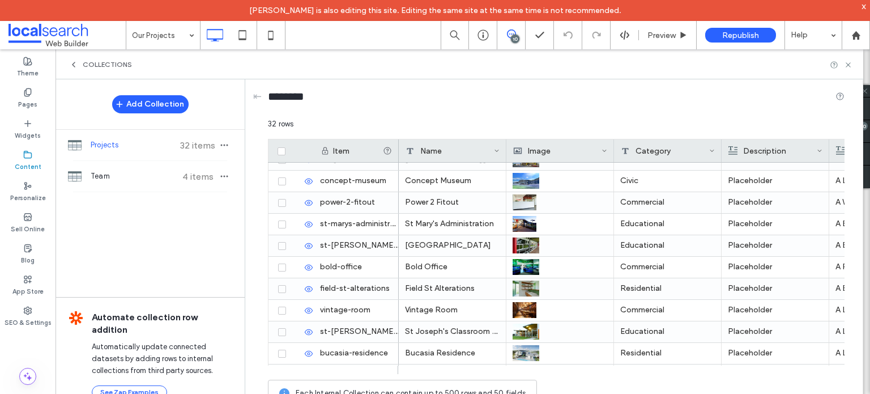
click at [28, 164] on label "Content" at bounding box center [28, 165] width 27 height 12
click at [131, 149] on span "Projects" at bounding box center [133, 144] width 84 height 11
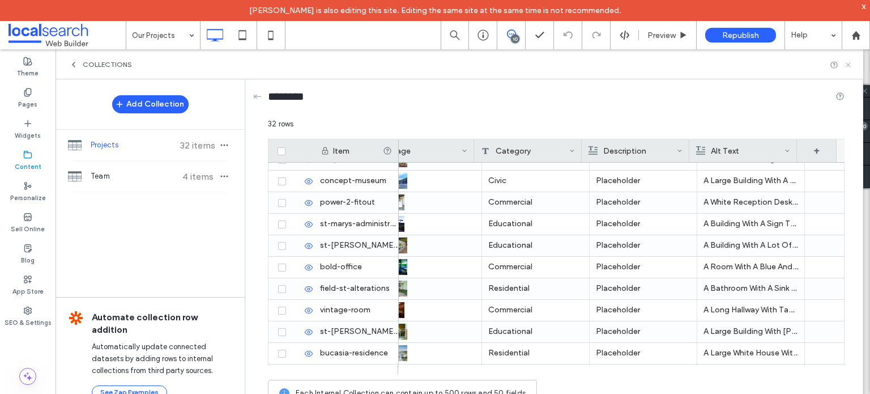
drag, startPoint x: 852, startPoint y: 67, endPoint x: 796, endPoint y: 23, distance: 71.3
click at [852, 67] on icon at bounding box center [848, 65] width 8 height 8
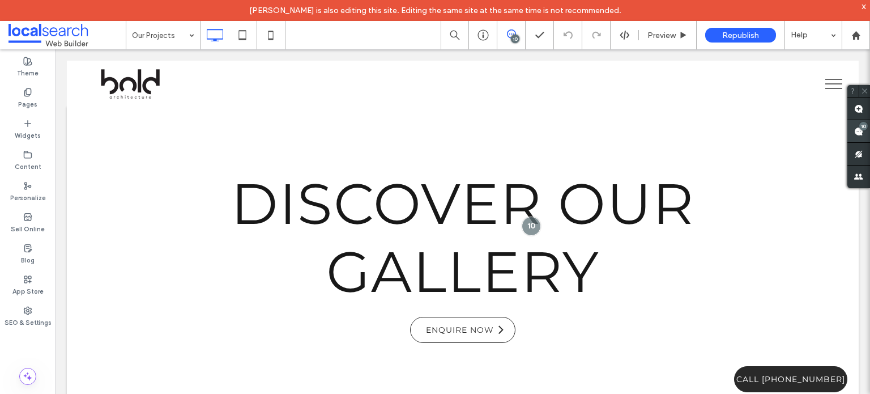
click at [861, 134] on span at bounding box center [858, 131] width 23 height 22
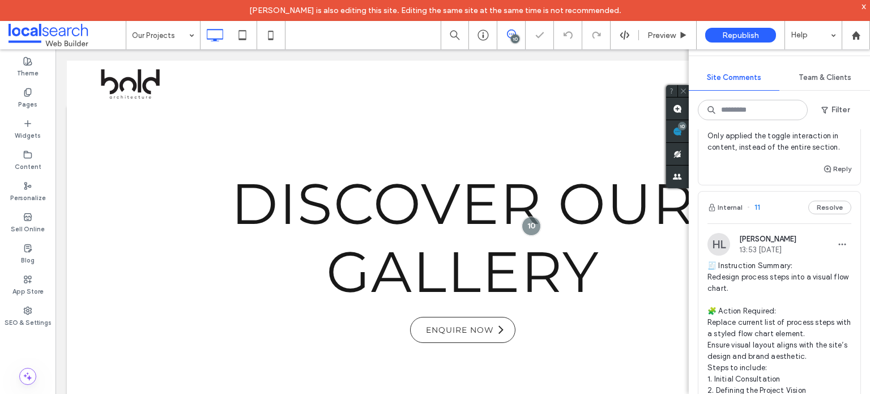
scroll to position [510, 0]
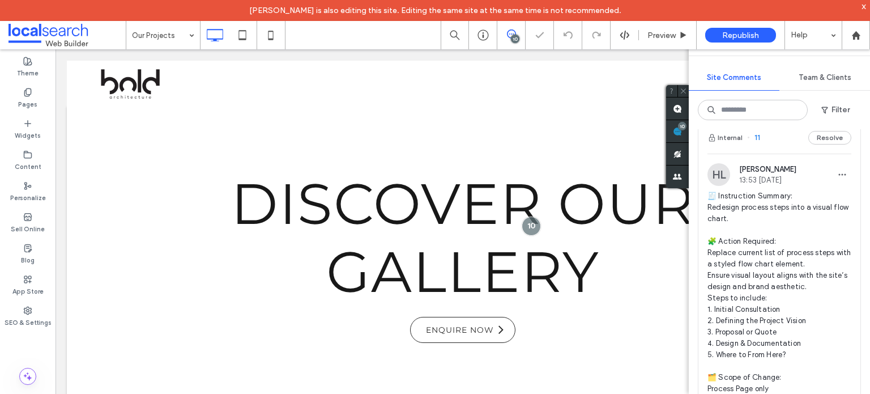
click at [759, 213] on span "🧾 Instruction Summary: Redesign process steps into a visual flow chart. 🧩 Actio…" at bounding box center [779, 348] width 144 height 317
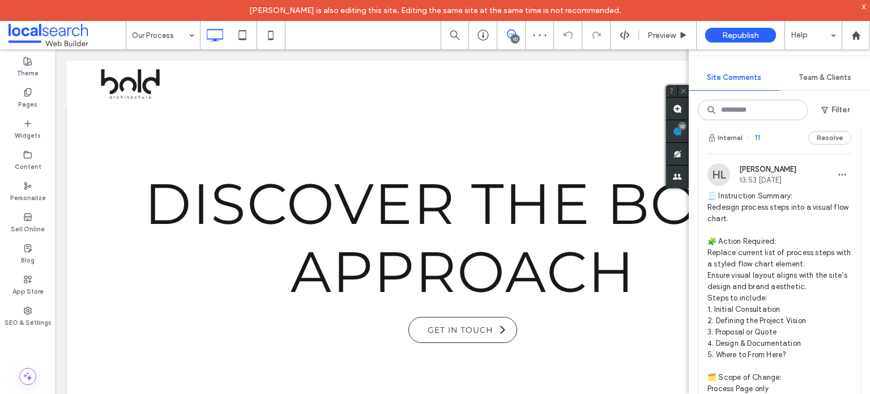
scroll to position [0, 45]
click at [757, 216] on span "🧾 Instruction Summary: Redesign process steps into a visual flow chart. 🧩 Actio…" at bounding box center [779, 348] width 144 height 317
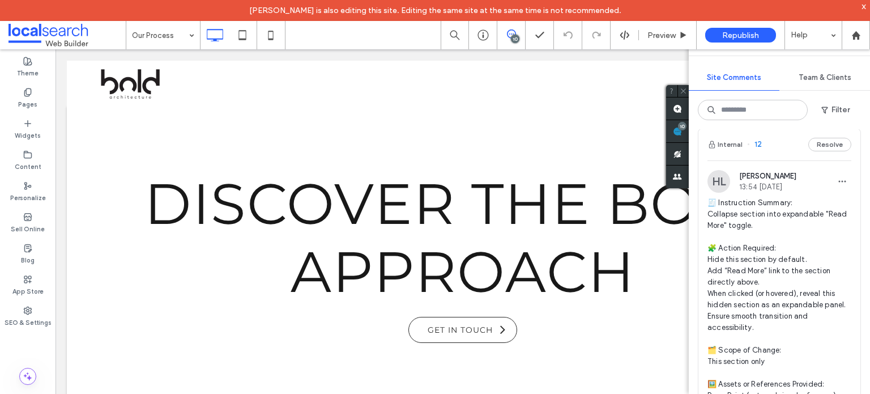
scroll to position [0, 0]
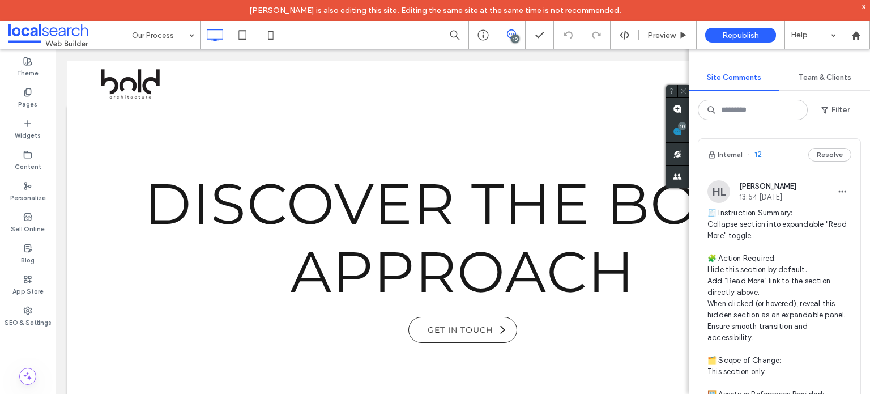
click at [758, 225] on span "🧾 Instruction Summary: Collapse section into expandable "Read More" toggle. 🧩 A…" at bounding box center [779, 354] width 144 height 295
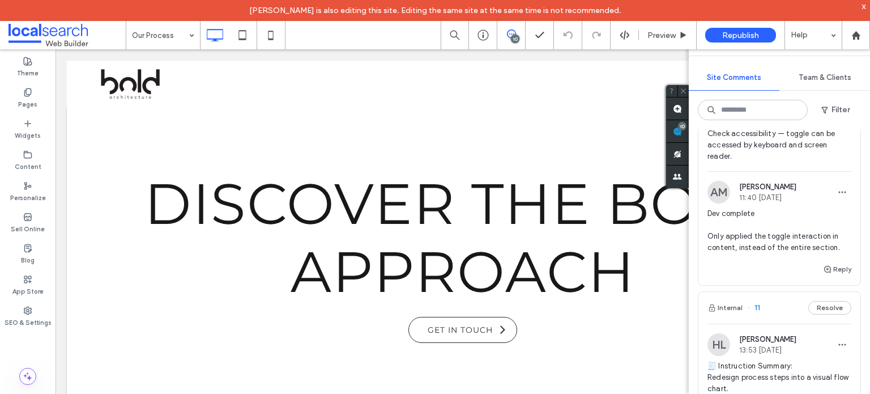
scroll to position [453, 0]
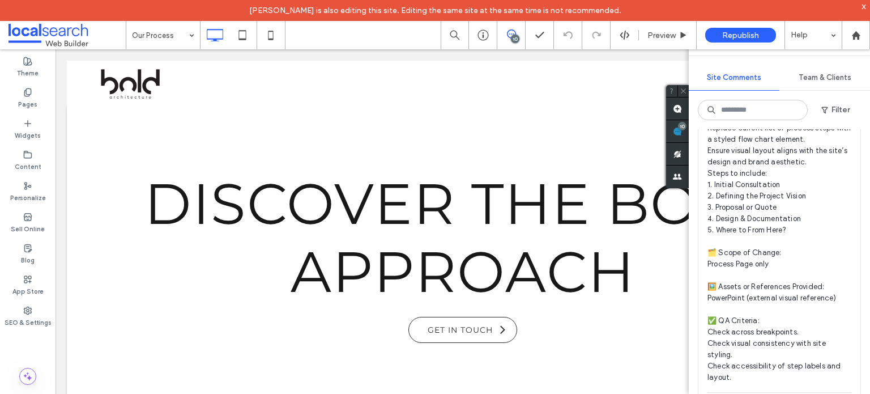
scroll to position [623, 0]
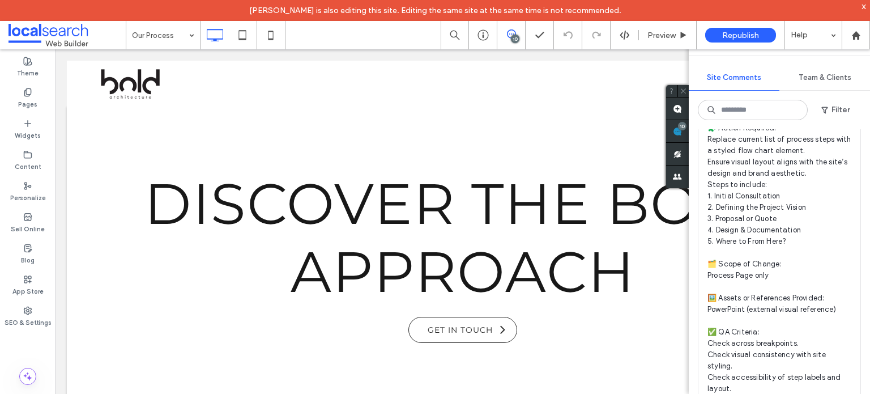
click at [763, 173] on span "🧾 Instruction Summary: Redesign process steps into a visual flow chart. 🧩 Actio…" at bounding box center [779, 235] width 144 height 317
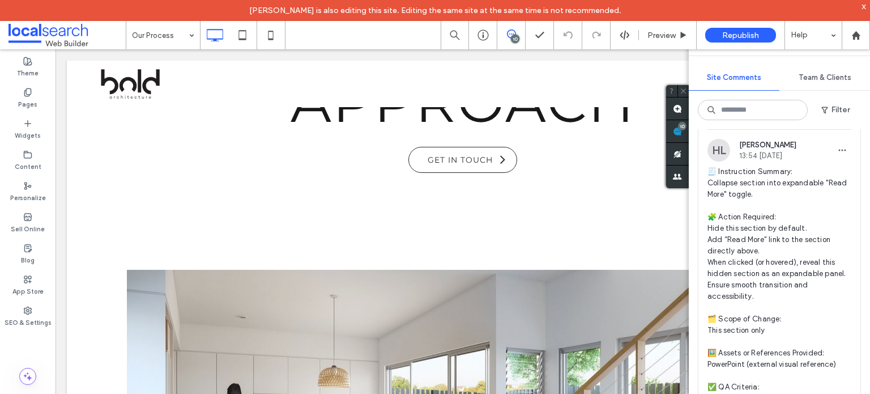
scroll to position [0, 0]
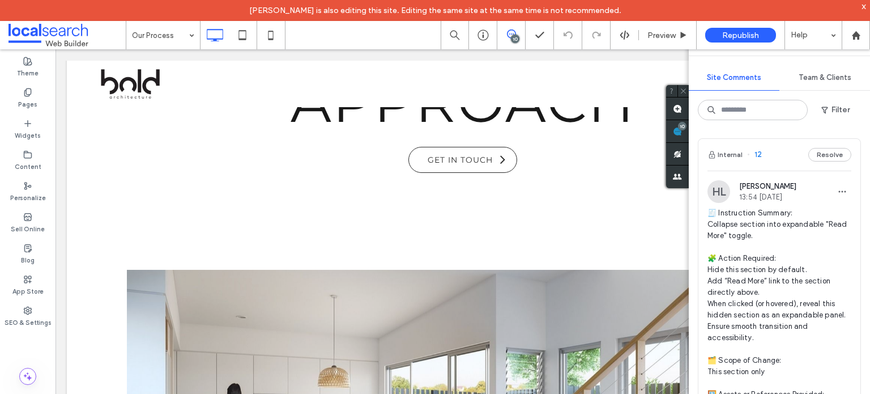
click at [741, 231] on span "🧾 Instruction Summary: Collapse section into expandable "Read More" toggle. 🧩 A…" at bounding box center [779, 354] width 144 height 295
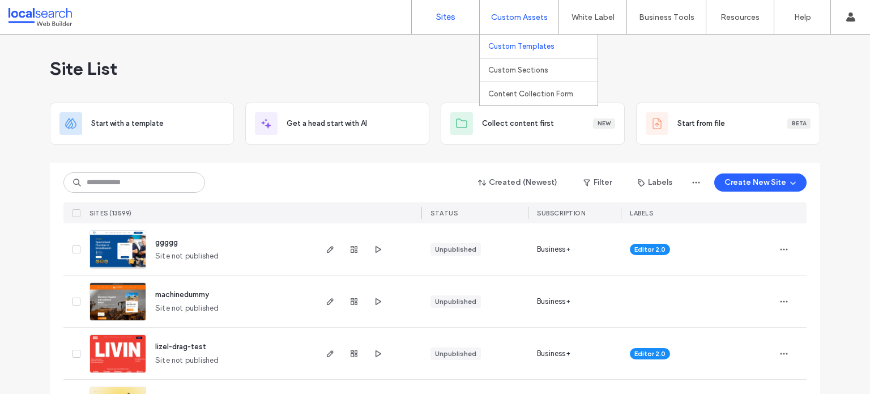
click at [520, 48] on label "Custom Templates" at bounding box center [521, 46] width 66 height 8
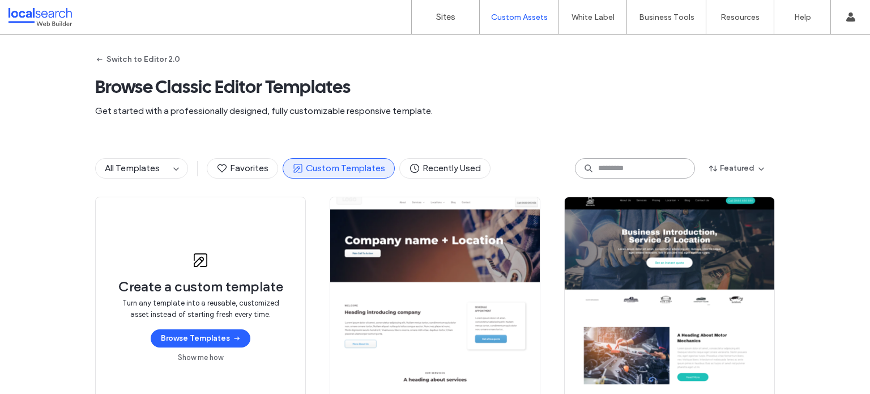
click at [627, 164] on input at bounding box center [635, 168] width 120 height 20
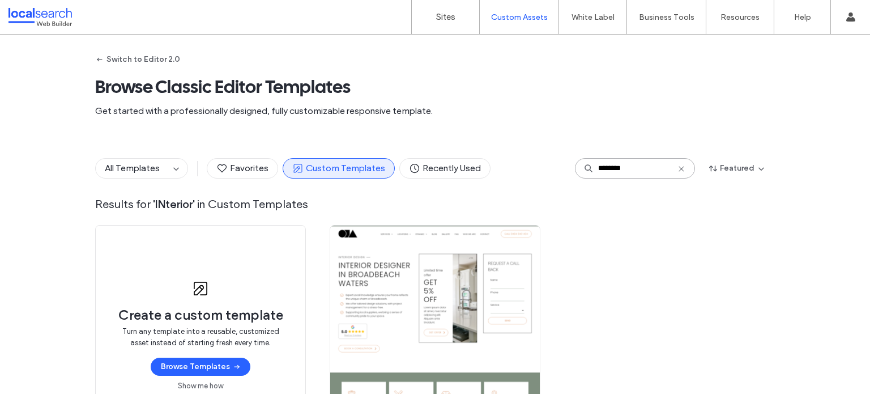
drag, startPoint x: 620, startPoint y: 169, endPoint x: 580, endPoint y: 172, distance: 40.3
click at [580, 172] on div "********" at bounding box center [635, 168] width 120 height 20
type input "********"
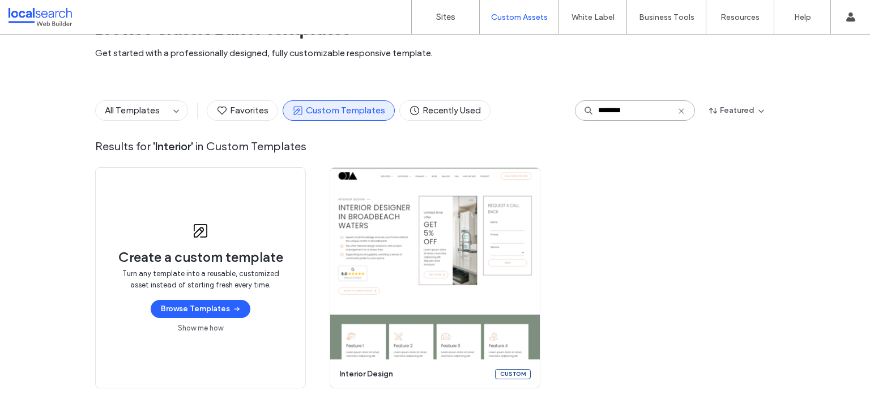
scroll to position [126, 0]
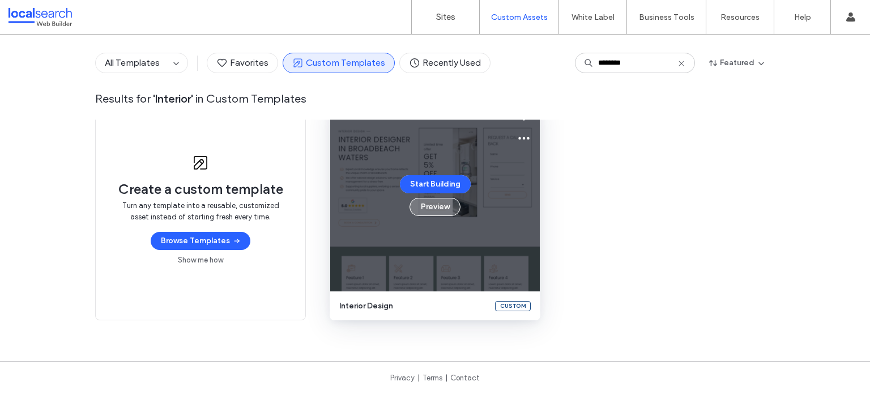
drag, startPoint x: 434, startPoint y: 211, endPoint x: 417, endPoint y: 205, distance: 18.6
click at [417, 205] on button "Preview" at bounding box center [434, 207] width 51 height 18
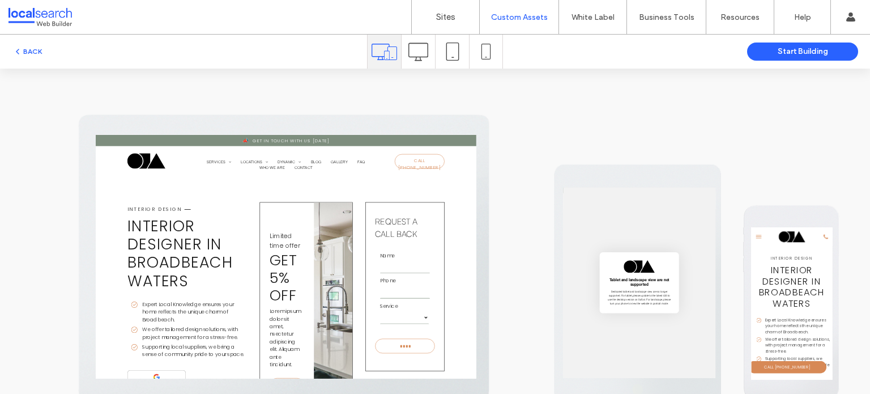
scroll to position [0, 0]
click at [31, 49] on button "BACK" at bounding box center [27, 52] width 29 height 14
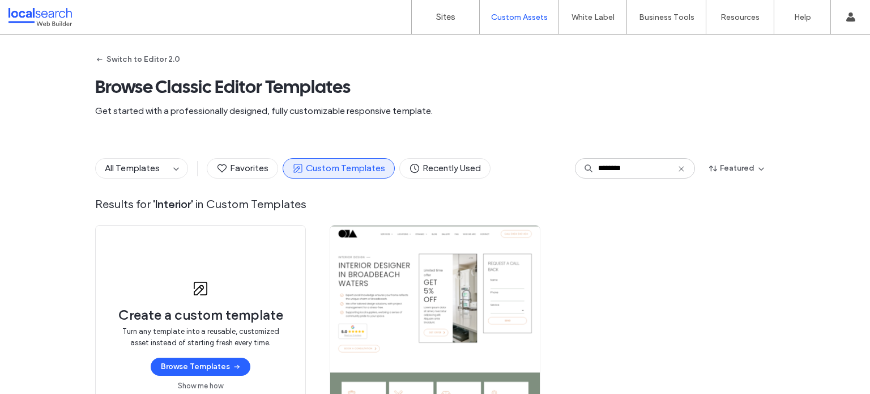
click at [680, 169] on icon at bounding box center [681, 168] width 9 height 9
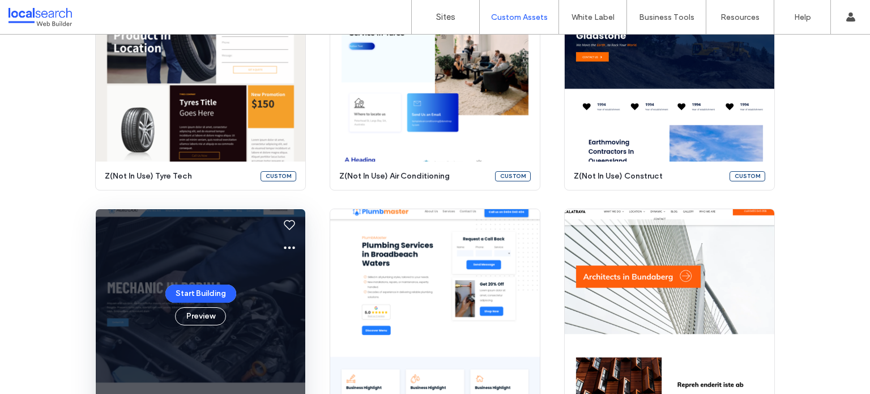
scroll to position [822, 0]
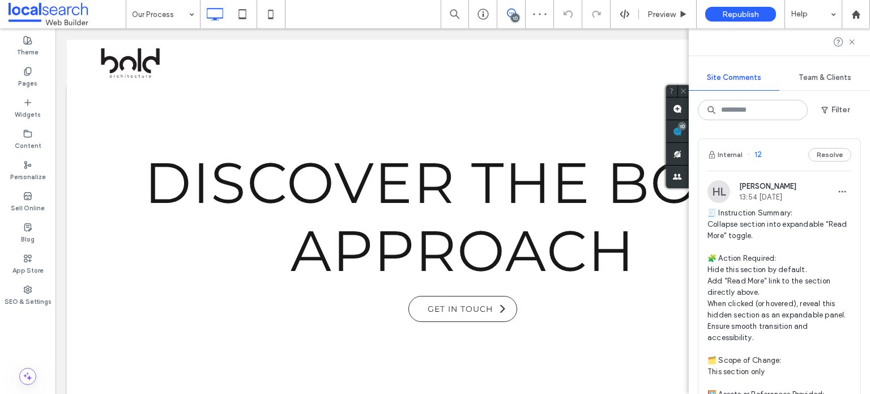
scroll to position [0, 45]
click at [757, 231] on span "🧾 Instruction Summary: Collapse section into expandable "Read More" toggle. 🧩 A…" at bounding box center [779, 354] width 144 height 295
click at [757, 230] on span "🧾 Instruction Summary: Collapse section into expandable "Read More" toggle. 🧩 A…" at bounding box center [779, 354] width 144 height 295
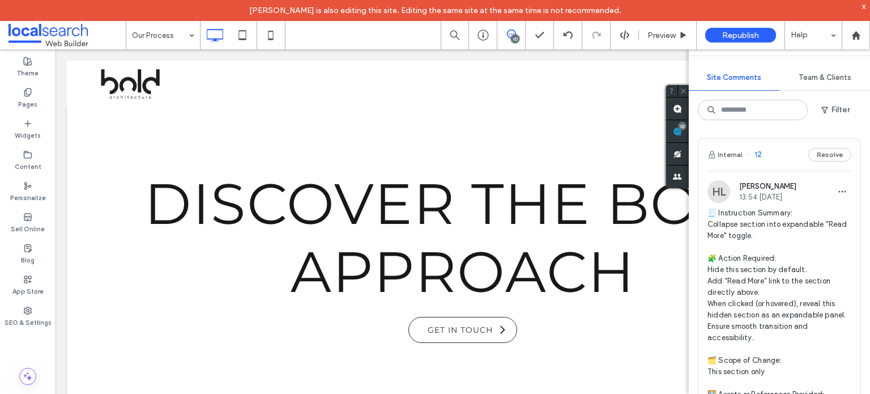
click at [748, 233] on span "🧾 Instruction Summary: Collapse section into expandable "Read More" toggle. 🧩 A…" at bounding box center [779, 354] width 144 height 295
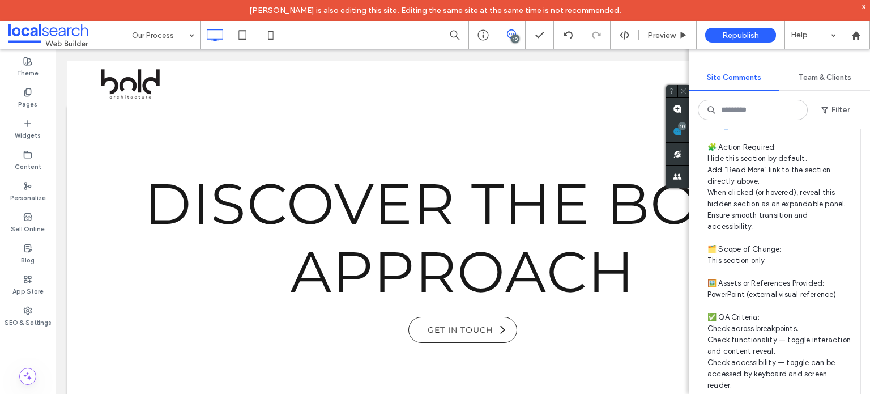
scroll to position [113, 0]
click at [741, 165] on span "🧾 Instruction Summary: Collapse section into expandable "Read More" toggle. 🧩 A…" at bounding box center [779, 241] width 144 height 295
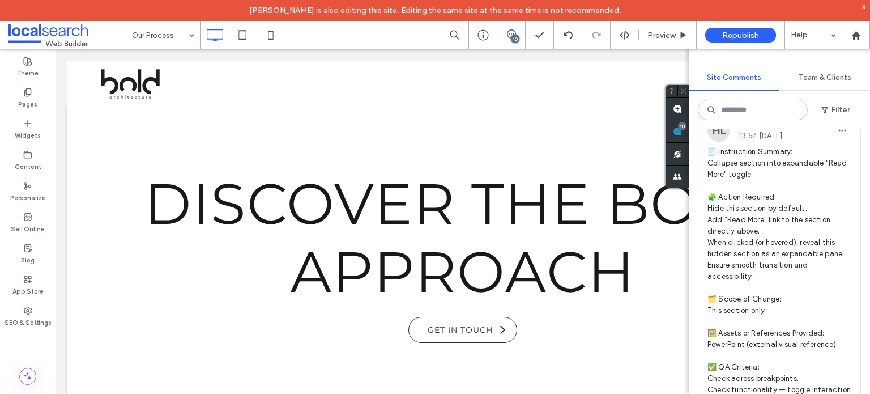
scroll to position [0, 0]
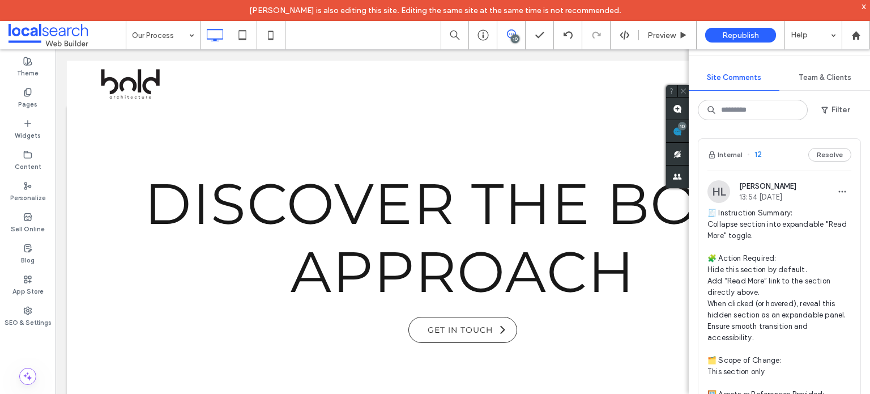
click at [737, 231] on span "🧾 Instruction Summary: Collapse section into expandable "Read More" toggle. 🧩 A…" at bounding box center [779, 354] width 144 height 295
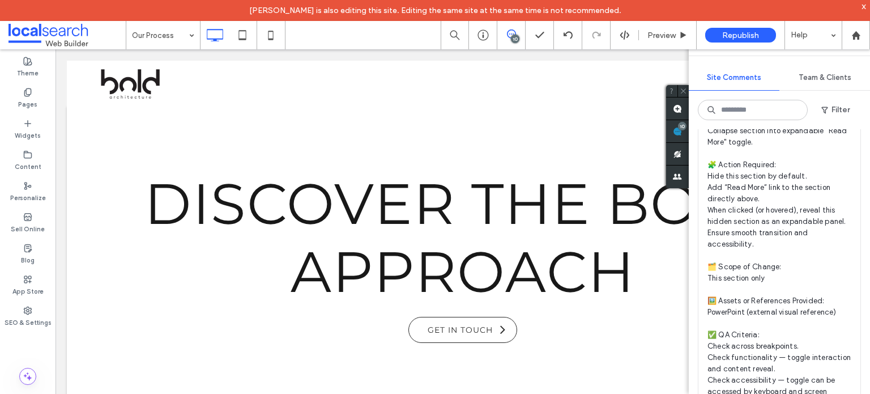
scroll to position [113, 0]
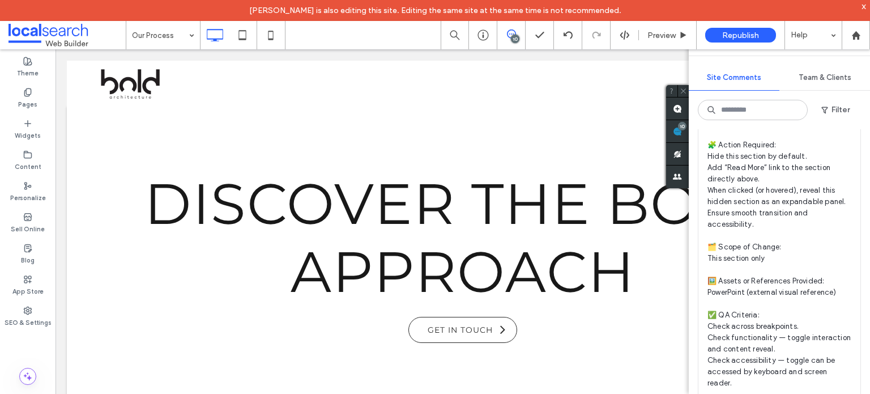
click at [753, 188] on span "🧾 Instruction Summary: Collapse section into expandable "Read More" toggle. 🧩 A…" at bounding box center [779, 241] width 144 height 295
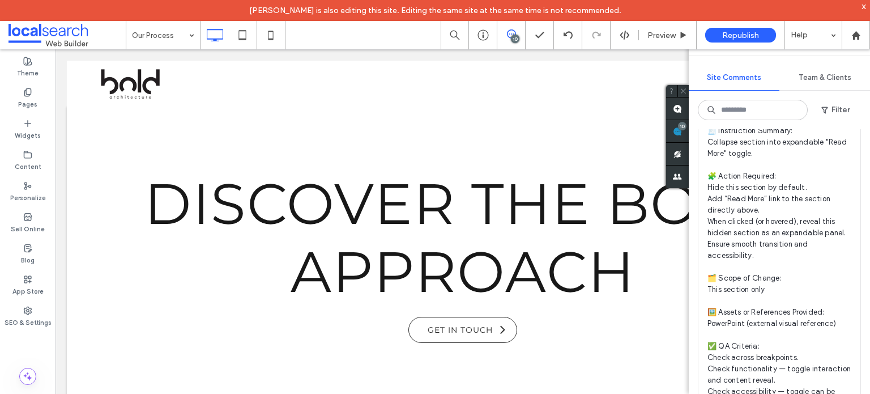
scroll to position [57, 0]
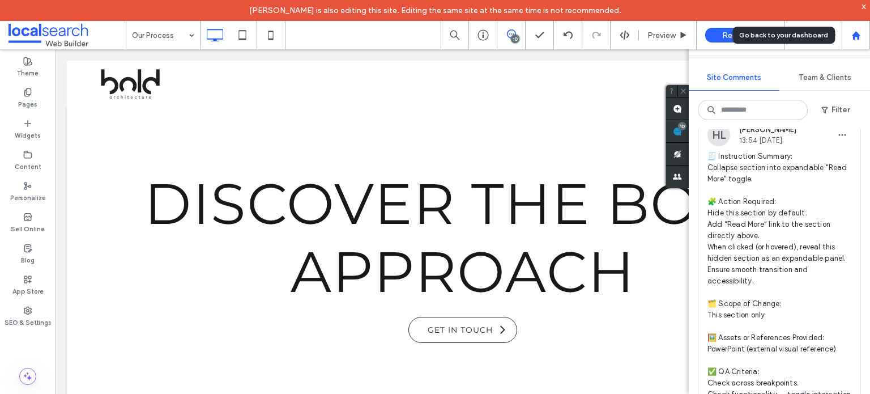
click at [857, 33] on use at bounding box center [855, 35] width 8 height 8
